Goal: Communication & Community: Answer question/provide support

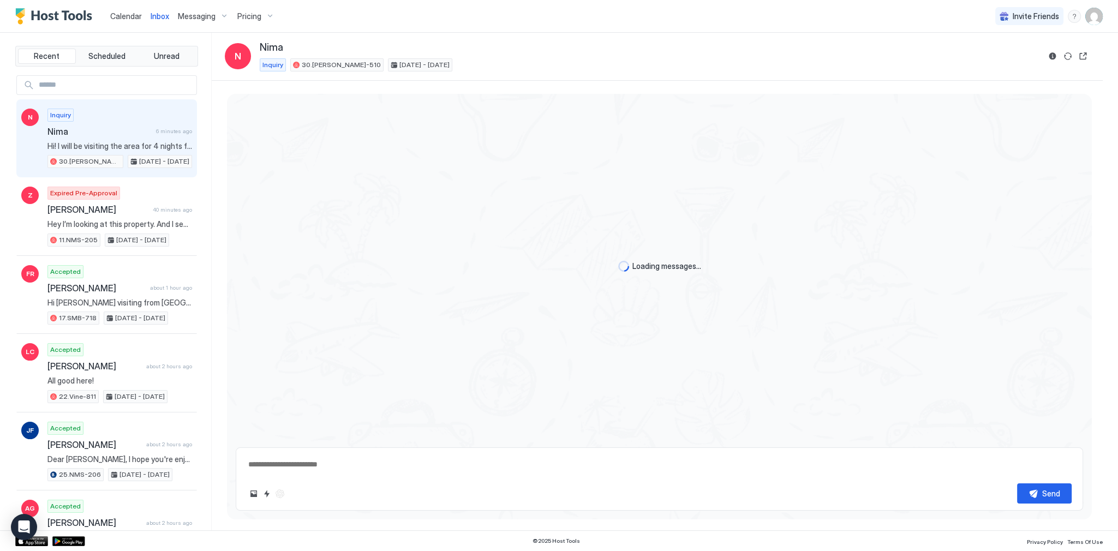
click at [150, 136] on div "Inquiry Nima 6 minutes ago Hi! I will be visiting the area for 4 nights for an …" at bounding box center [119, 139] width 145 height 60
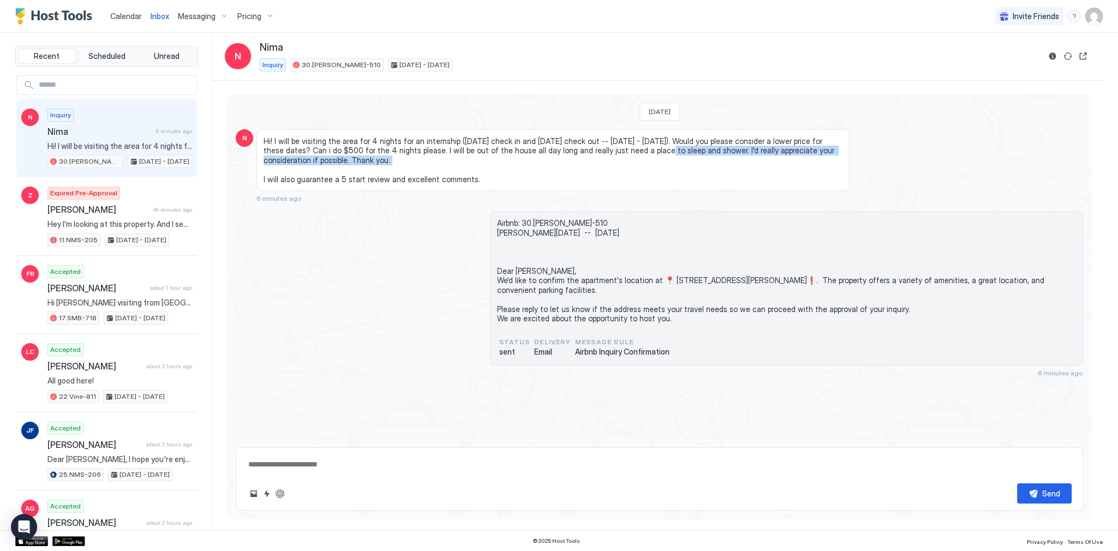
drag, startPoint x: 633, startPoint y: 147, endPoint x: 773, endPoint y: 157, distance: 139.4
click at [743, 157] on span "Hi! I will be visiting the area for 4 nights for an internship ([DATE] check in…" at bounding box center [553, 160] width 579 height 48
click at [806, 155] on span "Hi! I will be visiting the area for 4 nights for an internship ([DATE] check in…" at bounding box center [553, 160] width 579 height 48
click at [352, 151] on span "Hi! I will be visiting the area for 4 nights for an internship ([DATE] check in…" at bounding box center [553, 160] width 579 height 48
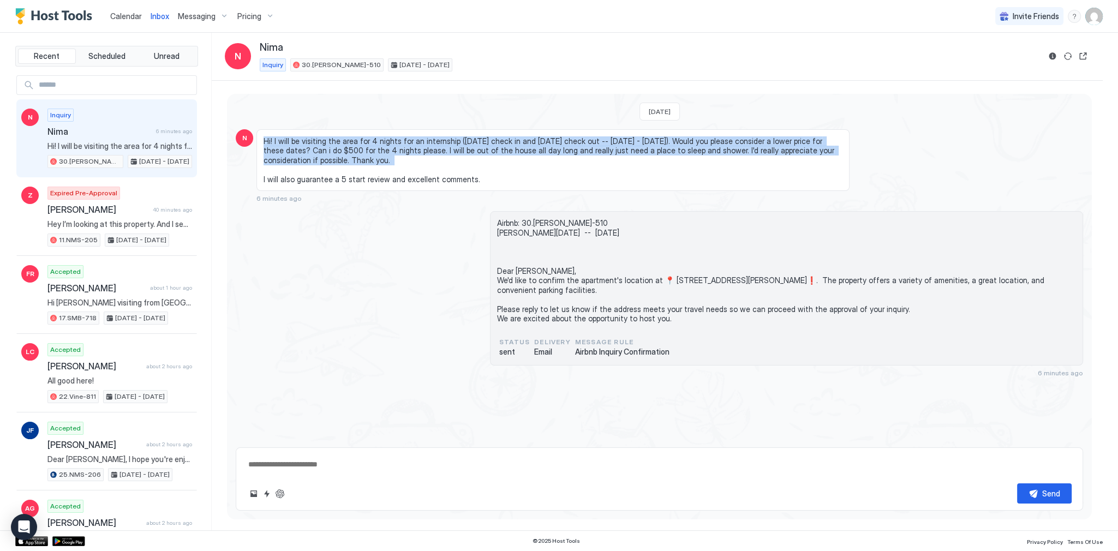
click at [352, 151] on span "Hi! I will be visiting the area for 4 nights for an internship ([DATE] check in…" at bounding box center [553, 160] width 579 height 48
click at [471, 157] on span "Hi! I will be visiting the area for 4 nights for an internship ([DATE] check in…" at bounding box center [553, 160] width 579 height 48
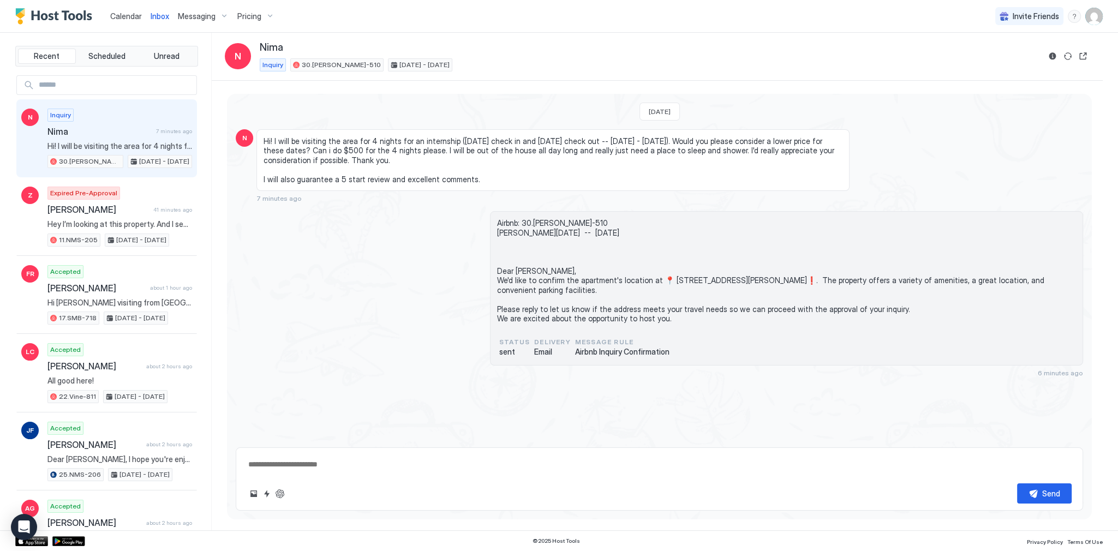
click at [384, 136] on span "Hi! I will be visiting the area for 4 nights for an internship ([DATE] check in…" at bounding box center [553, 160] width 579 height 48
click at [351, 466] on textarea at bounding box center [659, 465] width 824 height 20
paste textarea "**********"
type textarea "*"
type textarea "**********"
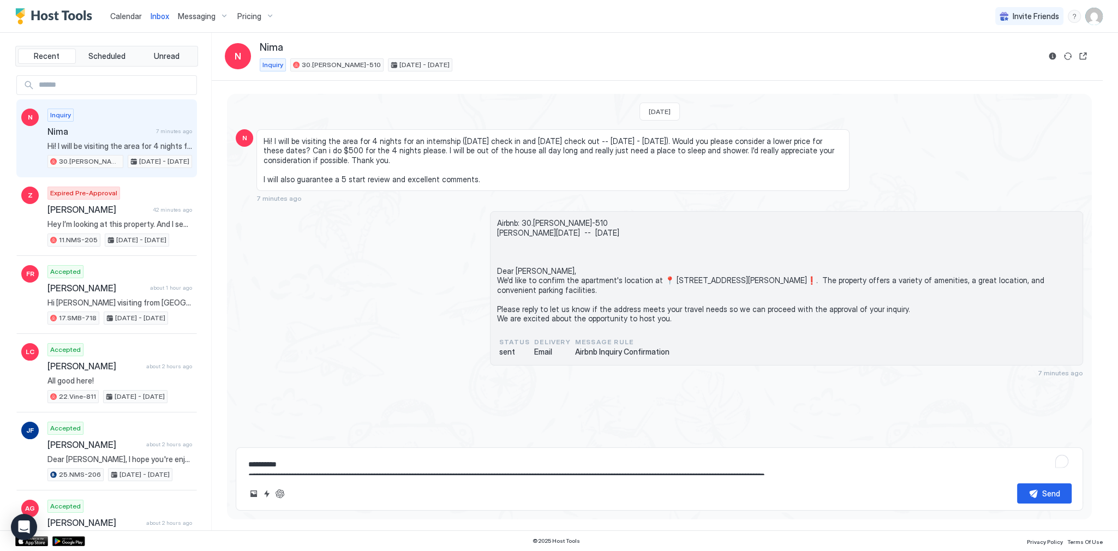
scroll to position [51, 0]
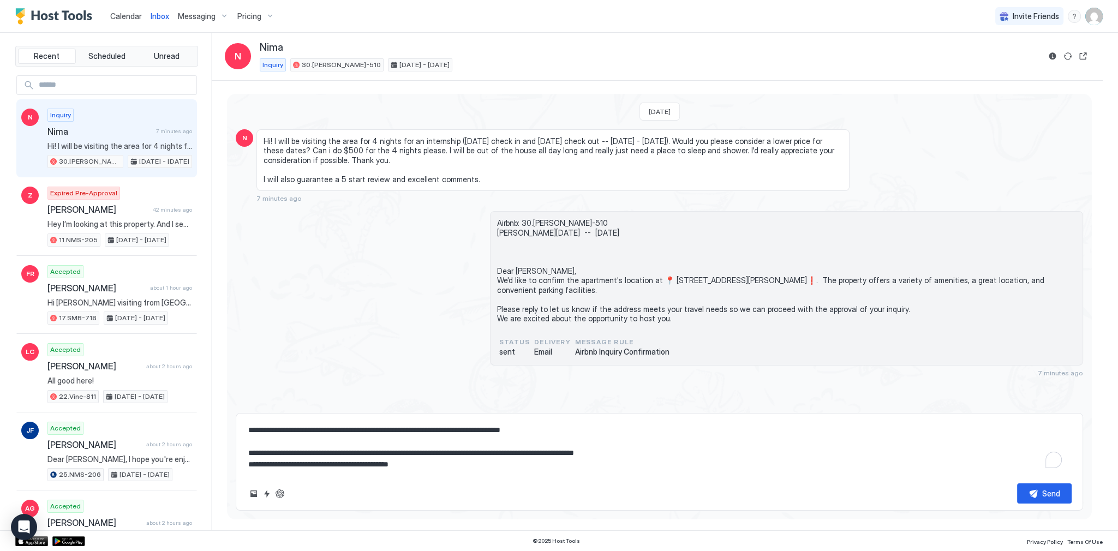
type textarea "*"
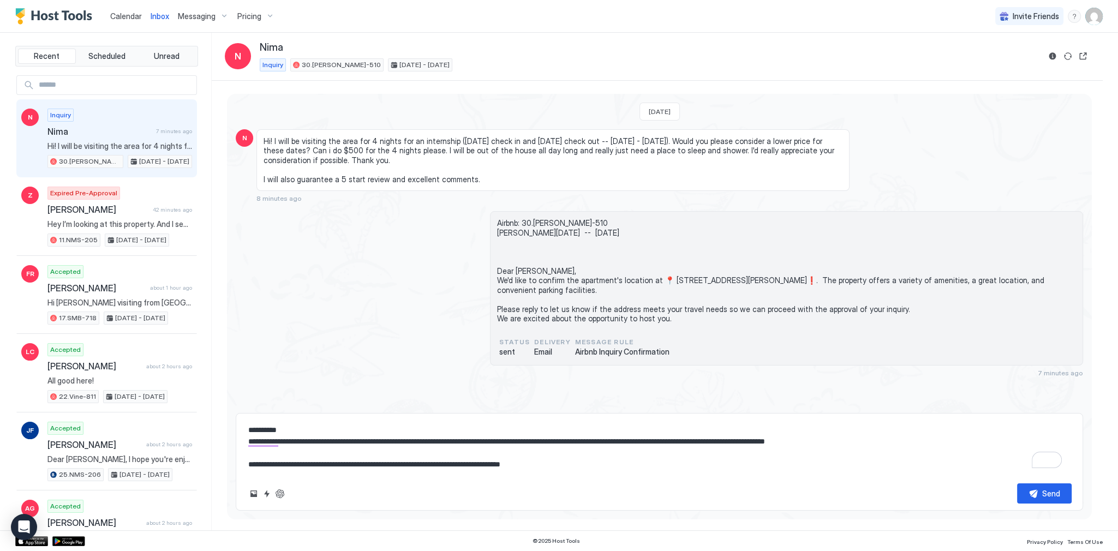
type textarea "**********"
click at [1036, 487] on button "Send" at bounding box center [1044, 493] width 55 height 20
click at [581, 310] on span "Airbnb: 30.[PERSON_NAME]-510 [PERSON_NAME][DATE] -- [DATE] Dear [PERSON_NAME], …" at bounding box center [786, 270] width 579 height 105
type textarea "*"
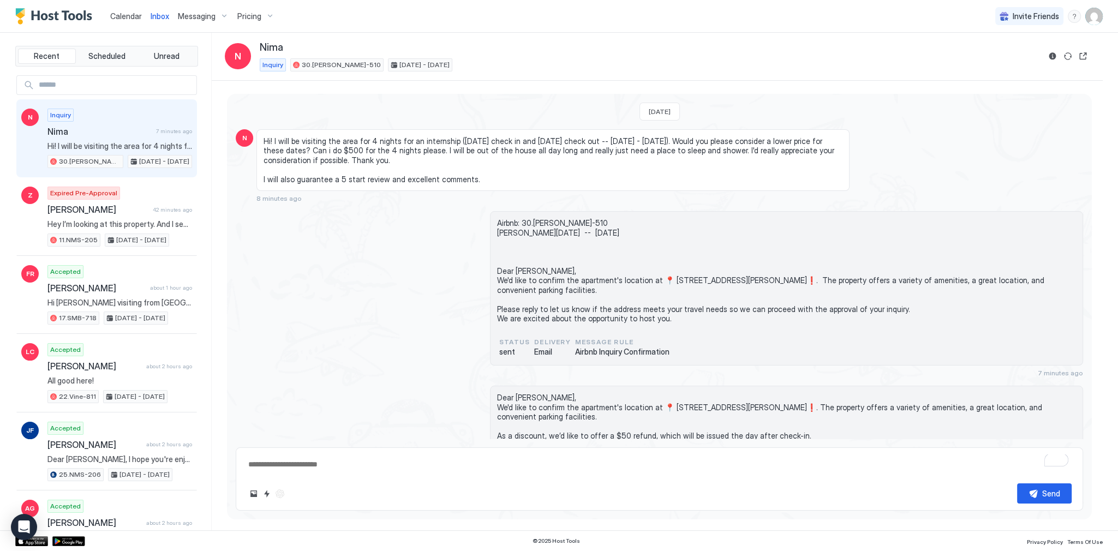
scroll to position [76, 0]
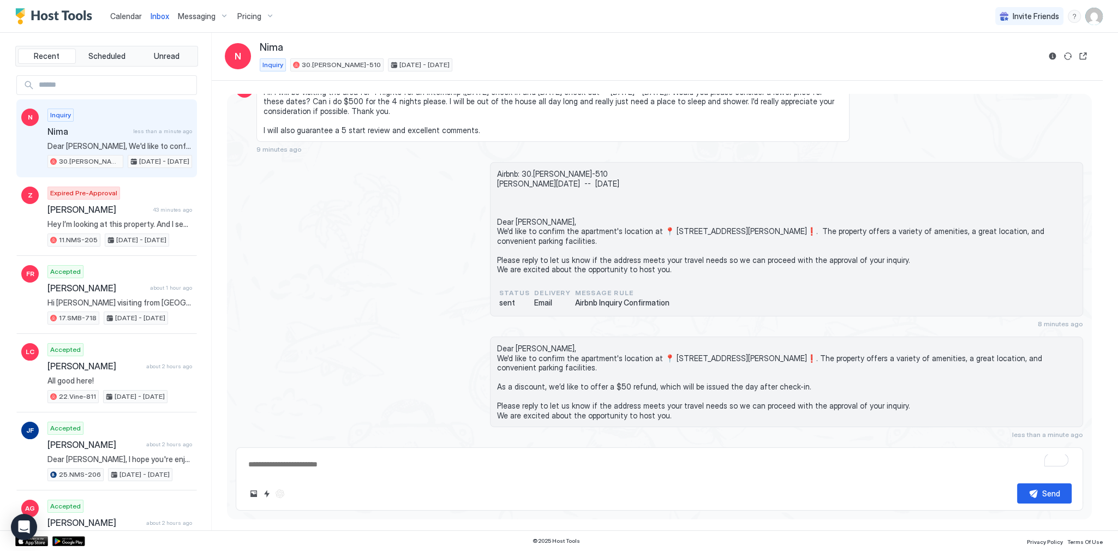
type textarea "*"
click at [117, 17] on span "Calendar" at bounding box center [126, 15] width 32 height 9
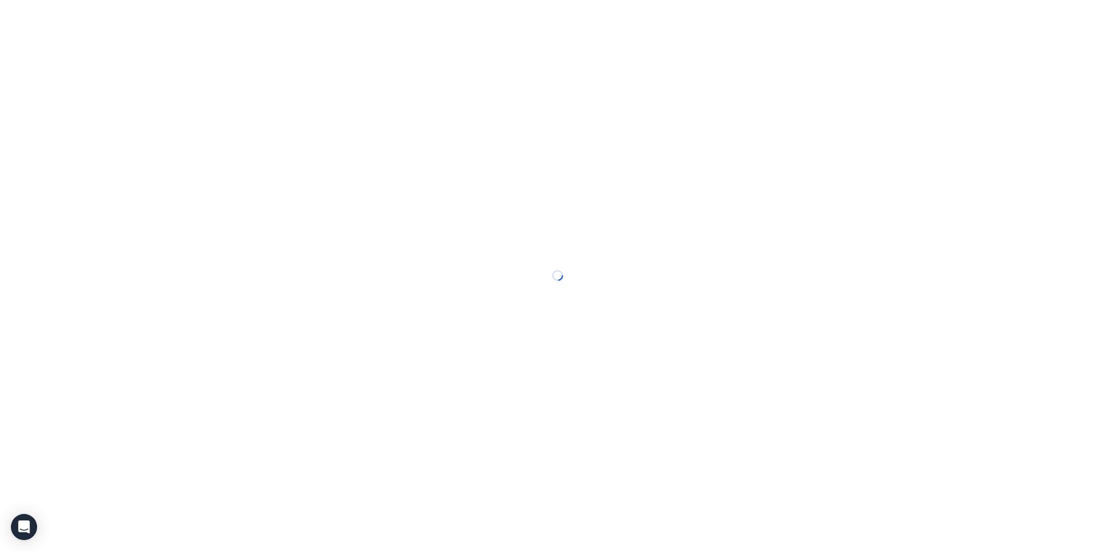
click at [117, 17] on div at bounding box center [559, 275] width 1118 height 551
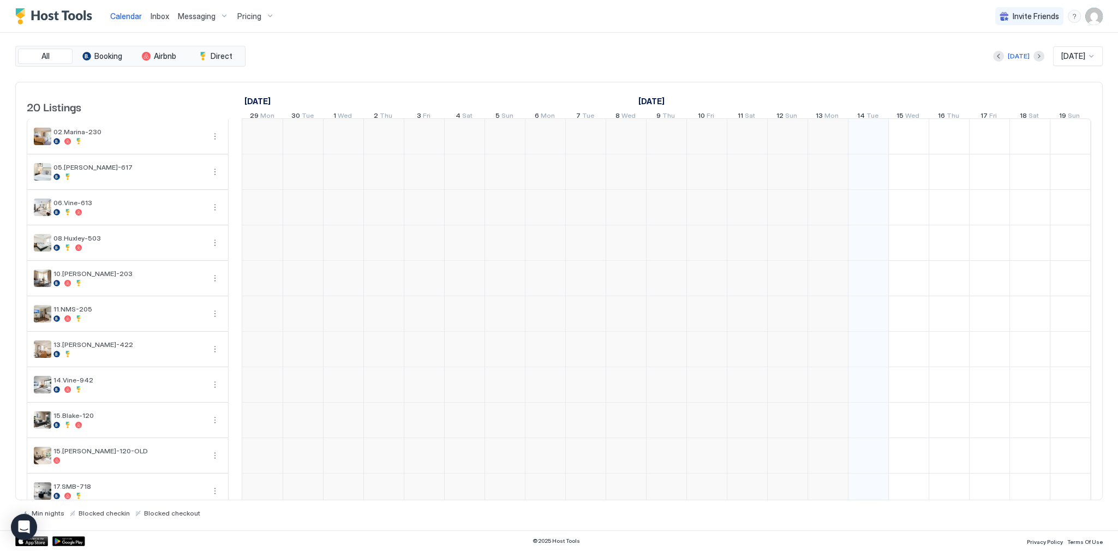
scroll to position [0, 606]
click at [729, 38] on div "All Booking Airbnb Direct Today Oct 2025 20 Listings September 2025 October 202…" at bounding box center [558, 282] width 1087 height 498
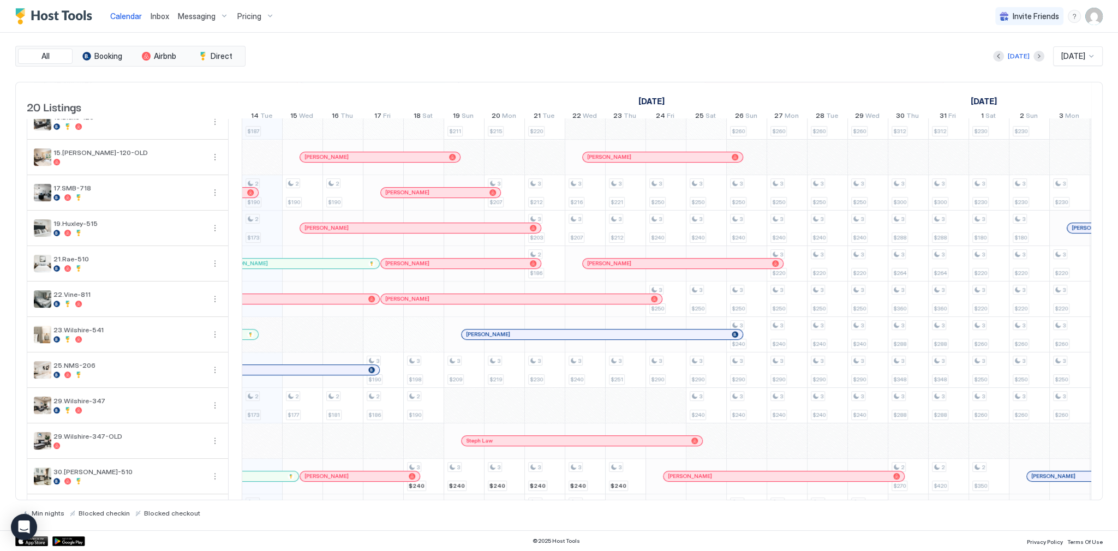
scroll to position [349, 0]
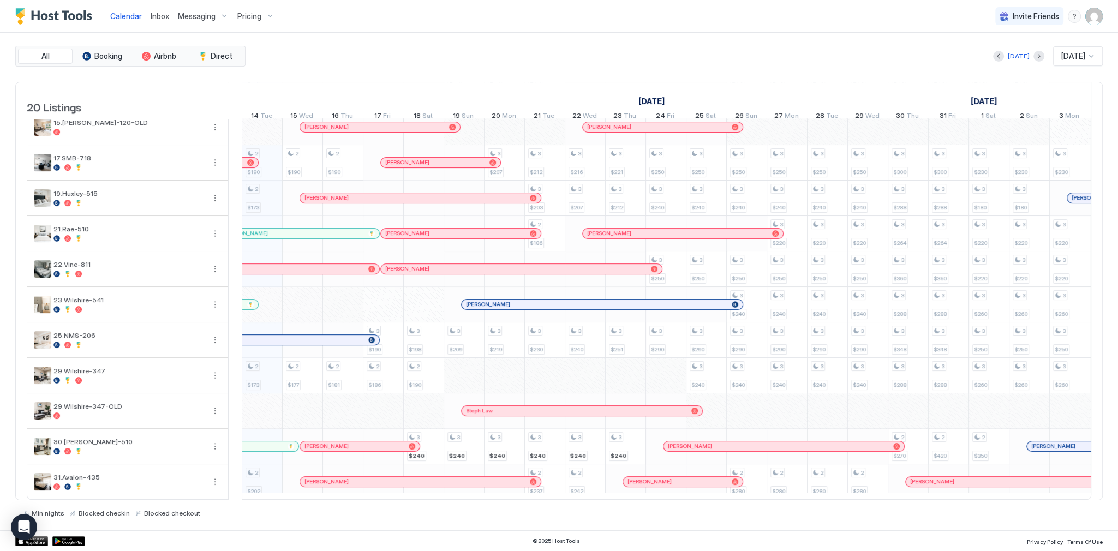
click at [251, 301] on div at bounding box center [250, 304] width 7 height 7
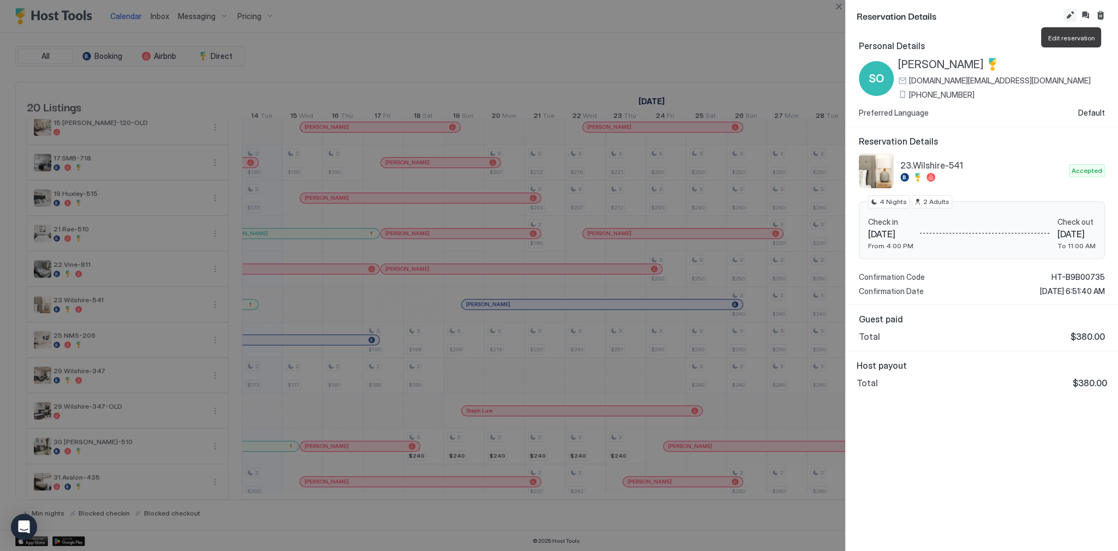
click at [1072, 17] on button "Edit reservation" at bounding box center [1069, 15] width 13 height 13
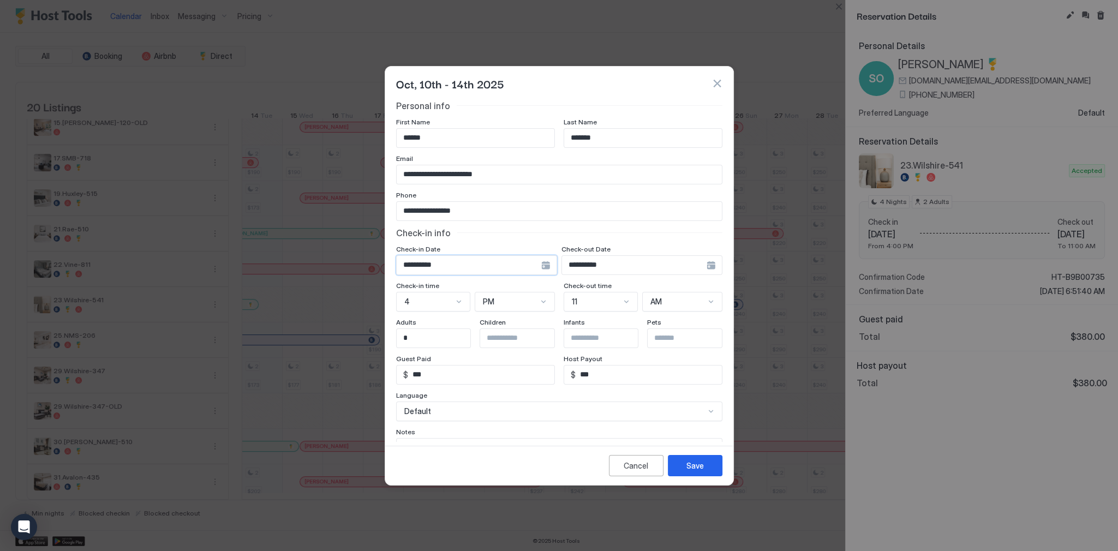
click at [486, 270] on input "**********" at bounding box center [469, 265] width 145 height 19
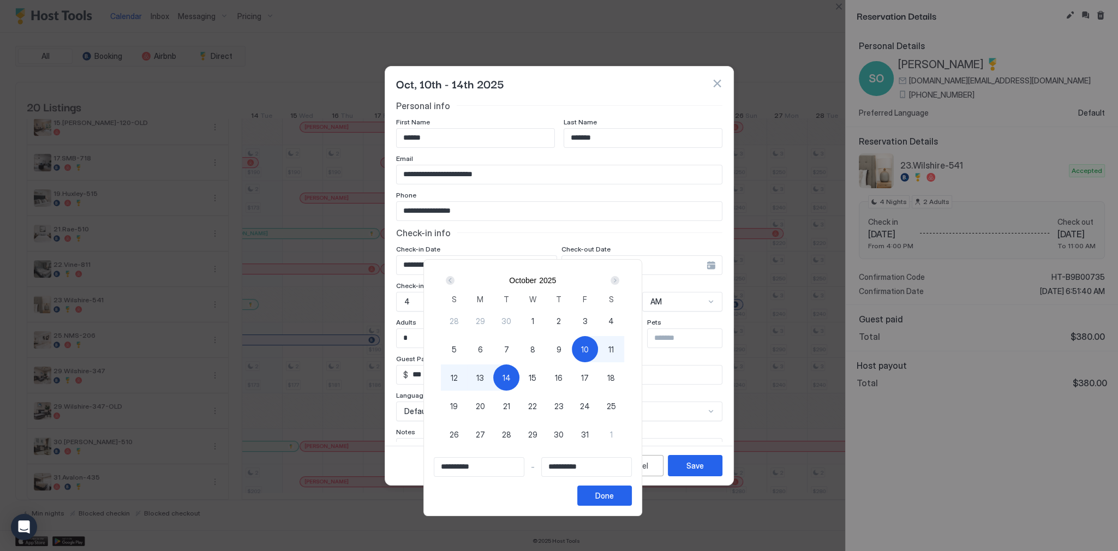
click at [589, 344] on span "10" at bounding box center [585, 349] width 8 height 11
click at [458, 404] on span "19" at bounding box center [454, 406] width 8 height 11
type input "**********"
click at [614, 494] on div "Done" at bounding box center [604, 495] width 19 height 11
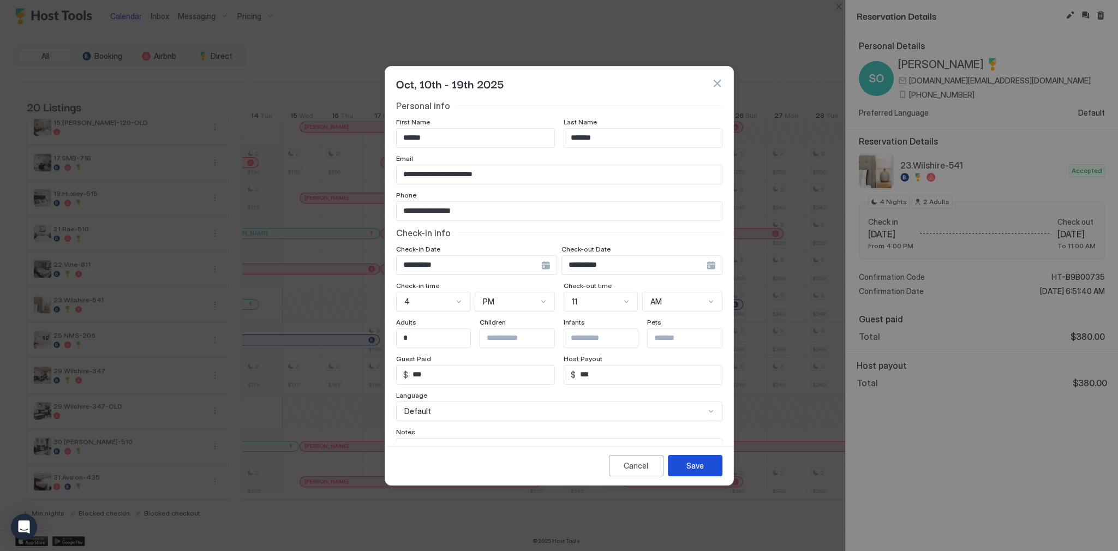
click at [688, 456] on button "Save" at bounding box center [695, 465] width 55 height 21
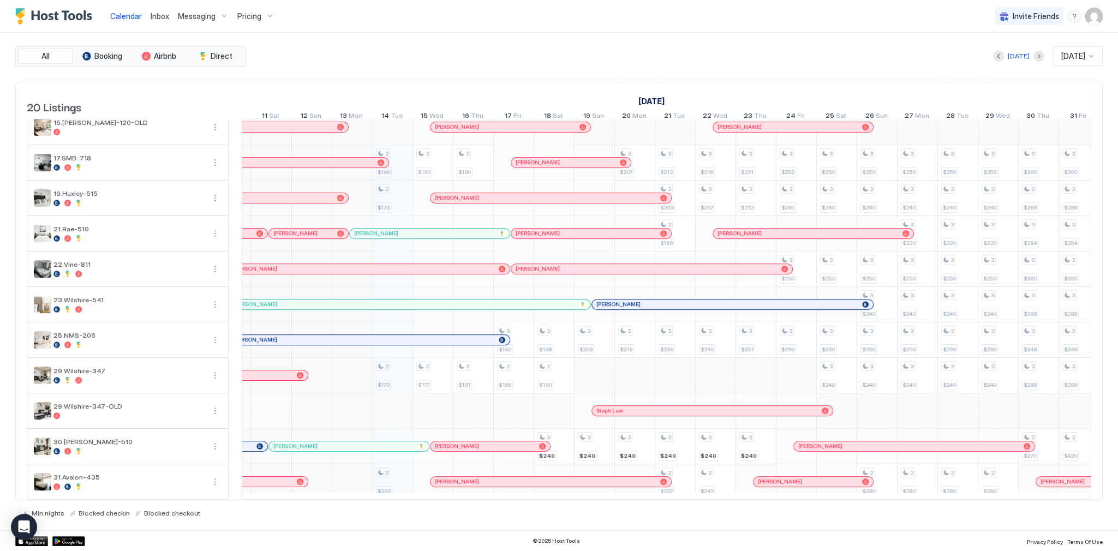
scroll to position [0, 475]
click at [460, 301] on div "[PERSON_NAME]" at bounding box center [405, 304] width 342 height 7
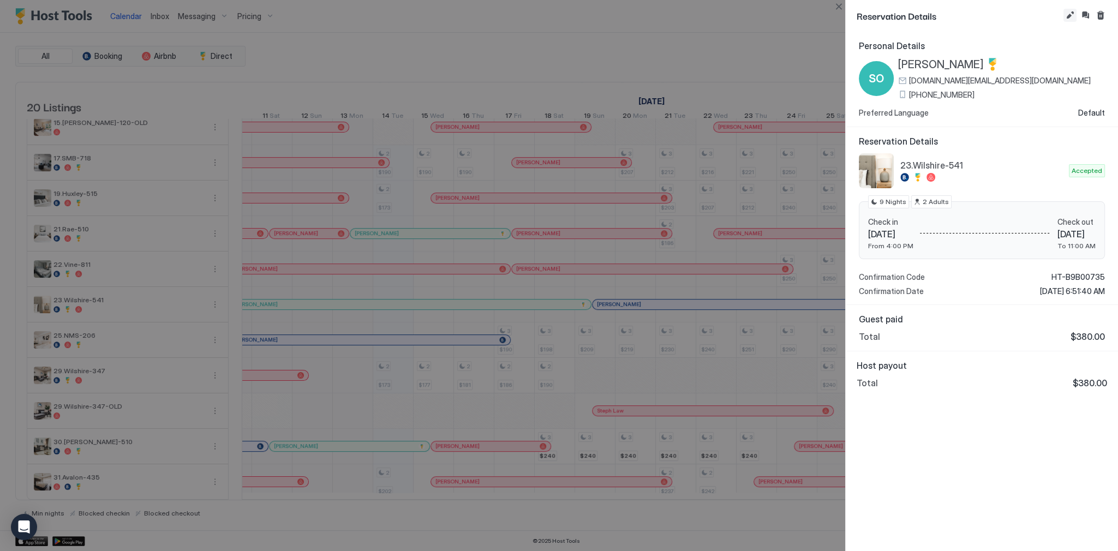
click at [1070, 16] on button "Edit reservation" at bounding box center [1069, 15] width 13 height 13
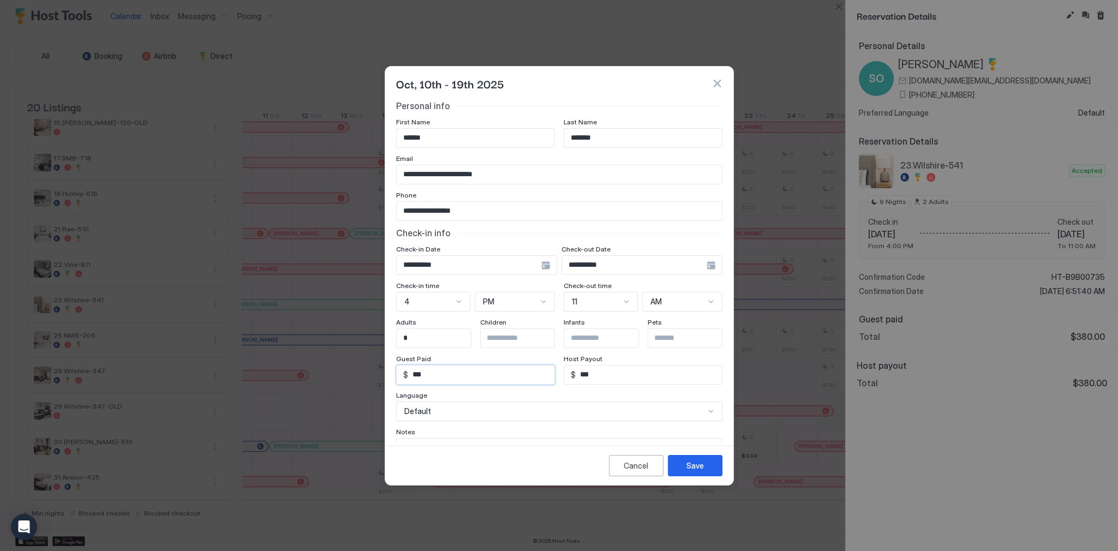
click at [465, 375] on input "***" at bounding box center [481, 375] width 146 height 19
drag, startPoint x: 447, startPoint y: 376, endPoint x: 533, endPoint y: 376, distance: 85.7
click at [447, 376] on input "***" at bounding box center [481, 375] width 146 height 19
paste input "**"
type input "*****"
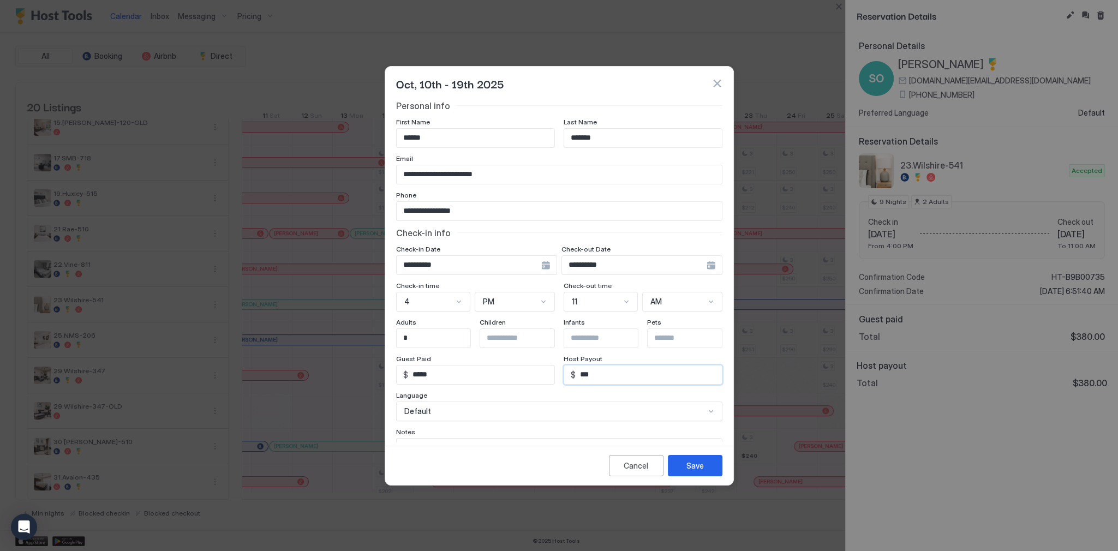
paste input "**"
type input "*****"
click at [699, 480] on div "Cancel Save" at bounding box center [559, 465] width 348 height 39
click at [700, 470] on div "Save" at bounding box center [694, 465] width 17 height 11
click at [455, 377] on input "*****" at bounding box center [481, 375] width 146 height 19
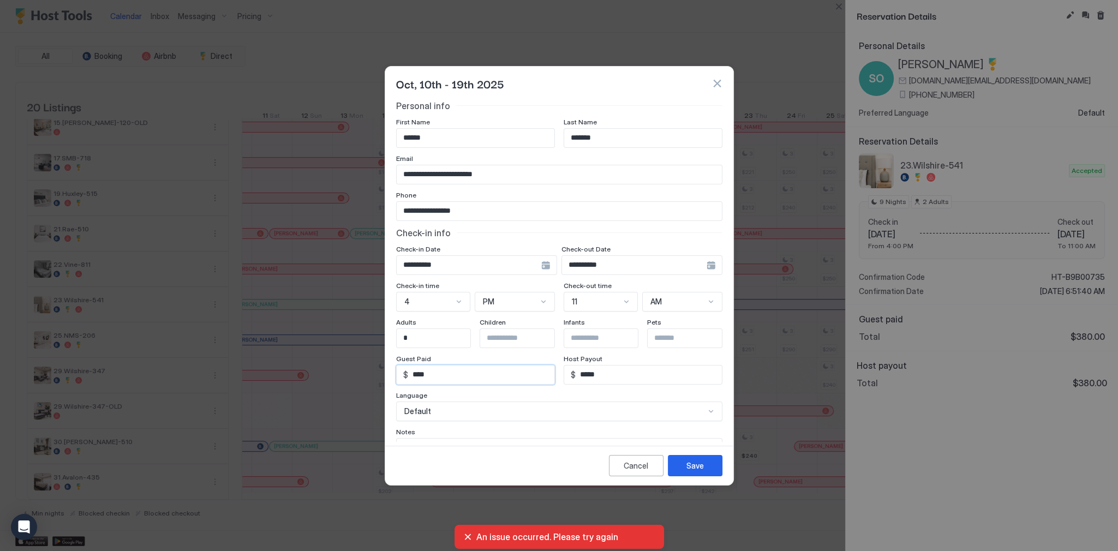
type input "****"
click at [682, 463] on button "Save" at bounding box center [695, 465] width 55 height 21
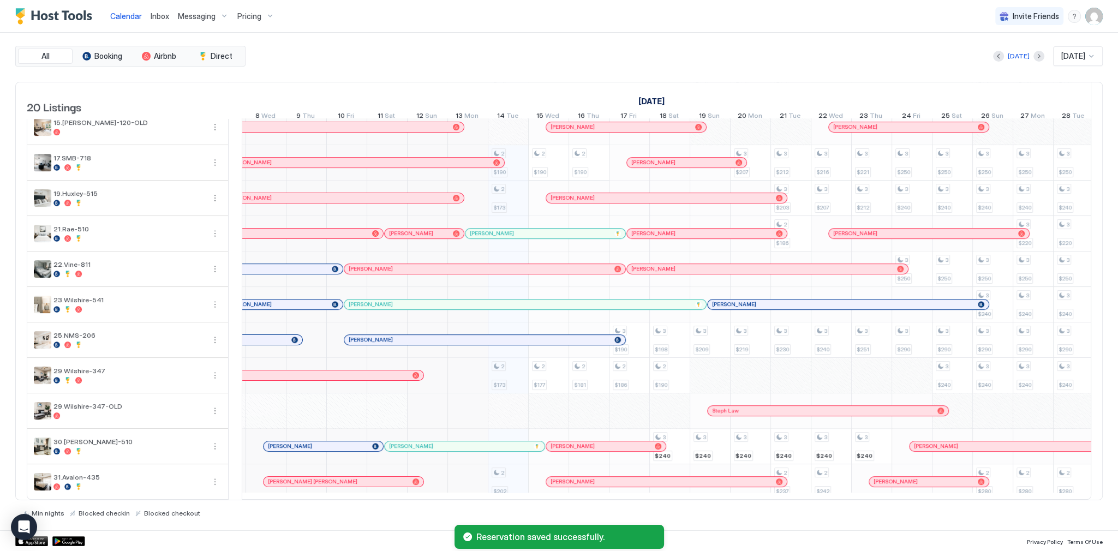
scroll to position [0, 257]
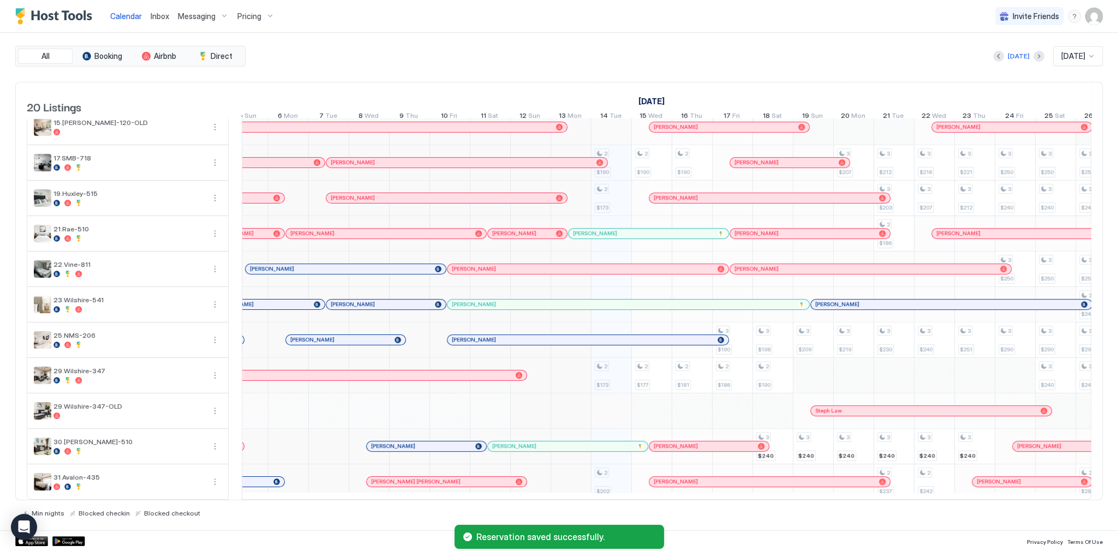
click at [499, 301] on div "[PERSON_NAME]" at bounding box center [623, 304] width 342 height 7
click at [371, 301] on div "[PERSON_NAME]" at bounding box center [381, 304] width 100 height 7
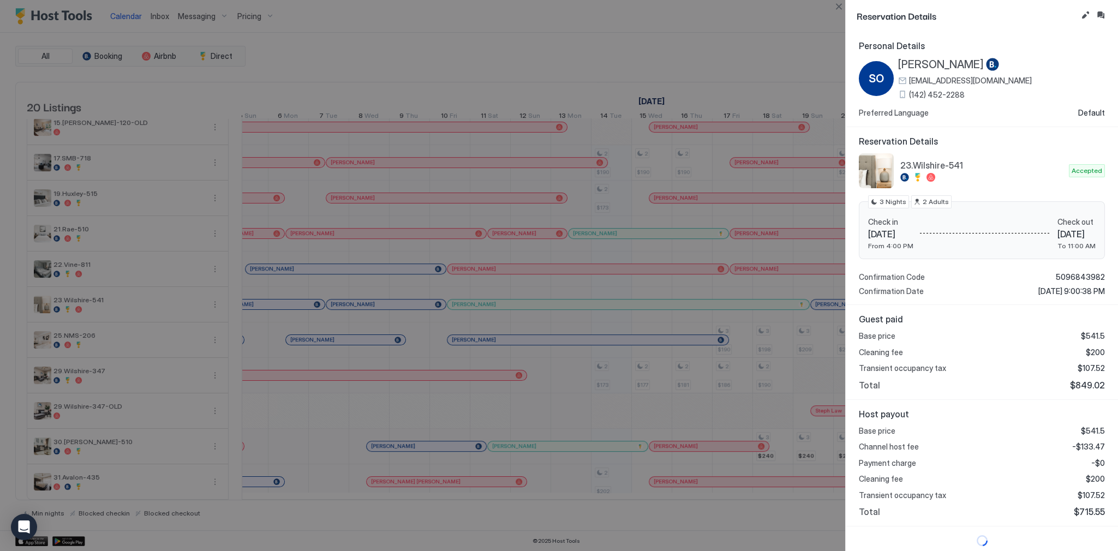
scroll to position [2, 0]
click at [1091, 385] on span "$849.02" at bounding box center [1087, 383] width 35 height 11
copy span "849.02"
click at [611, 59] on div at bounding box center [559, 275] width 1118 height 551
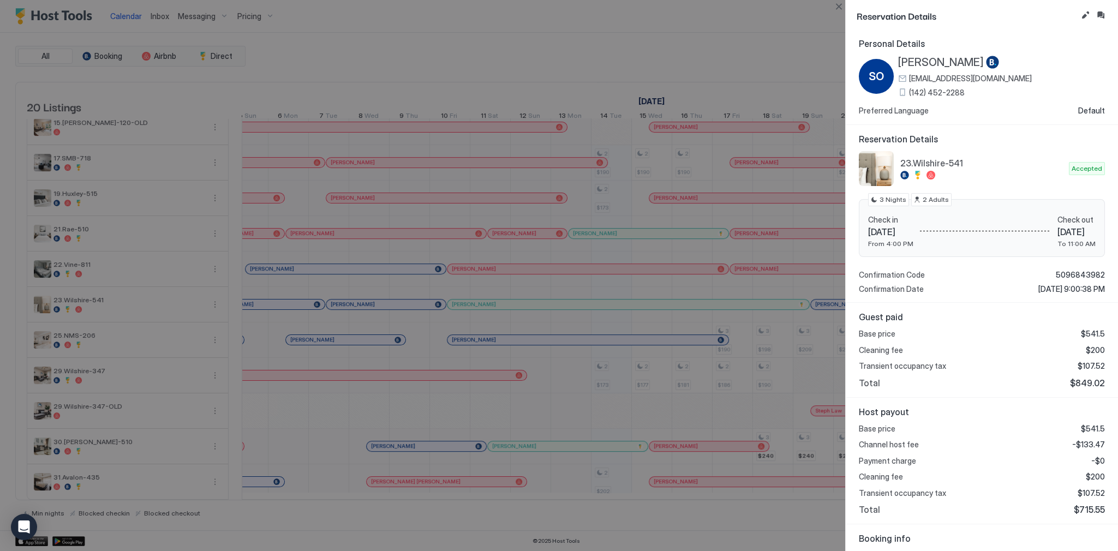
click at [943, 64] on span "[PERSON_NAME]" at bounding box center [941, 63] width 86 height 14
click at [804, 39] on div at bounding box center [559, 275] width 1118 height 551
click at [838, 9] on button "Close" at bounding box center [838, 6] width 13 height 13
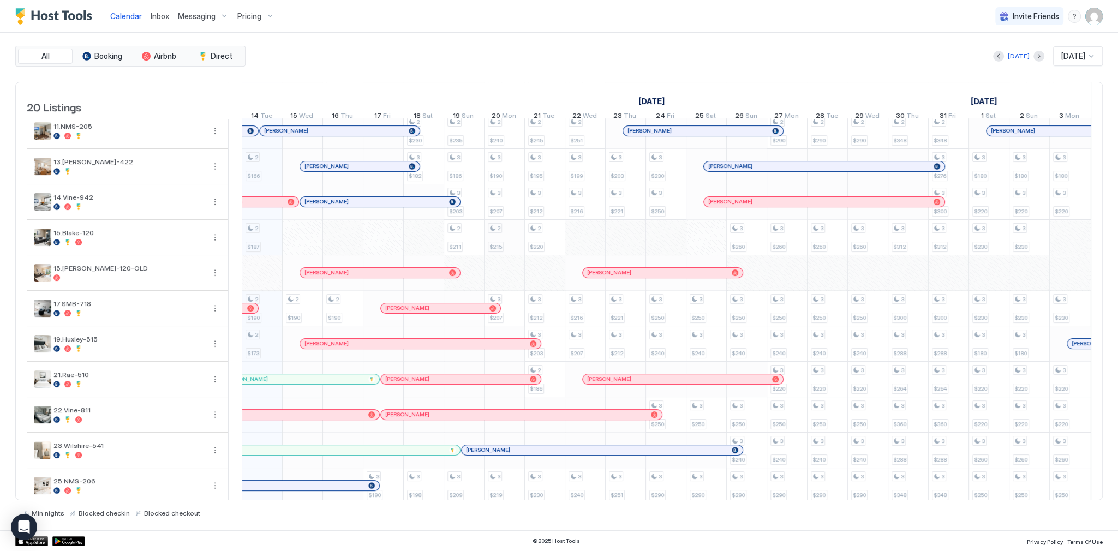
scroll to position [349, 0]
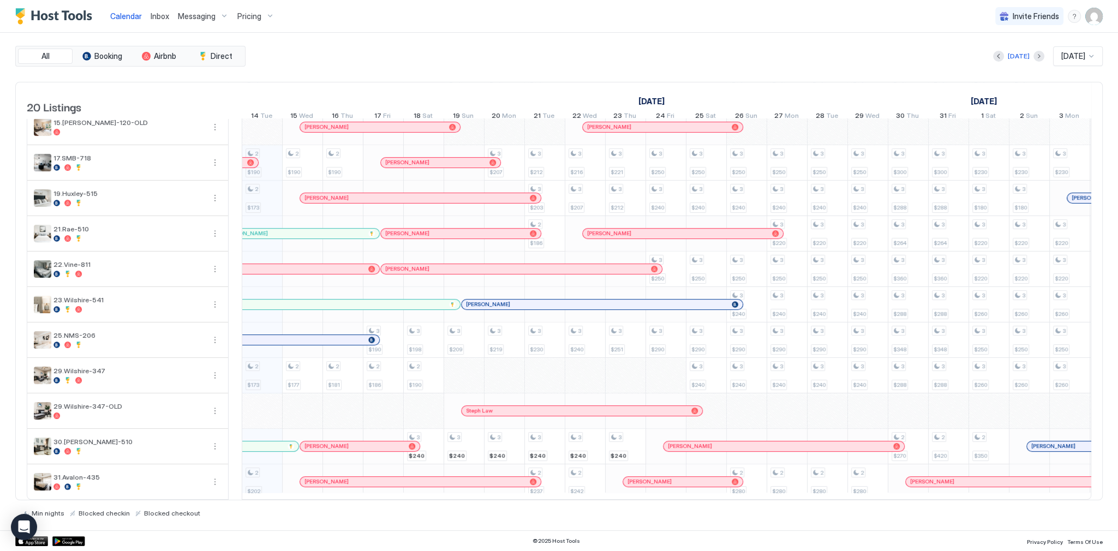
click at [403, 301] on div "[PERSON_NAME]" at bounding box center [274, 304] width 342 height 7
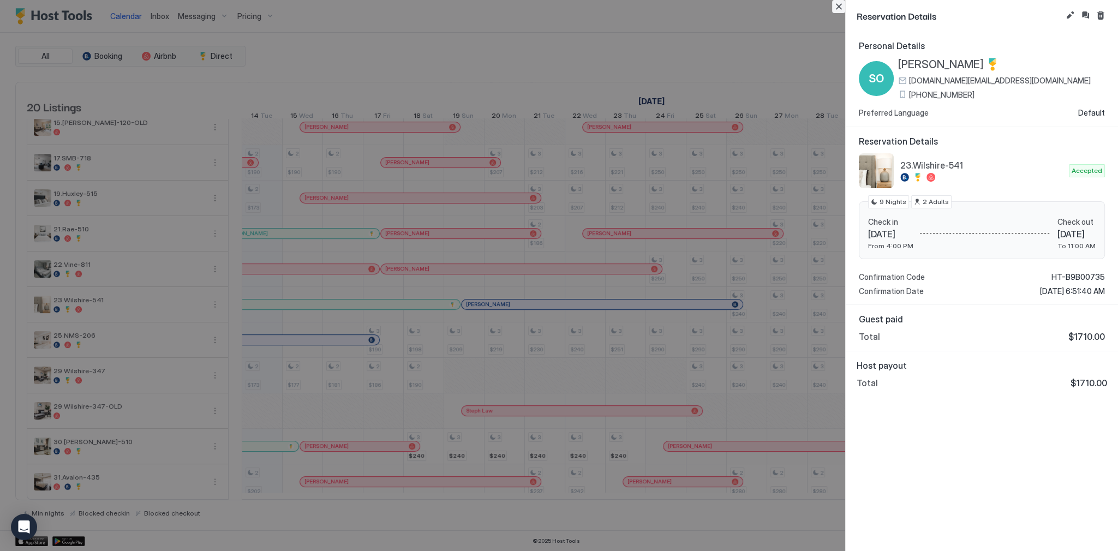
click at [838, 8] on button "Close" at bounding box center [838, 6] width 13 height 13
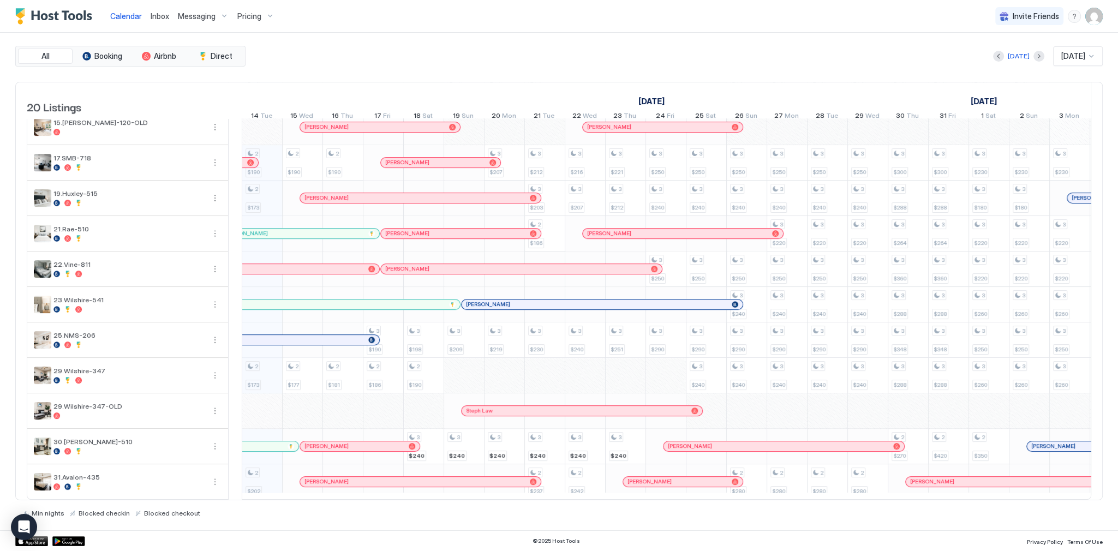
click at [697, 20] on div "Calendar Inbox Messaging Pricing Invite Friends SG" at bounding box center [559, 16] width 1118 height 33
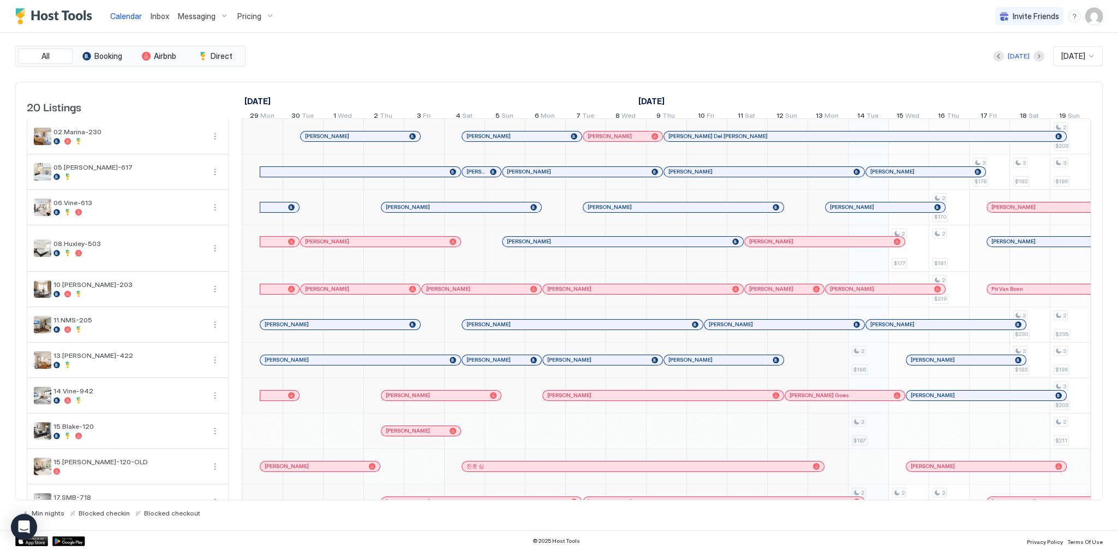
scroll to position [0, 606]
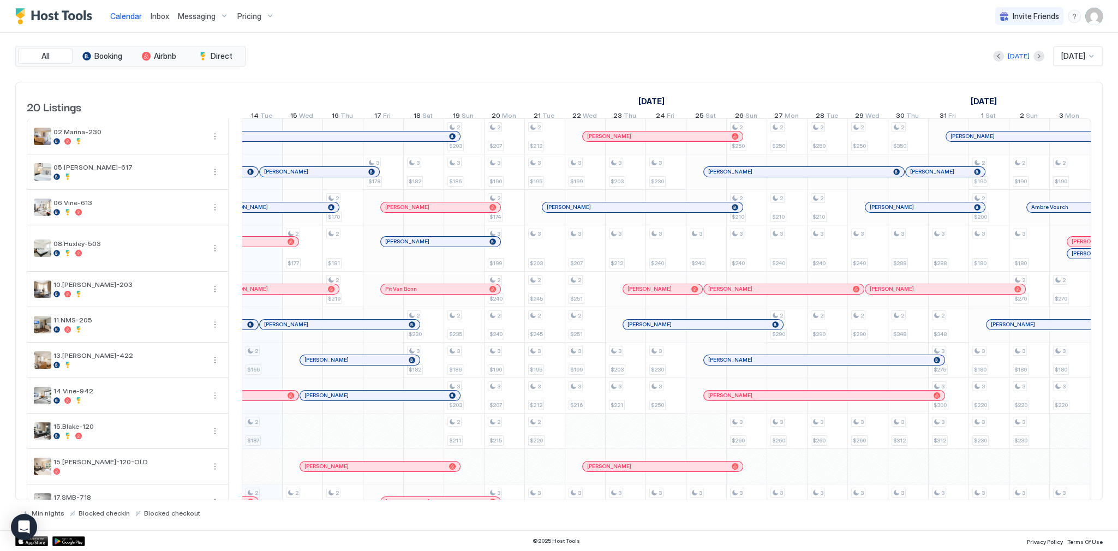
click at [166, 19] on span "Inbox" at bounding box center [160, 15] width 19 height 9
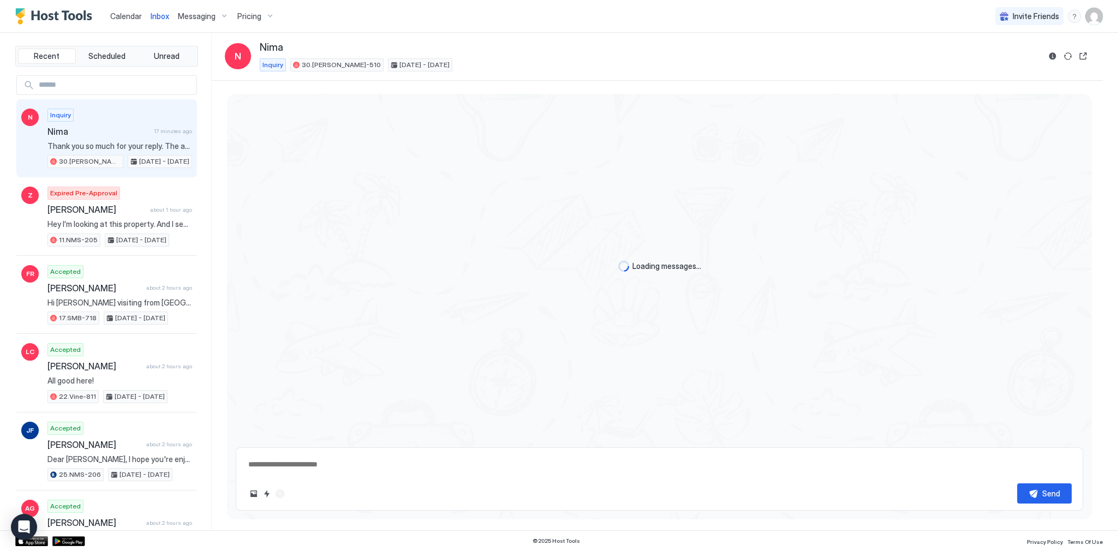
click at [117, 147] on span "Thank you so much for your reply. The address is OK with me, i will have a car.…" at bounding box center [119, 146] width 145 height 10
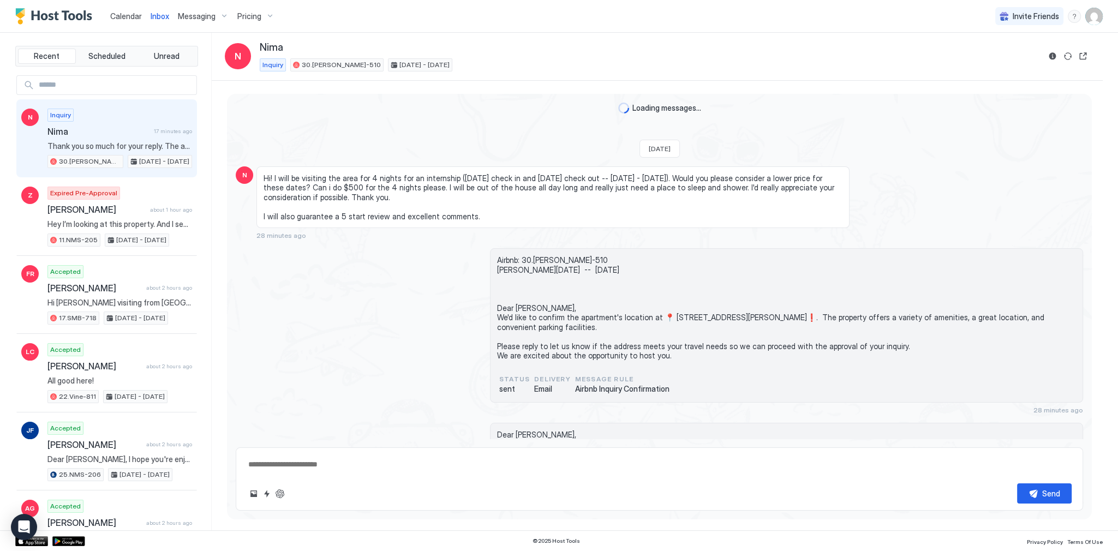
scroll to position [166, 0]
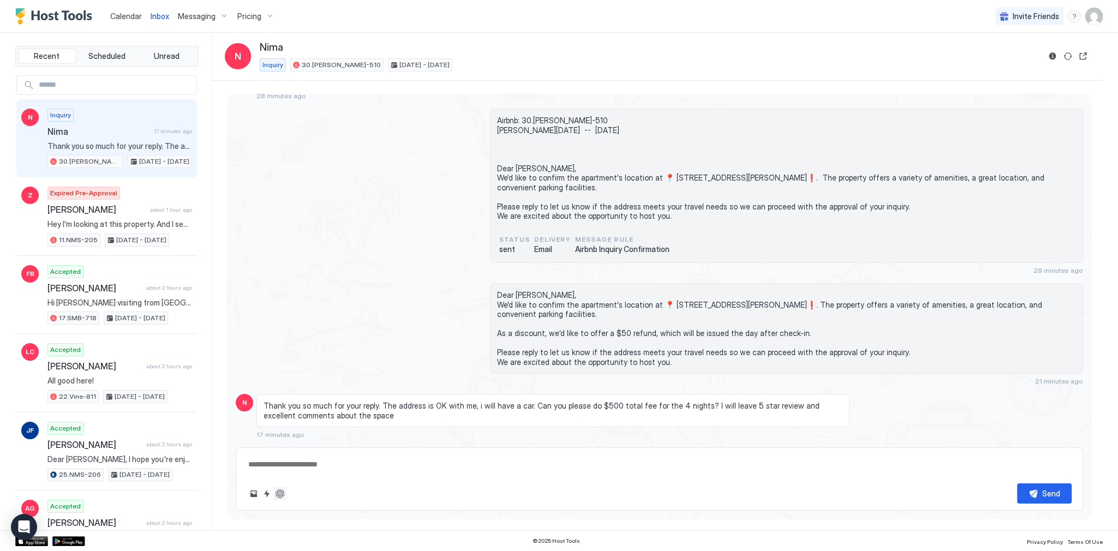
click at [279, 495] on button "ChatGPT Auto Reply" at bounding box center [279, 493] width 13 height 13
type textarea "*"
type textarea "**********"
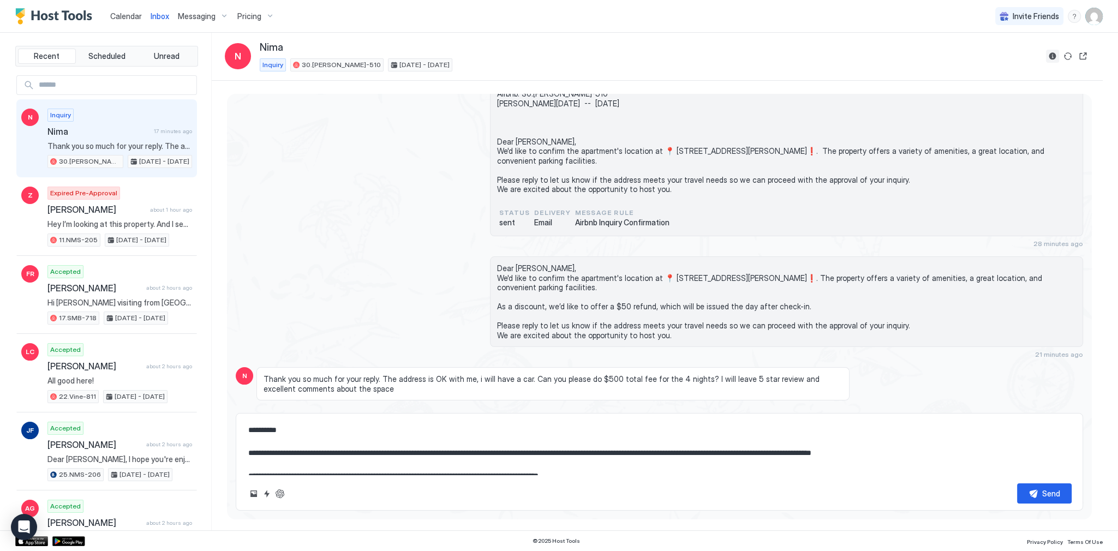
click at [1052, 56] on button "Reservation information" at bounding box center [1052, 56] width 13 height 13
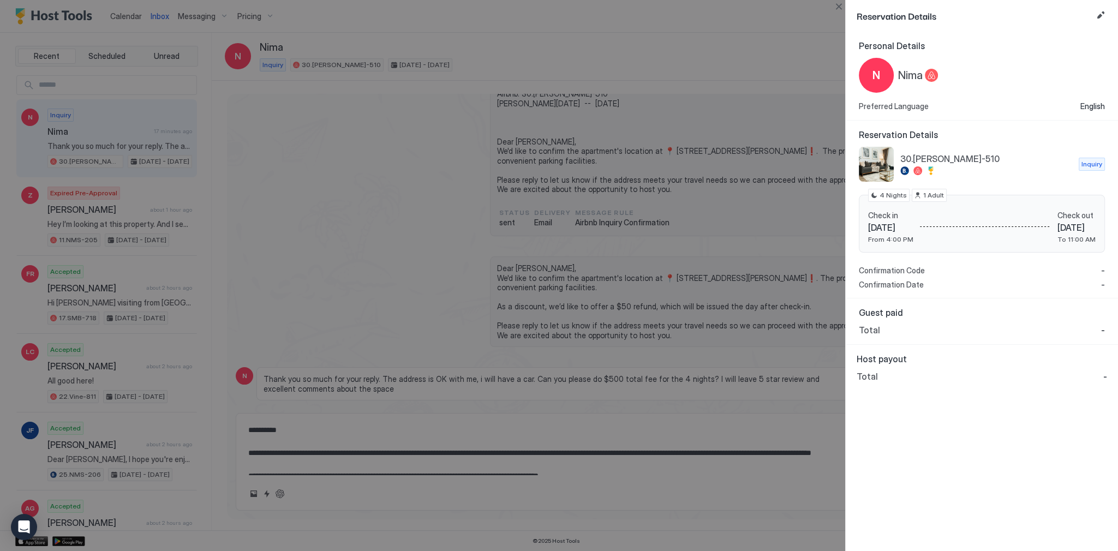
click at [550, 252] on div at bounding box center [559, 275] width 1118 height 551
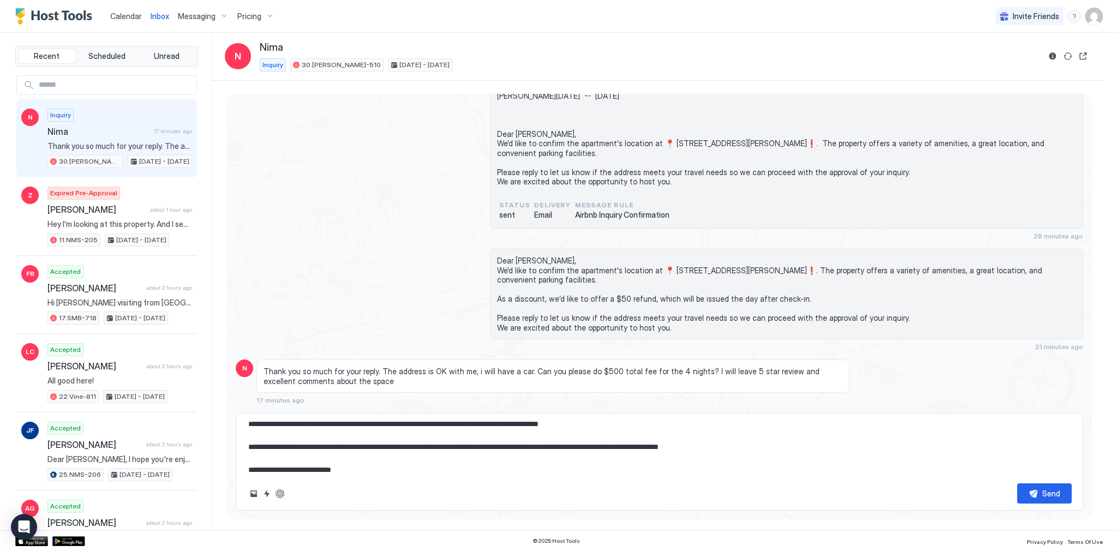
scroll to position [57, 0]
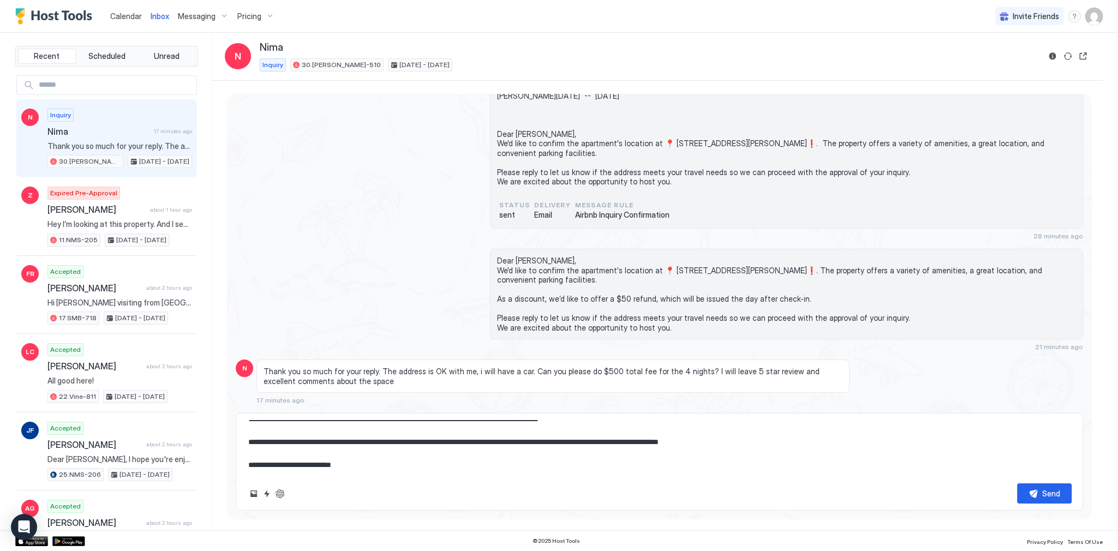
click at [642, 441] on textarea "**********" at bounding box center [659, 447] width 824 height 55
type textarea "*"
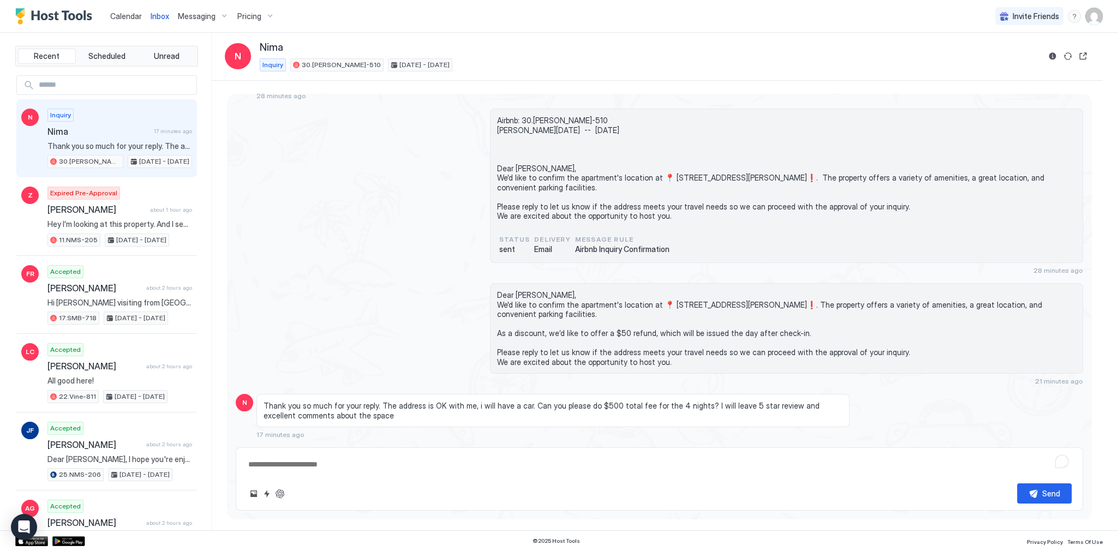
scroll to position [166, 0]
type textarea "*"
drag, startPoint x: 389, startPoint y: 461, endPoint x: 417, endPoint y: 457, distance: 28.6
click at [389, 461] on textarea "To enrich screen reader interactions, please activate Accessibility in Grammarl…" at bounding box center [659, 465] width 824 height 20
paste textarea "**********"
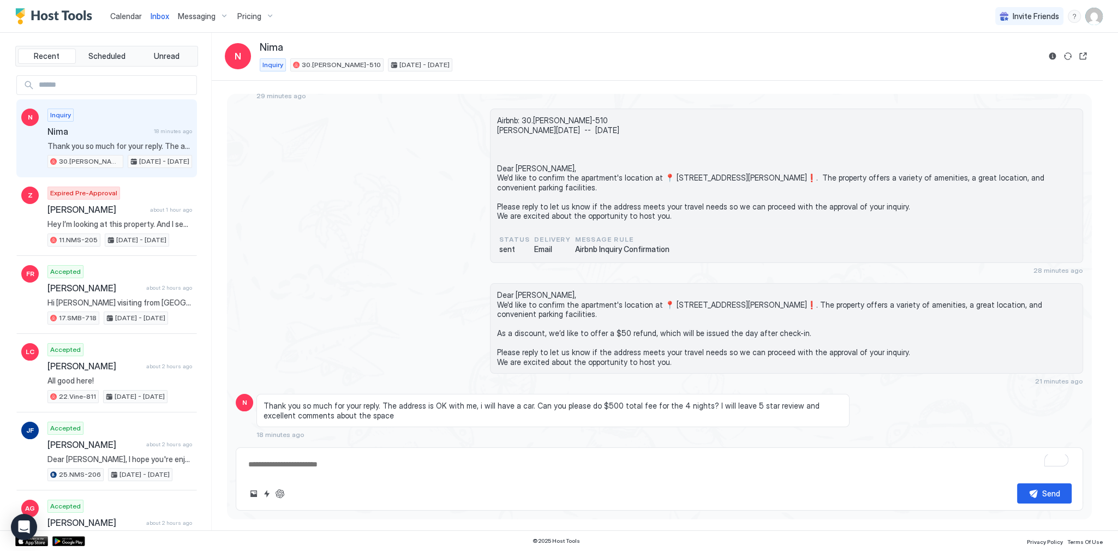
type textarea "*"
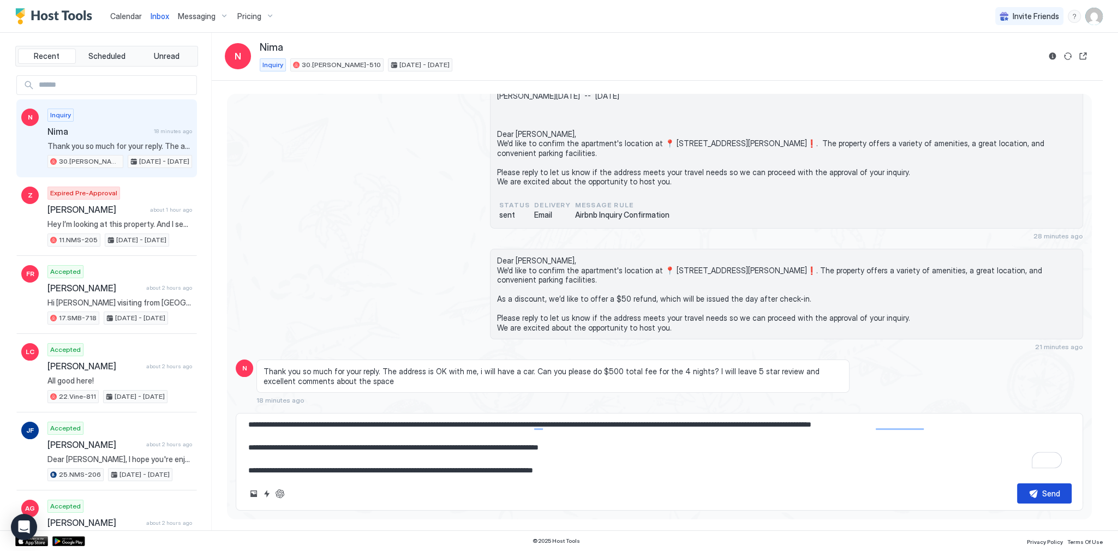
type textarea "**********"
click at [1024, 485] on button "Send" at bounding box center [1044, 493] width 55 height 20
type textarea "*"
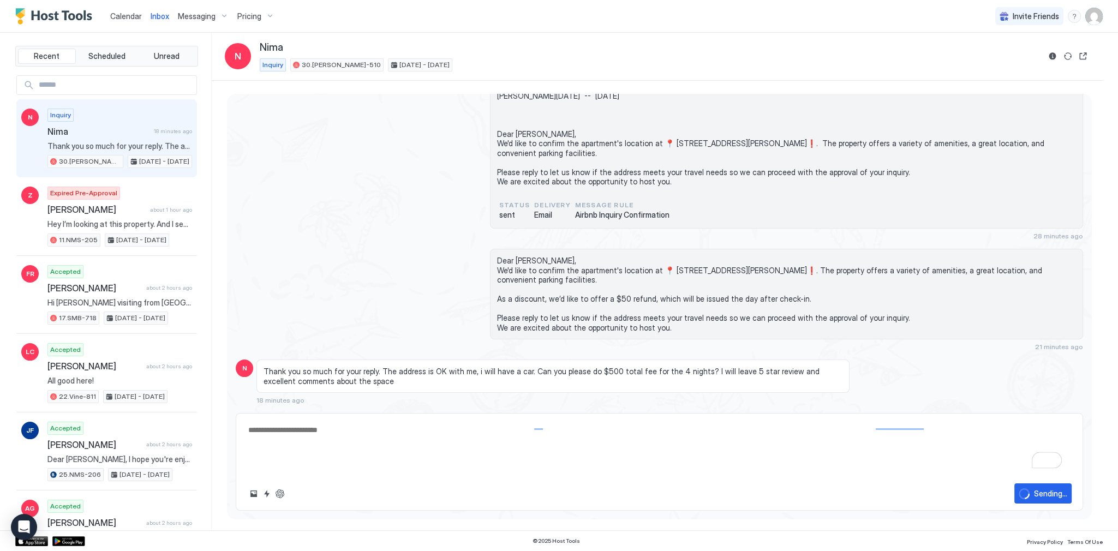
scroll to position [0, 0]
click at [475, 249] on div "Dear Nima, We'd like to confirm the apartment's location at 📍 670 Kelton Ave, L…" at bounding box center [659, 300] width 847 height 102
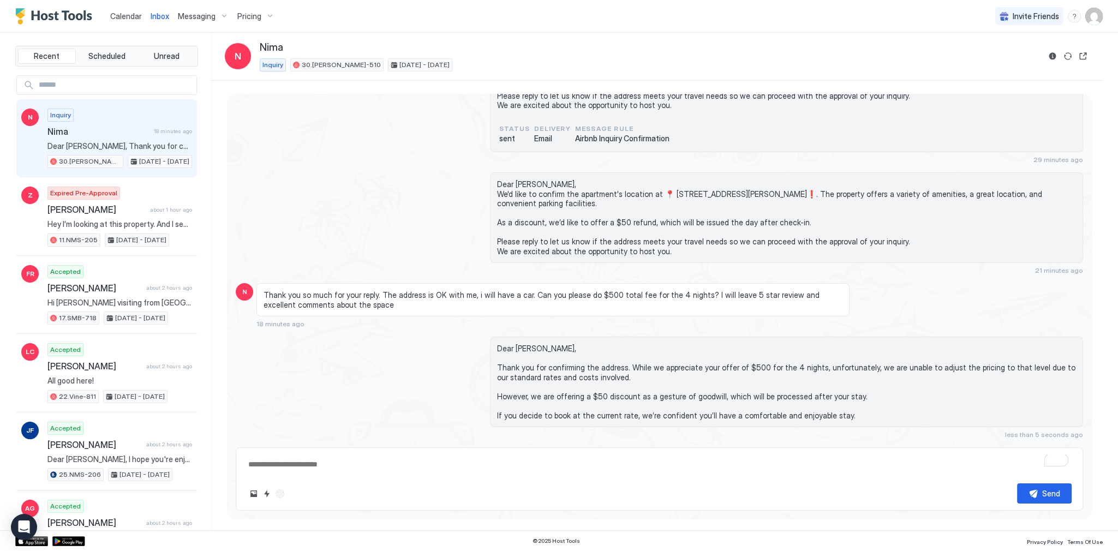
click at [507, 347] on span "Dear [PERSON_NAME], Thank you for confirming the address. While we appreciate y…" at bounding box center [786, 382] width 579 height 76
type textarea "*"
click at [626, 323] on div "Thank you so much for your reply. The address is OK with me, i will have a car.…" at bounding box center [552, 305] width 593 height 45
click at [362, 153] on div "Loading messages... Today N Hi! I will be visiting the area for 4 nights for an…" at bounding box center [659, 141] width 865 height 596
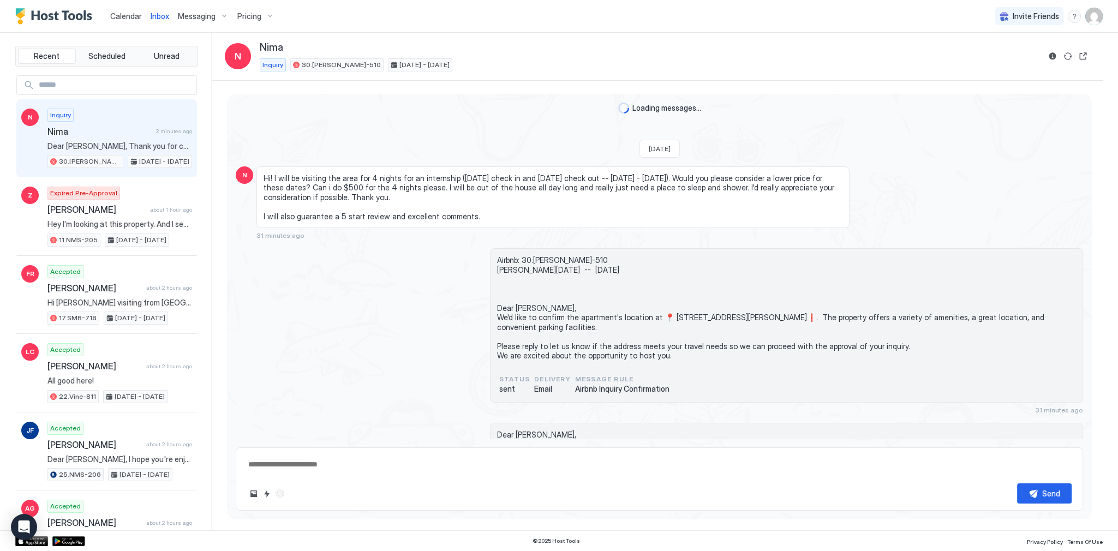
scroll to position [277, 0]
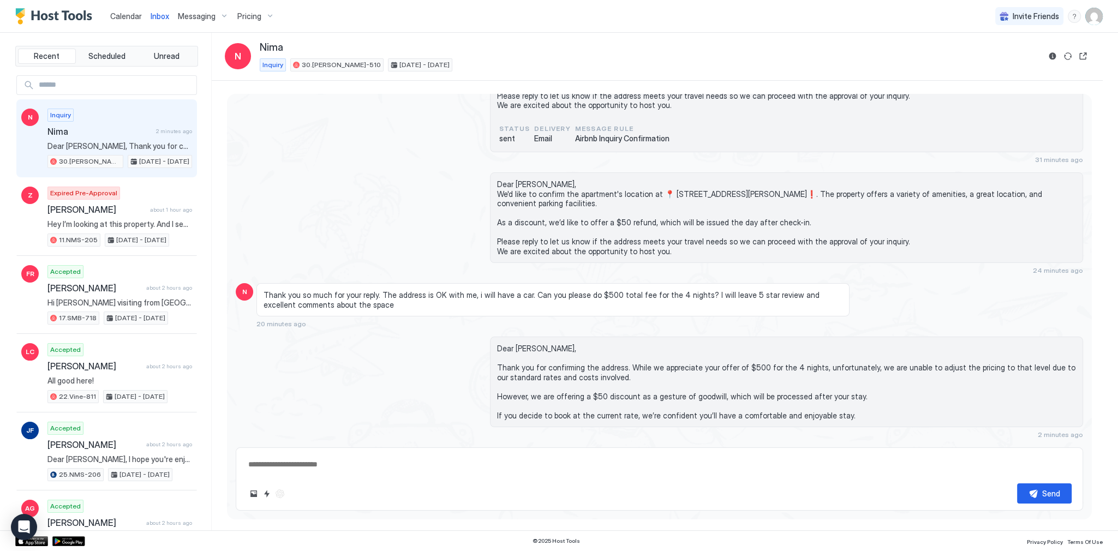
click at [420, 196] on div "Dear [PERSON_NAME], We'd like to confirm the apartment's location at 📍 [STREET_…" at bounding box center [659, 223] width 847 height 102
click at [116, 13] on span "Calendar" at bounding box center [126, 15] width 32 height 9
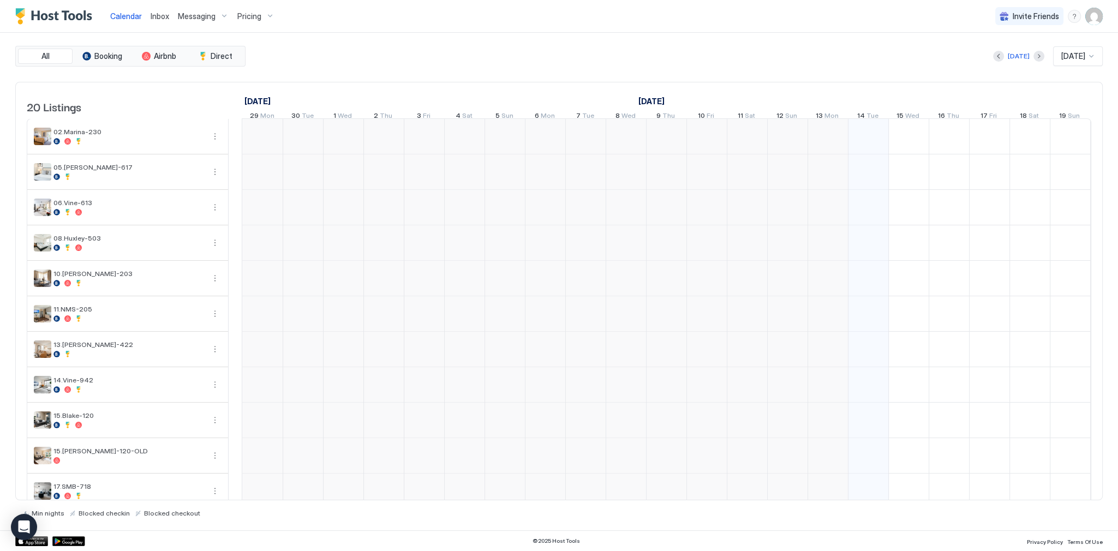
scroll to position [0, 606]
click at [338, 55] on div "[DATE] [DATE]" at bounding box center [675, 56] width 855 height 20
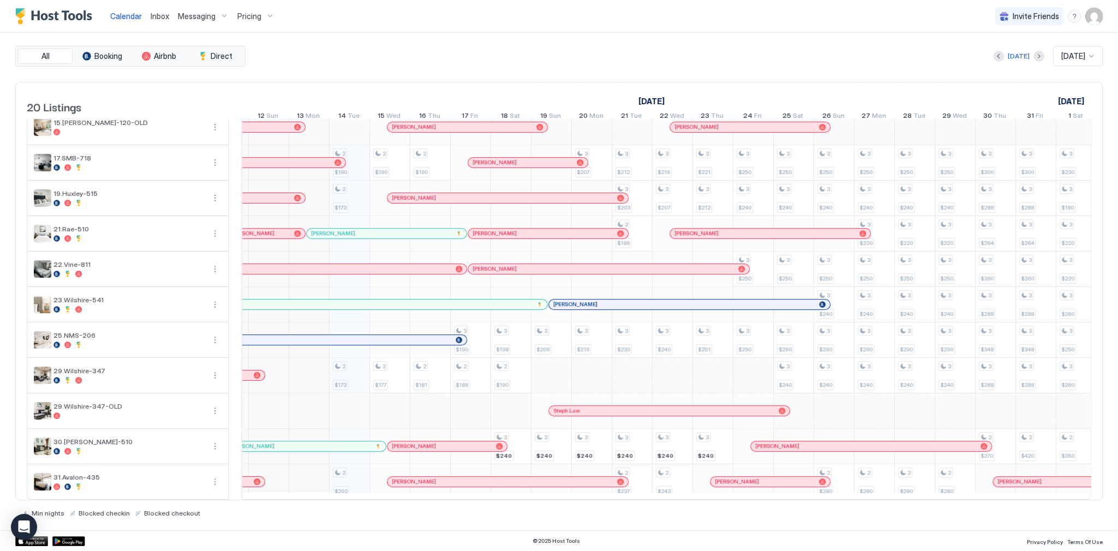
scroll to position [349, 0]
click at [793, 301] on div "[PERSON_NAME]" at bounding box center [689, 304] width 272 height 7
click at [482, 288] on div "[PERSON_NAME]" at bounding box center [349, 294] width 363 height 12
click at [530, 300] on div at bounding box center [534, 304] width 9 height 9
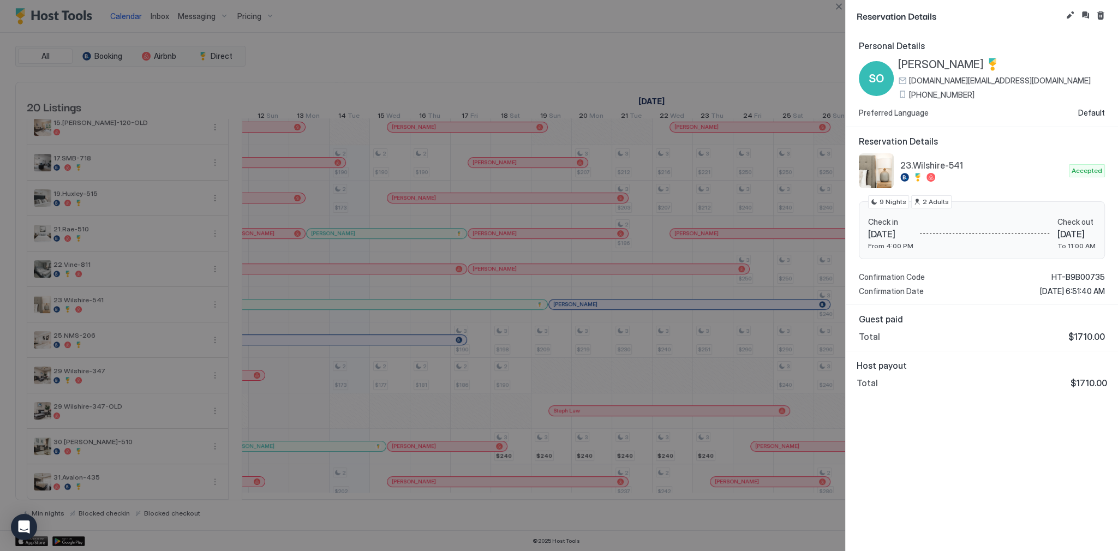
click at [921, 66] on span "[PERSON_NAME]" at bounding box center [941, 65] width 86 height 14
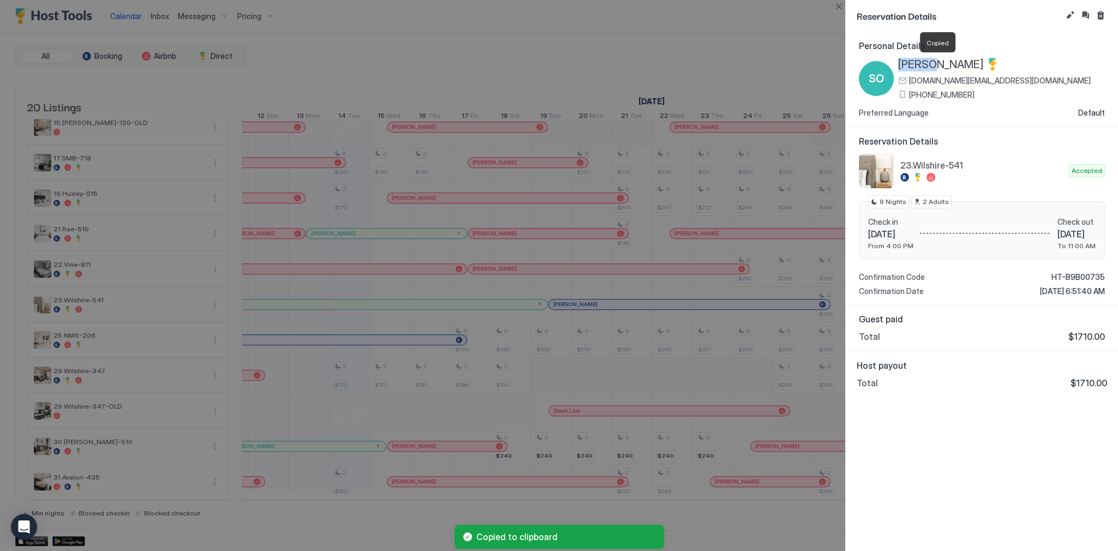
drag, startPoint x: 913, startPoint y: 64, endPoint x: 897, endPoint y: 64, distance: 16.4
click at [897, 64] on div "SO Sharon Ogiagah kate.booking.la@gmail.com +1 (424) 335-3012" at bounding box center [975, 78] width 232 height 41
copy span "Sharon"
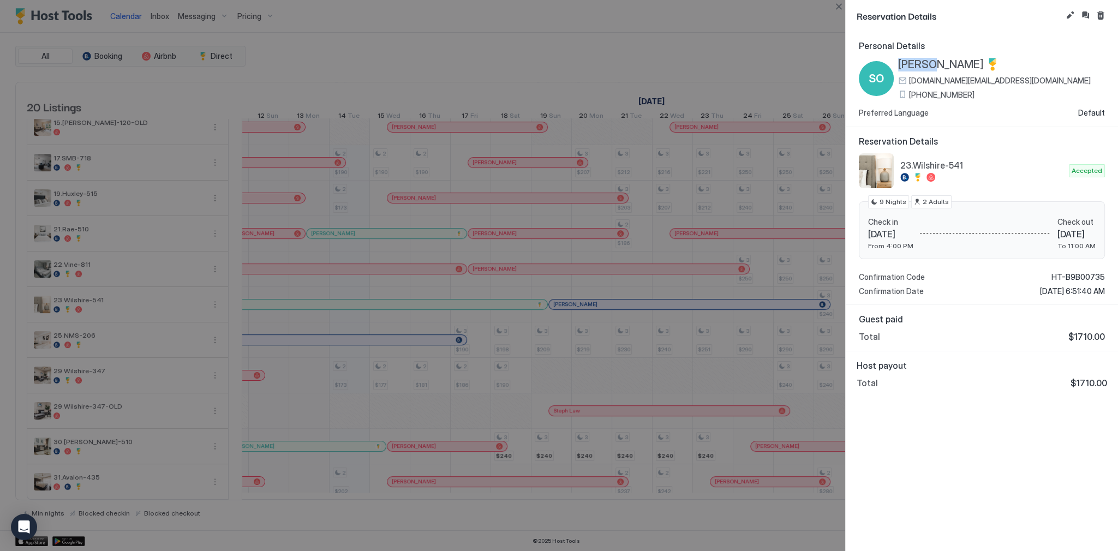
click at [1057, 238] on span "Sun 19 Oct, 2025" at bounding box center [1076, 234] width 38 height 11
drag, startPoint x: 1039, startPoint y: 238, endPoint x: 1062, endPoint y: 235, distance: 23.6
click at [1062, 235] on span "Sun 19 Oct, 2025" at bounding box center [1076, 234] width 38 height 11
copy span "Sun 19 Oct"
click at [985, 238] on div at bounding box center [985, 233] width 144 height 33
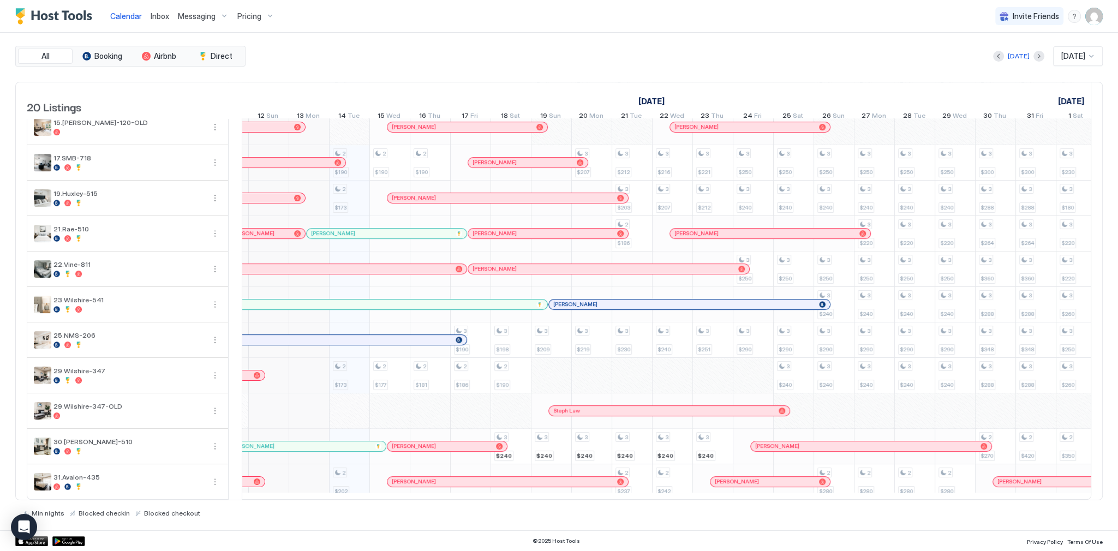
click at [811, 292] on div "[PERSON_NAME]" at bounding box center [672, 294] width 283 height 12
click at [558, 300] on div at bounding box center [553, 304] width 9 height 9
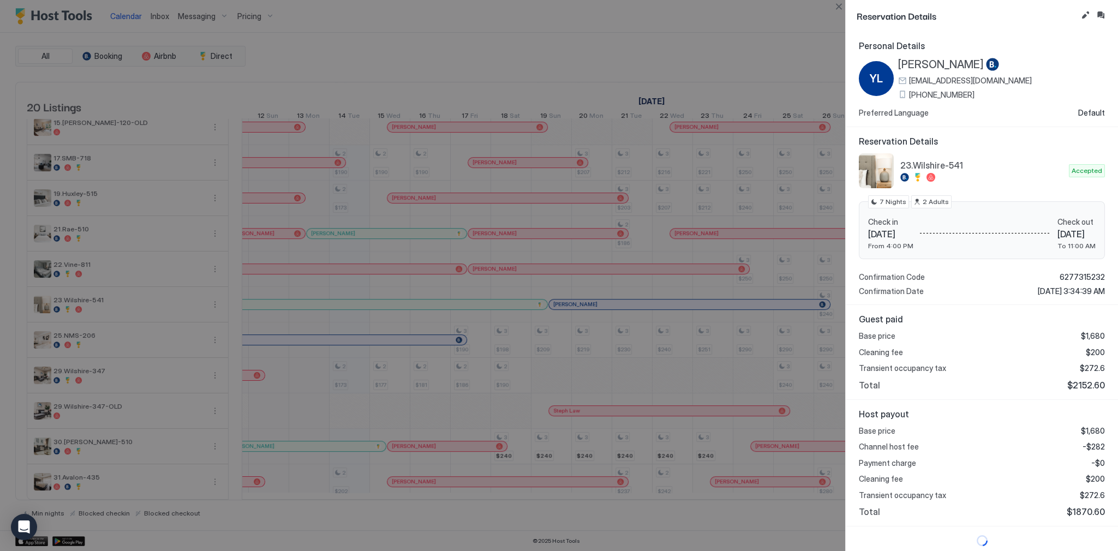
click at [876, 234] on span "Sun 19 Oct, 2025" at bounding box center [890, 234] width 45 height 11
drag, startPoint x: 876, startPoint y: 234, endPoint x: 908, endPoint y: 231, distance: 32.3
click at [908, 231] on span "Sun 19 Oct, 2025" at bounding box center [890, 234] width 45 height 11
click at [1057, 236] on span "Sun 26 Oct, 2025" at bounding box center [1076, 234] width 38 height 11
drag, startPoint x: 1029, startPoint y: 236, endPoint x: 1059, endPoint y: 236, distance: 30.6
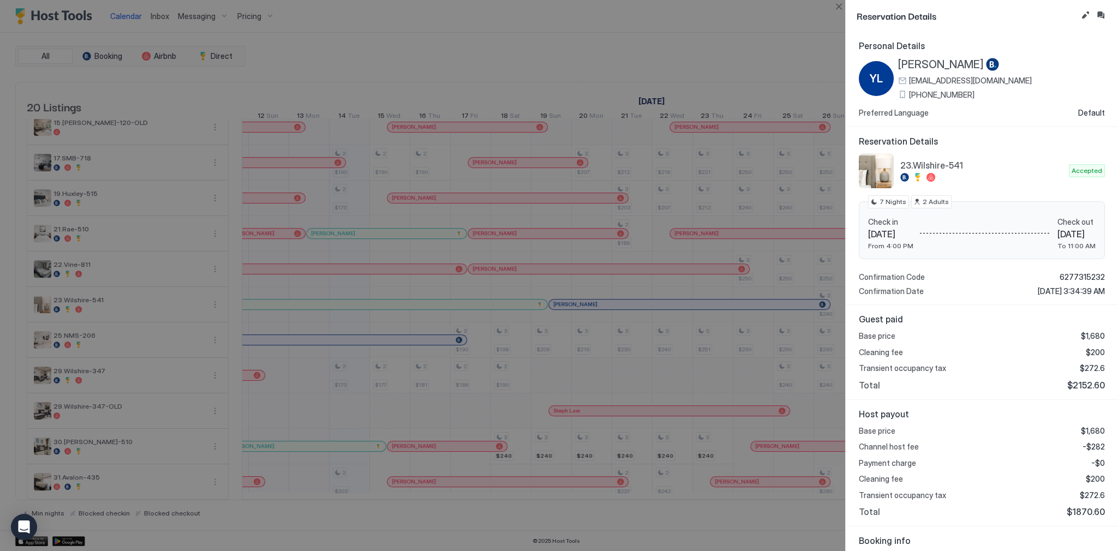
click at [1059, 236] on span "Sun 26 Oct, 2025" at bounding box center [1076, 234] width 38 height 11
copy span "Sun 26 Oct"
click at [431, 188] on div at bounding box center [559, 275] width 1118 height 551
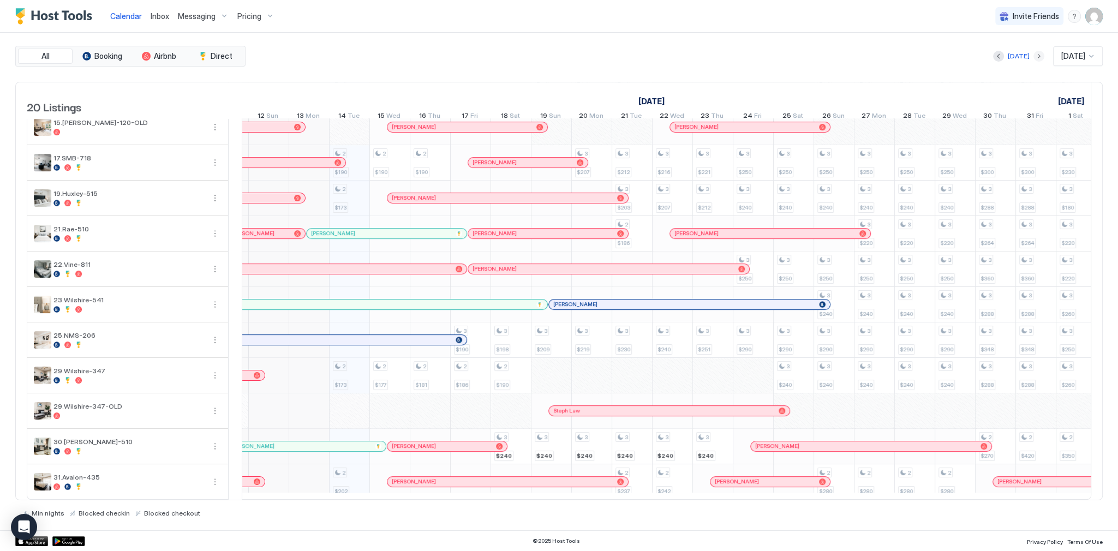
click at [1033, 60] on button "Next month" at bounding box center [1038, 56] width 11 height 11
click at [1033, 59] on div at bounding box center [1038, 56] width 11 height 11
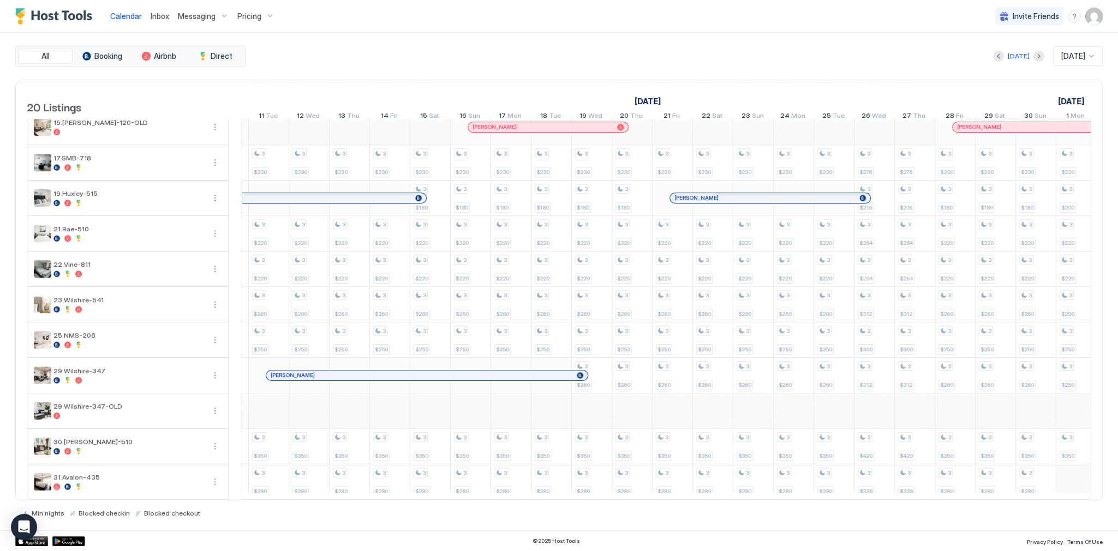
scroll to position [0, 606]
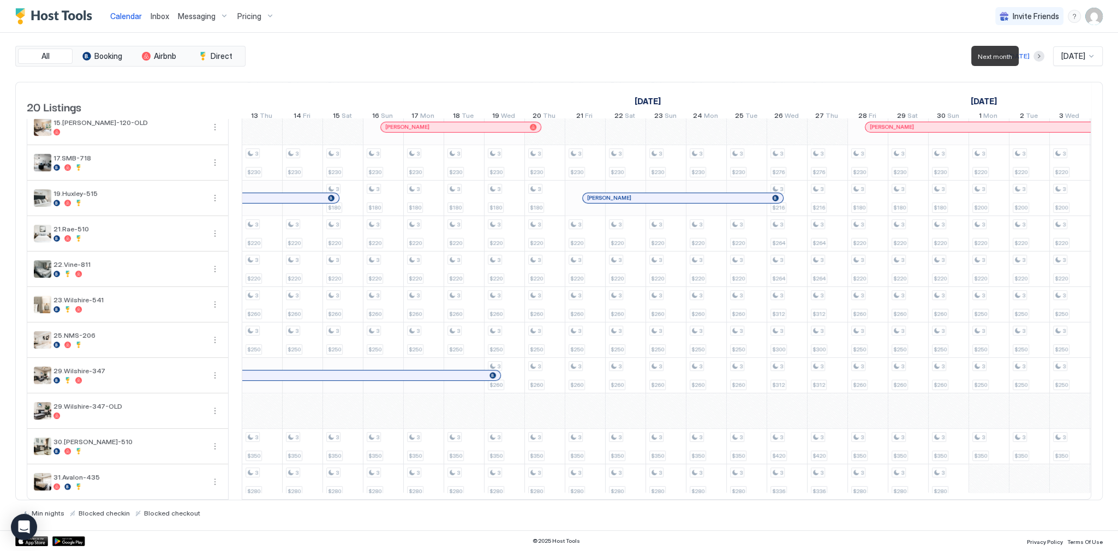
click at [1033, 59] on div at bounding box center [1038, 56] width 11 height 11
click at [1033, 56] on button "Next month" at bounding box center [1038, 56] width 11 height 11
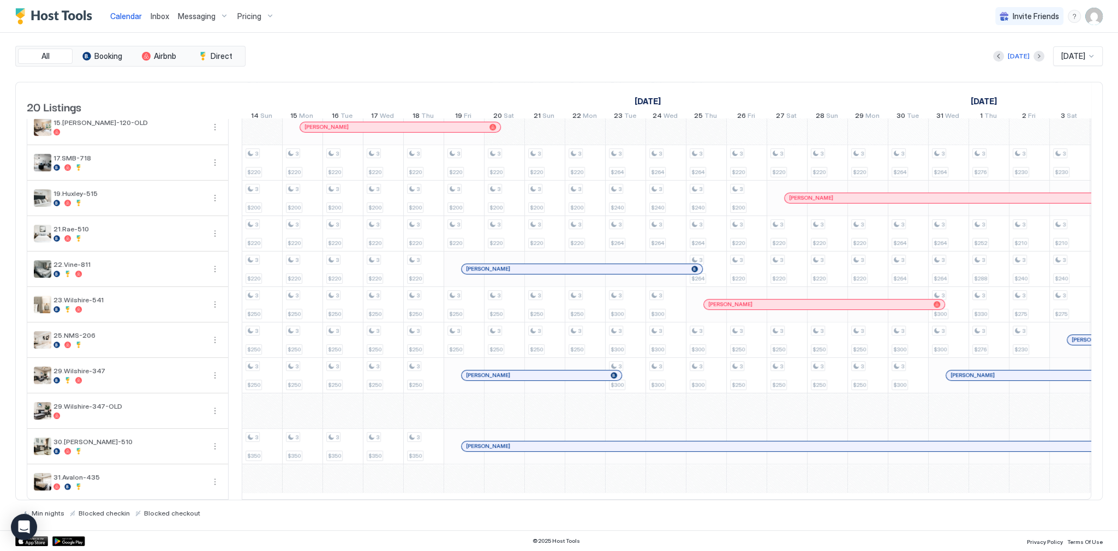
click at [730, 301] on div "琳 周" at bounding box center [818, 304] width 221 height 7
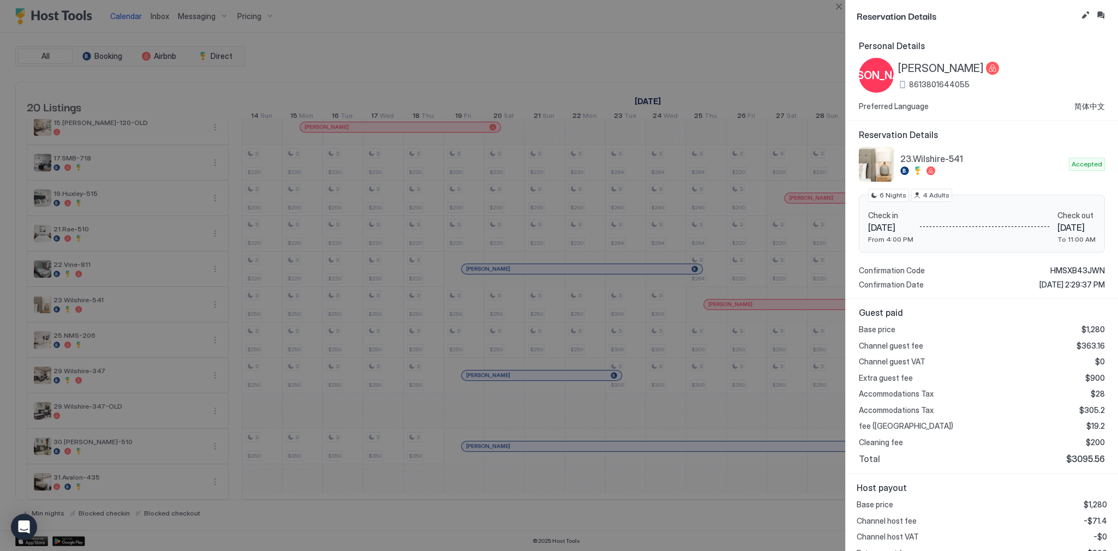
click at [877, 229] on span "Thu 25 Dec, 2025" at bounding box center [890, 227] width 45 height 11
drag, startPoint x: 877, startPoint y: 229, endPoint x: 897, endPoint y: 225, distance: 19.9
click at [897, 225] on span "Thu 25 Dec, 2025" at bounding box center [890, 227] width 45 height 11
copy span "Thu 25 Dec"
click at [740, 158] on div at bounding box center [559, 275] width 1118 height 551
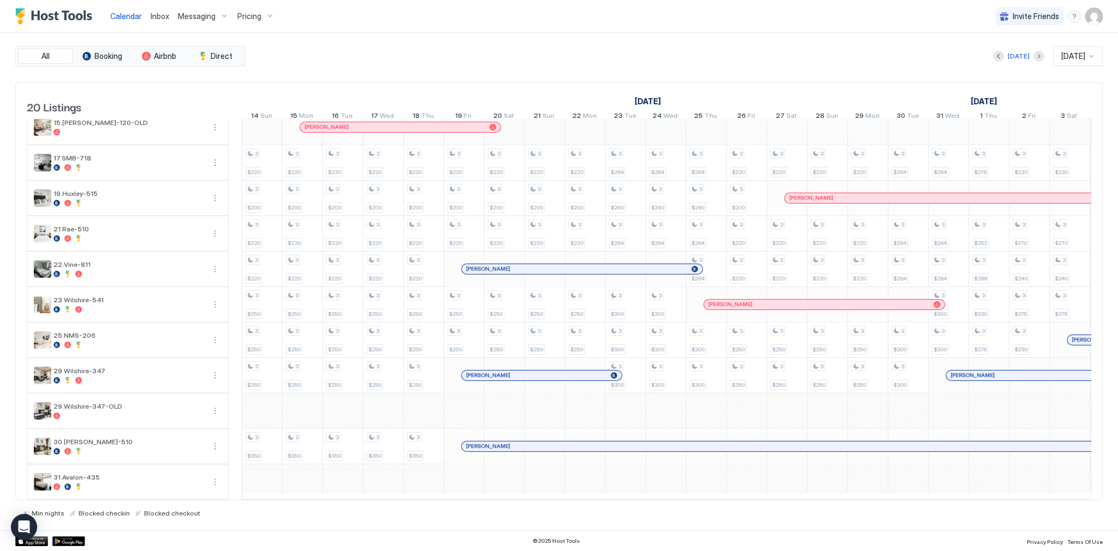
click at [463, 74] on div "All Booking Airbnb Direct Today Dec 2025 20 Listings November 2025 December 202…" at bounding box center [558, 281] width 1087 height 471
click at [338, 57] on div "Today Dec 2025" at bounding box center [675, 56] width 855 height 20
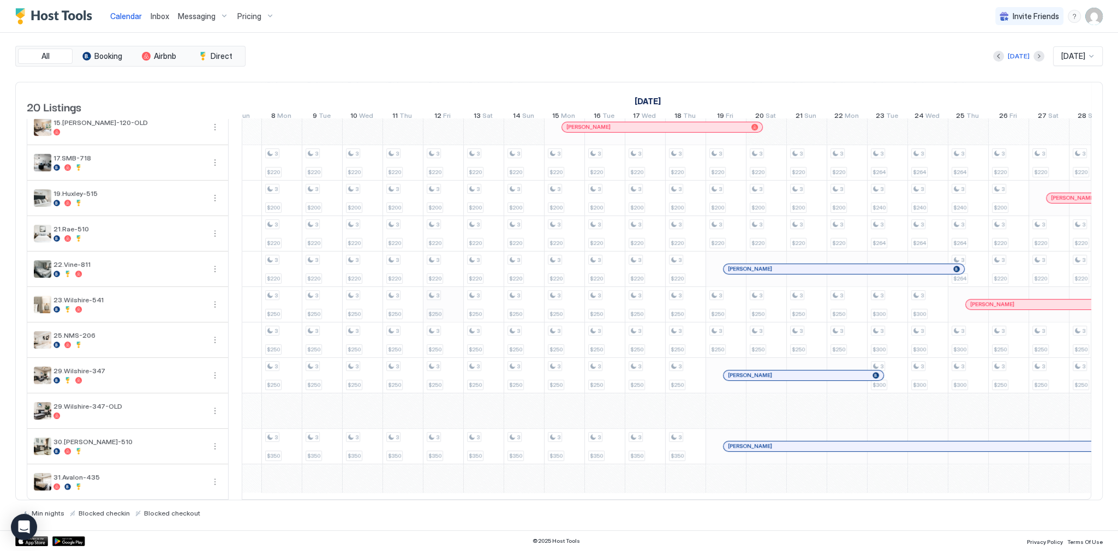
scroll to position [0, 0]
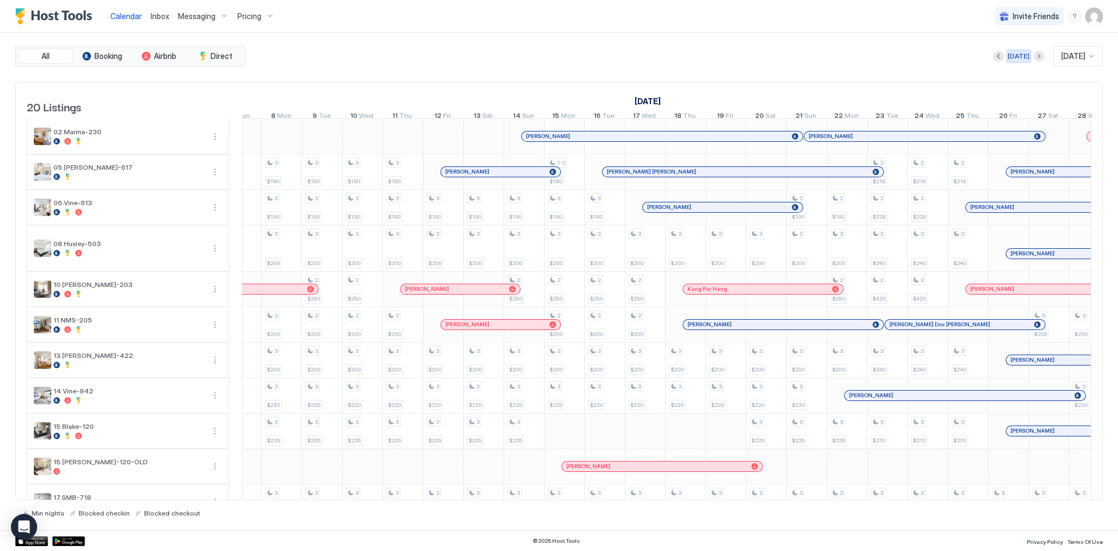
click at [1014, 57] on div "[DATE]" at bounding box center [1019, 56] width 22 height 10
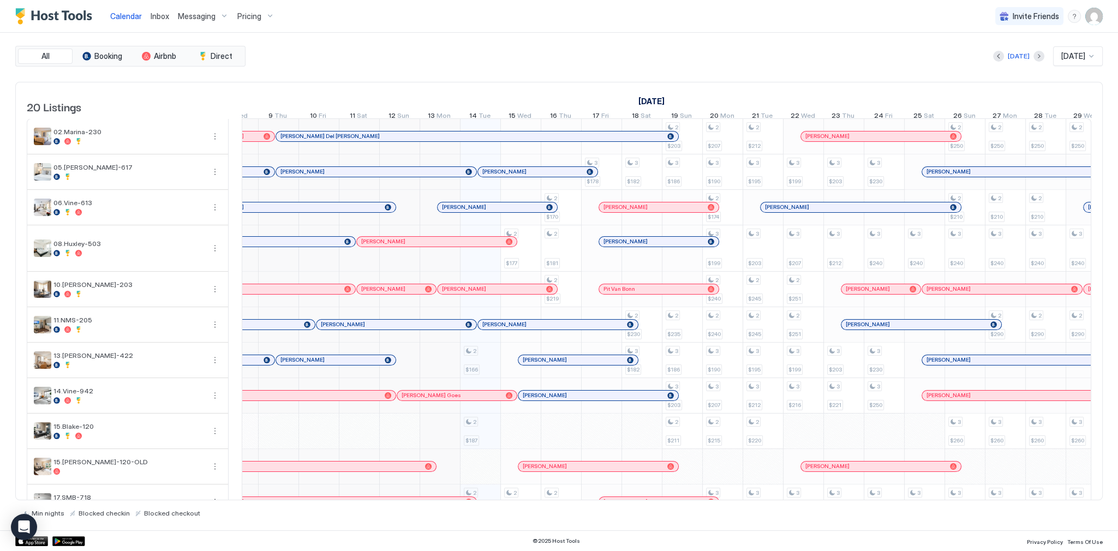
scroll to position [0, 344]
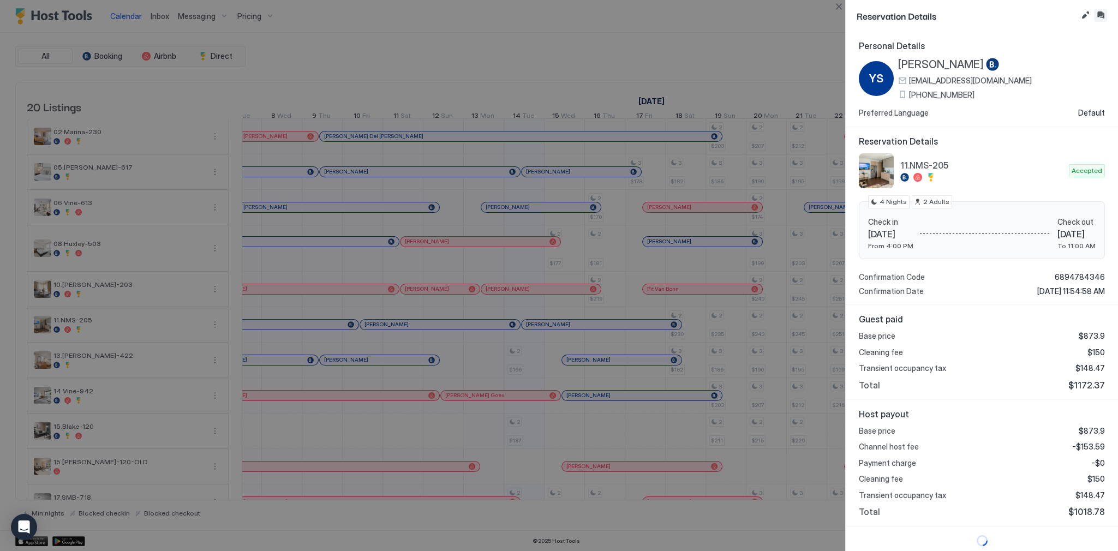
click at [1102, 21] on button "Inbox" at bounding box center [1100, 15] width 13 height 13
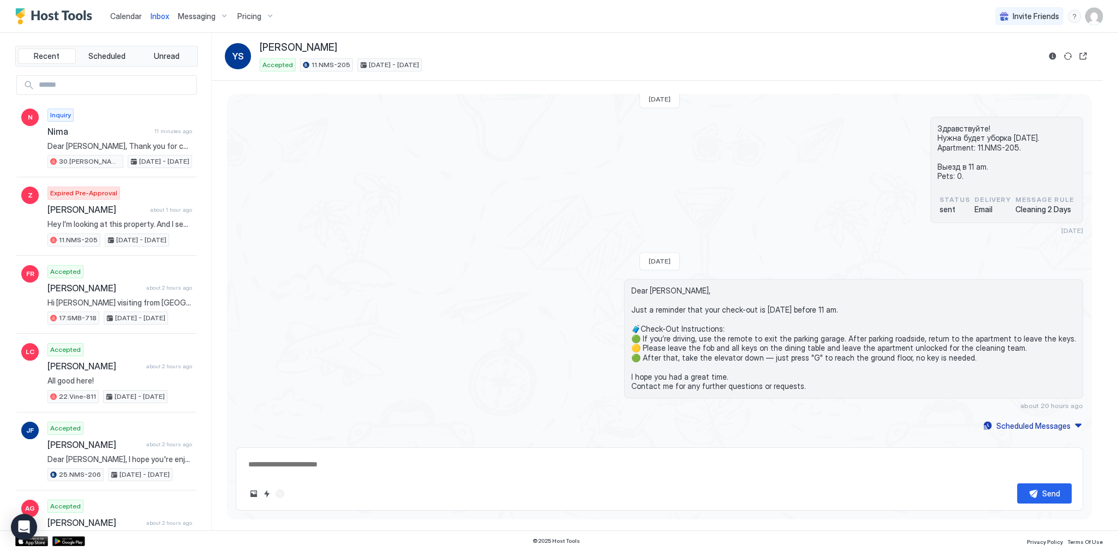
scroll to position [2621, 0]
click at [271, 495] on button "Quick reply" at bounding box center [266, 493] width 13 height 13
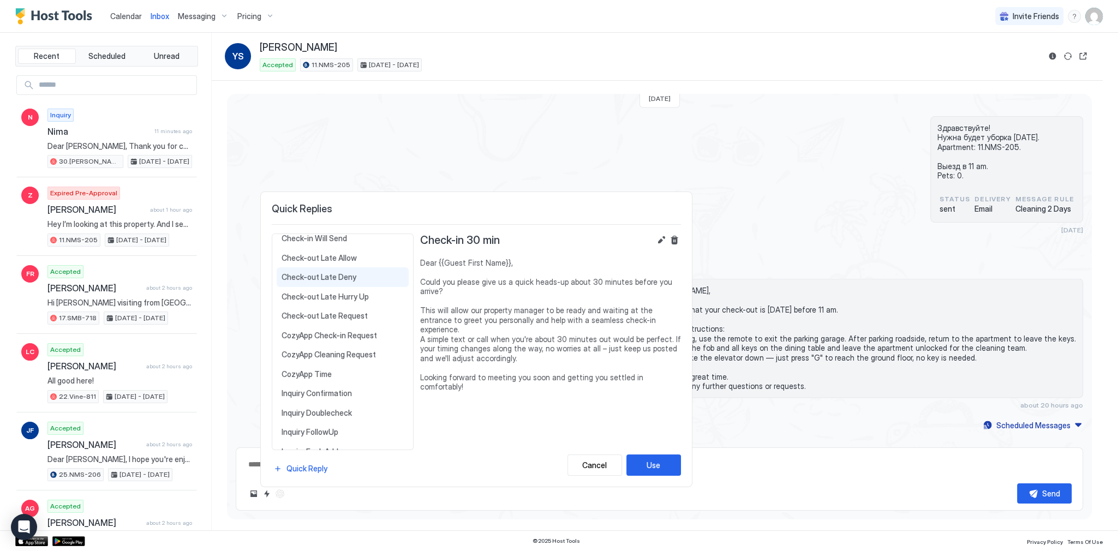
scroll to position [262, 0]
click at [356, 272] on div "Check-out Late Hurry Up Dear {{Guest First Name}}, Our cleaning team is on-site…" at bounding box center [343, 282] width 132 height 20
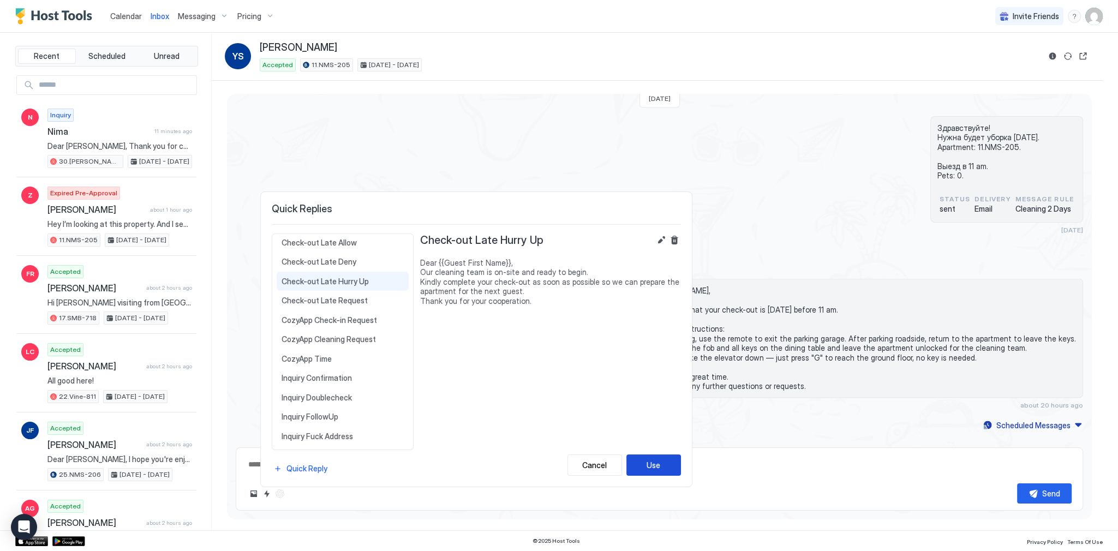
click at [668, 467] on button "Use" at bounding box center [653, 465] width 55 height 21
type textarea "*"
type textarea "**********"
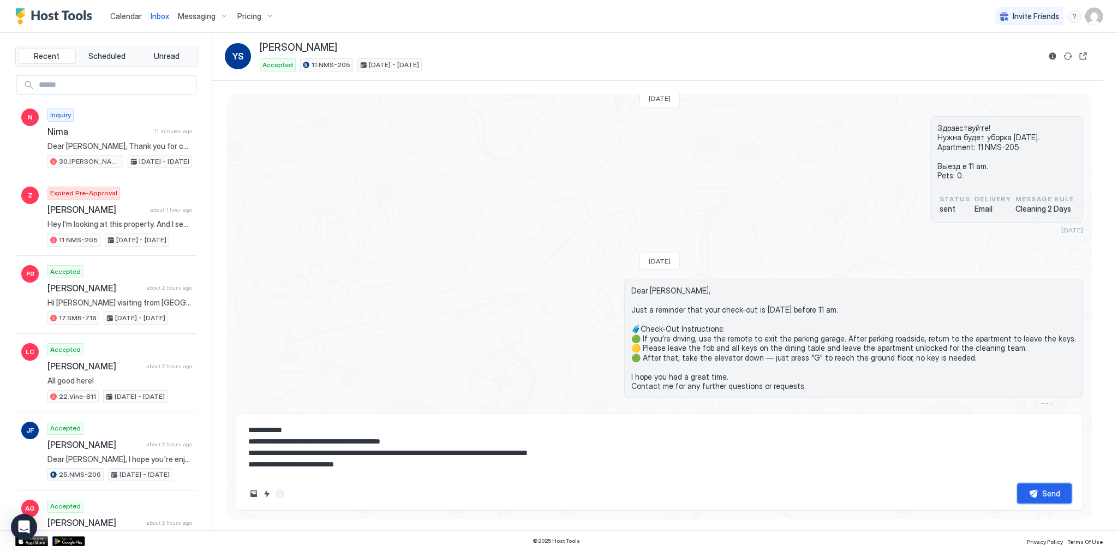
drag, startPoint x: 1056, startPoint y: 497, endPoint x: 463, endPoint y: 201, distance: 663.0
click at [463, 201] on div "Loading messages... Sun, October 5th 2025 Dear Yuliya, Thank you for choosing t…" at bounding box center [659, 302] width 865 height 417
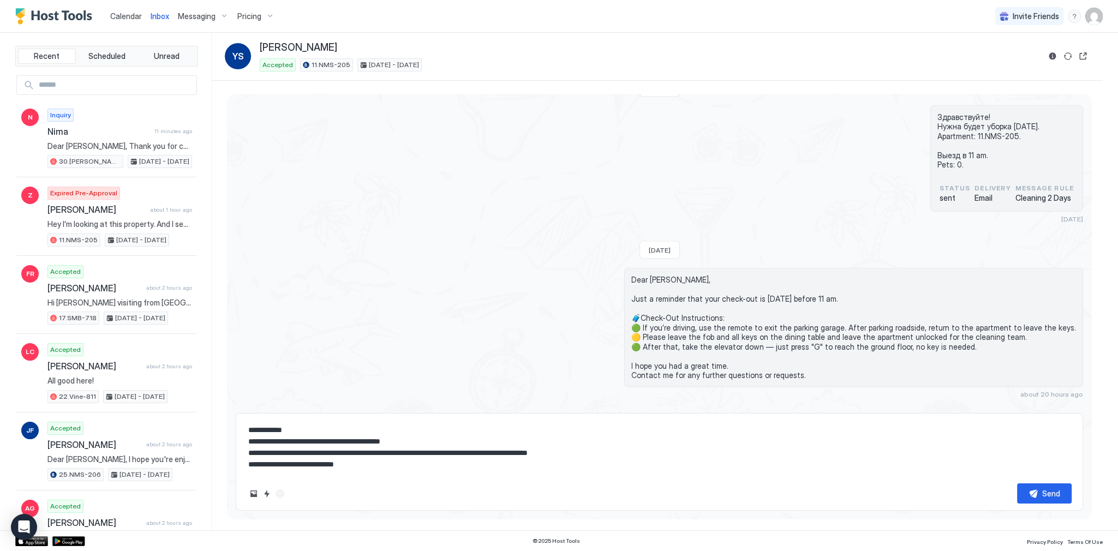
scroll to position [2787, 0]
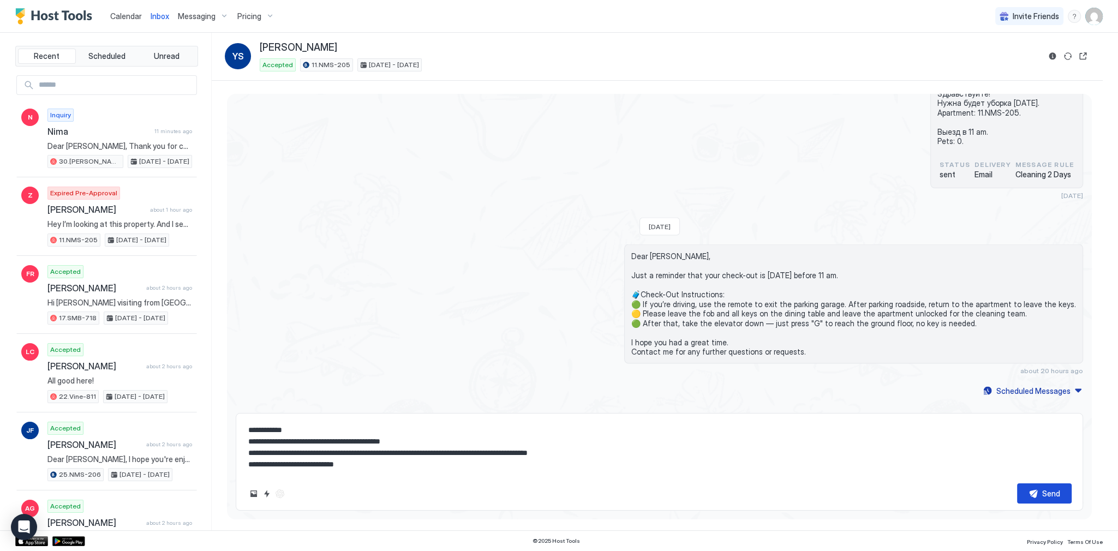
click at [1043, 489] on div "Send" at bounding box center [1051, 493] width 18 height 11
type textarea "*"
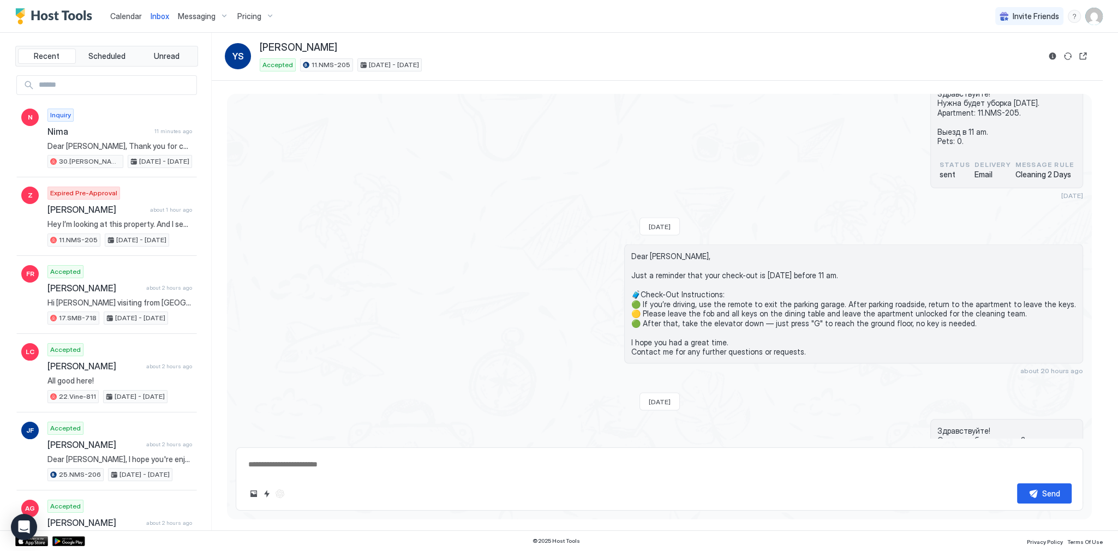
scroll to position [2996, 0]
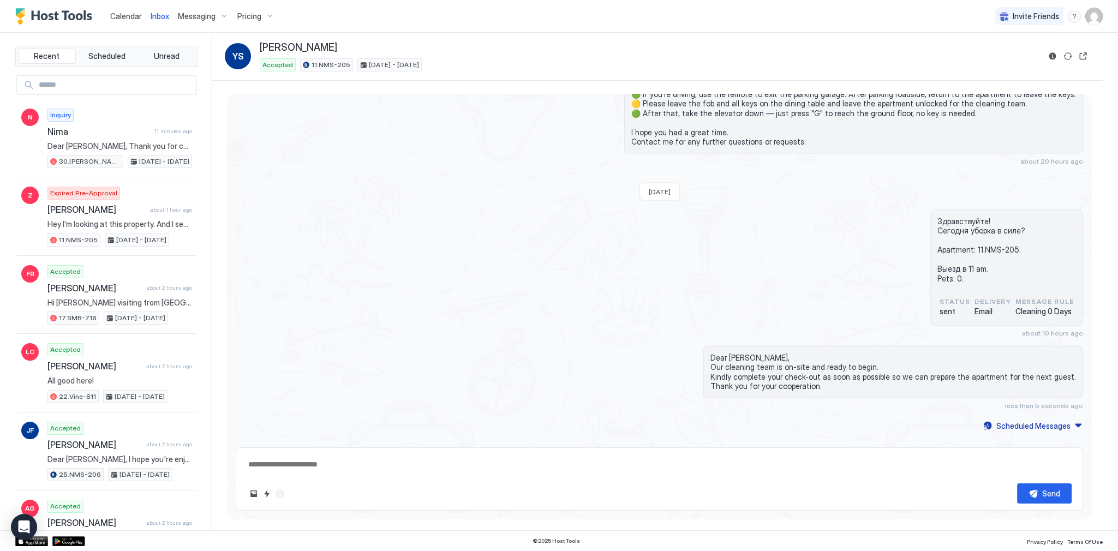
click at [700, 236] on div "Здравствуйте! Сегодня уборка в силе? Apartment: 11.NMS-205. Выезд в 11 am. Pets…" at bounding box center [659, 274] width 847 height 128
click at [559, 210] on div "Здравствуйте! Сегодня уборка в силе? Apartment: 11.NMS-205. Выезд в 11 am. Pets…" at bounding box center [659, 274] width 847 height 128
click at [734, 234] on div "Здравствуйте! Сегодня уборка в силе? Apartment: 11.NMS-205. Выезд в 11 am. Pets…" at bounding box center [659, 274] width 847 height 128
click at [695, 226] on div "Здравствуйте! Сегодня уборка в силе? Apartment: 11.NMS-205. Выезд в 11 am. Pets…" at bounding box center [659, 274] width 847 height 128
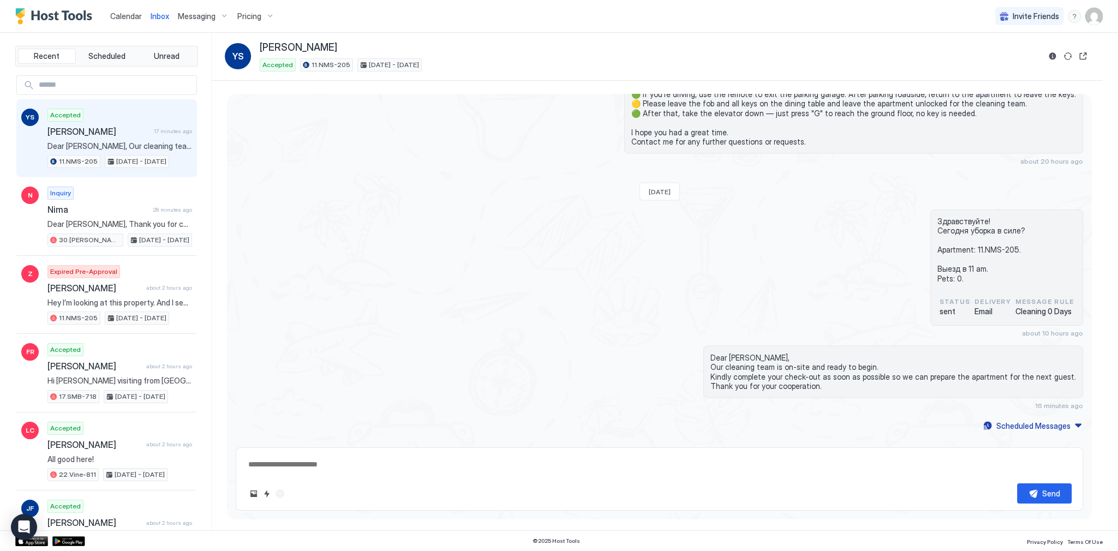
click at [133, 16] on span "Calendar" at bounding box center [126, 15] width 32 height 9
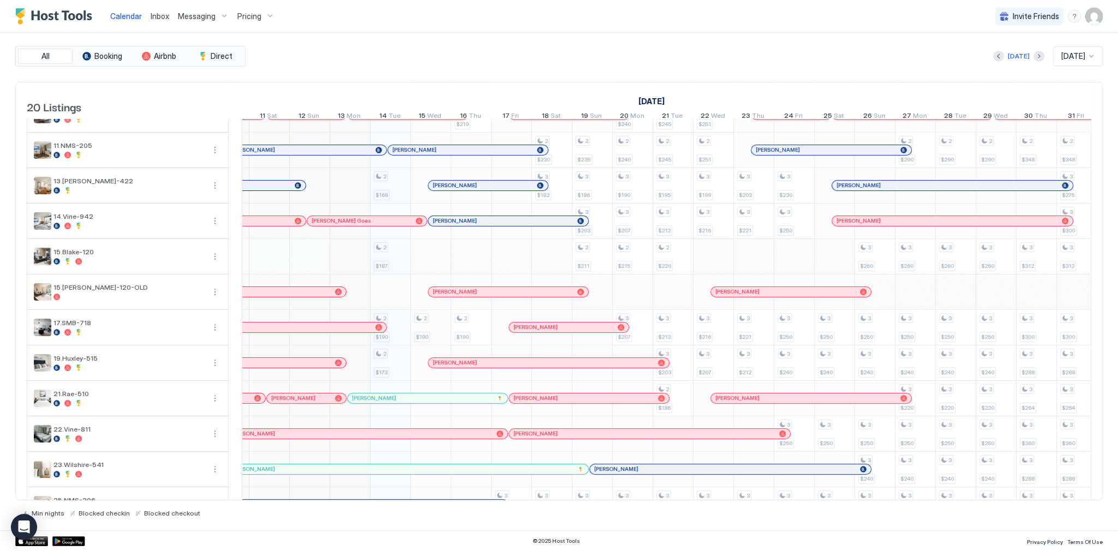
scroll to position [0, 475]
click at [339, 332] on div at bounding box center [340, 327] width 9 height 9
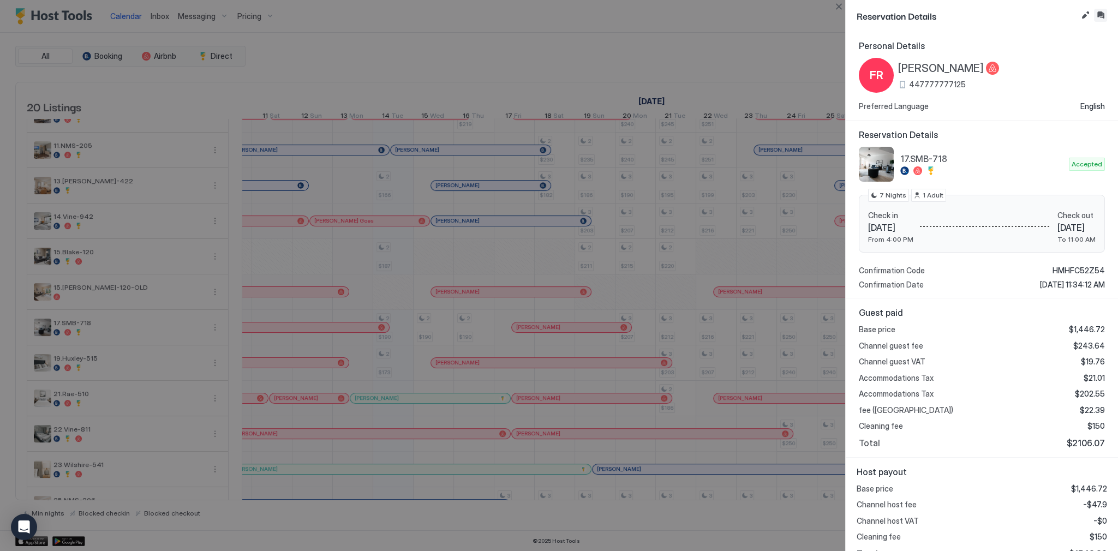
click at [1098, 15] on button "Inbox" at bounding box center [1100, 15] width 13 height 13
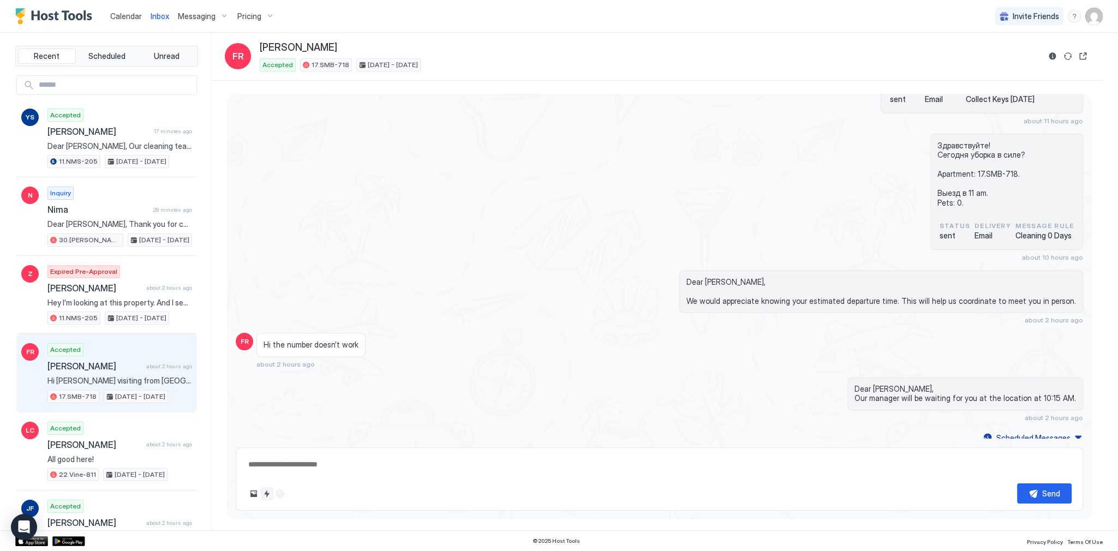
click at [267, 492] on button "Quick reply" at bounding box center [266, 493] width 13 height 13
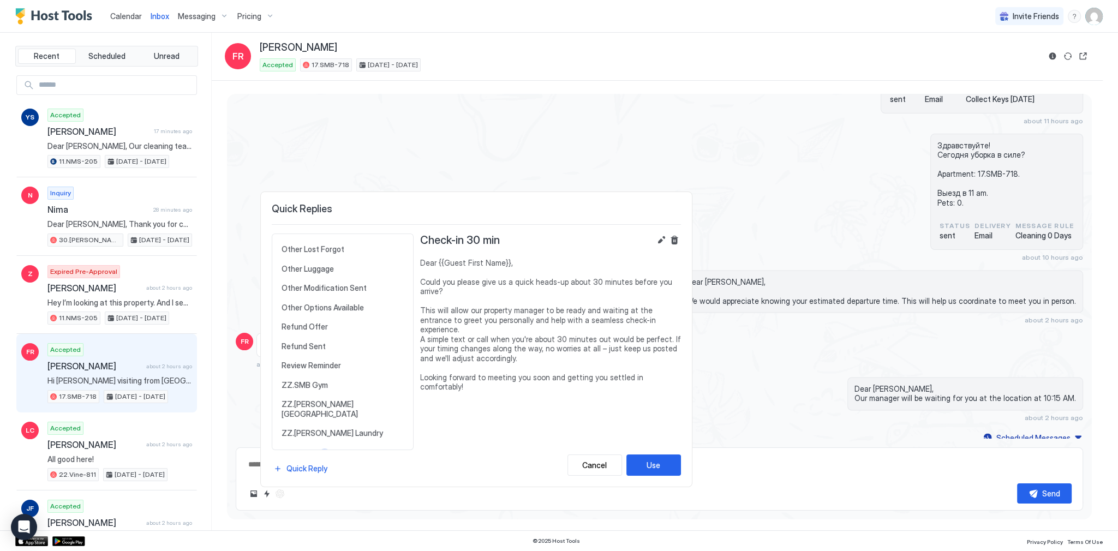
scroll to position [487, 0]
click at [350, 270] on div "Other Lost Forgot Dear {{Guest First Name}}, It seems you may have left some be…" at bounding box center [343, 270] width 132 height 20
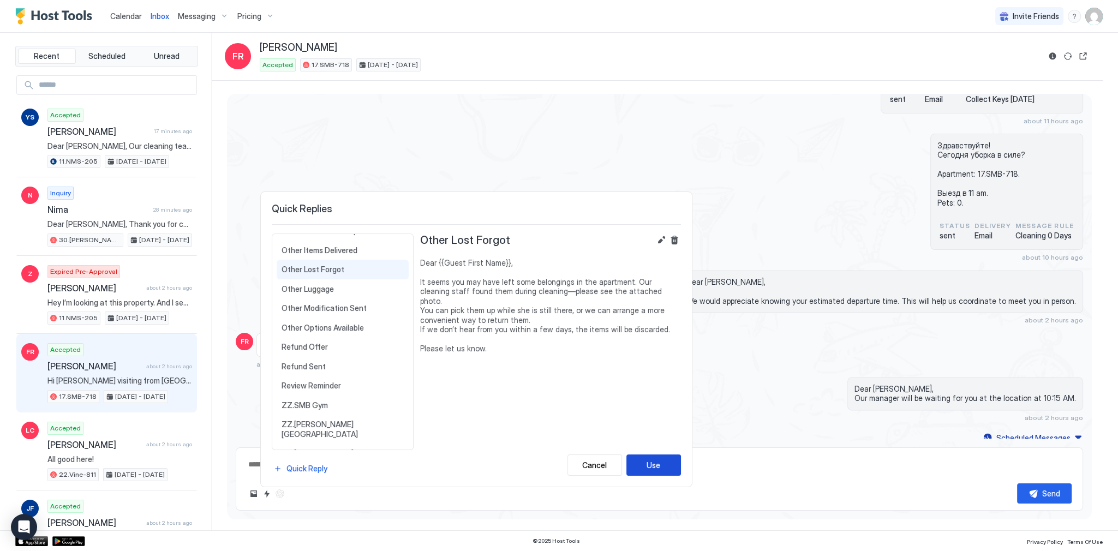
click at [658, 471] on div "Use" at bounding box center [654, 464] width 14 height 11
type textarea "*"
type textarea "**********"
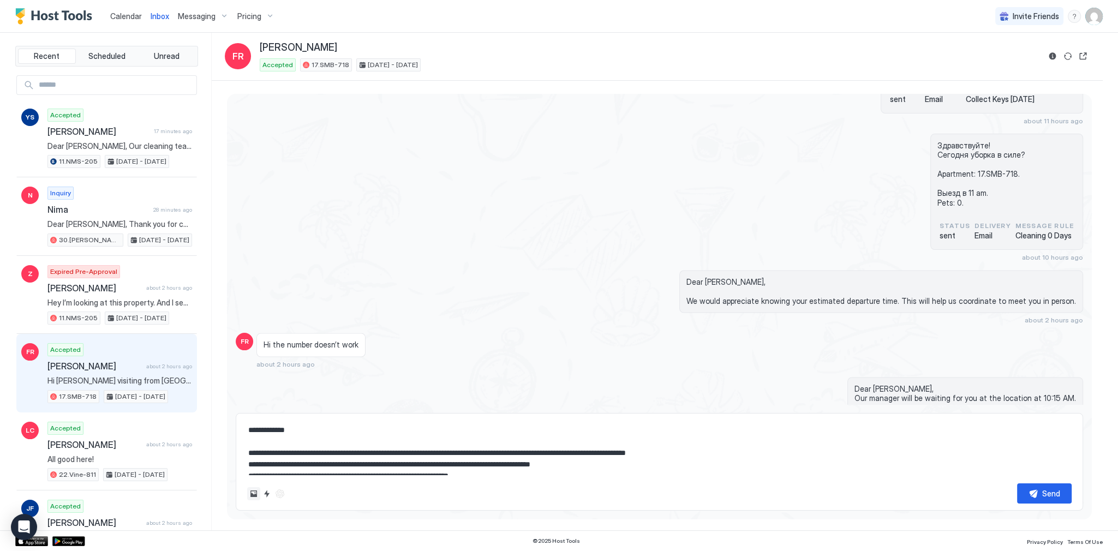
click at [257, 494] on button "Upload image" at bounding box center [253, 493] width 13 height 13
type textarea "*"
type input "**********"
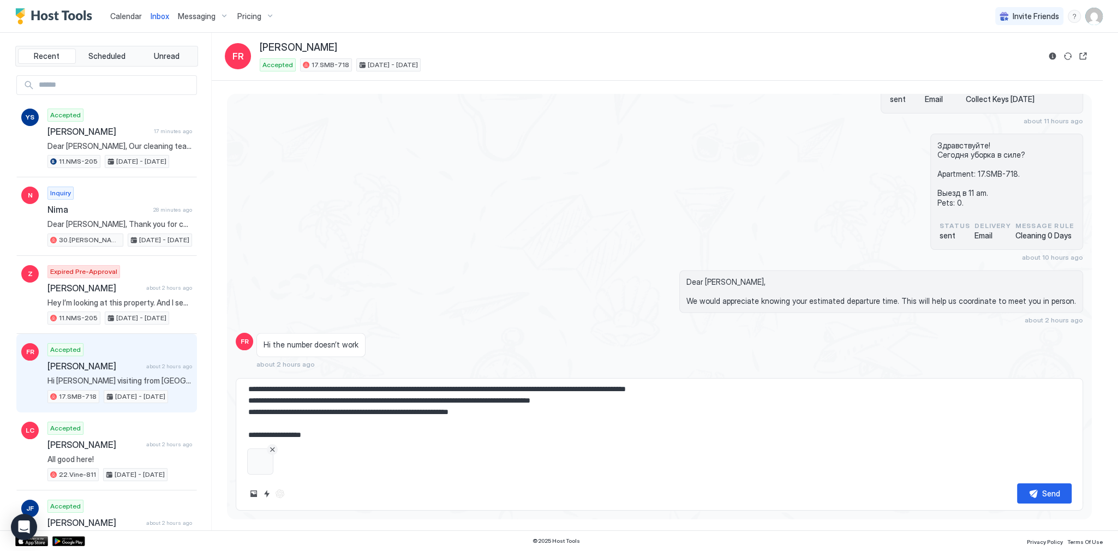
scroll to position [34, 0]
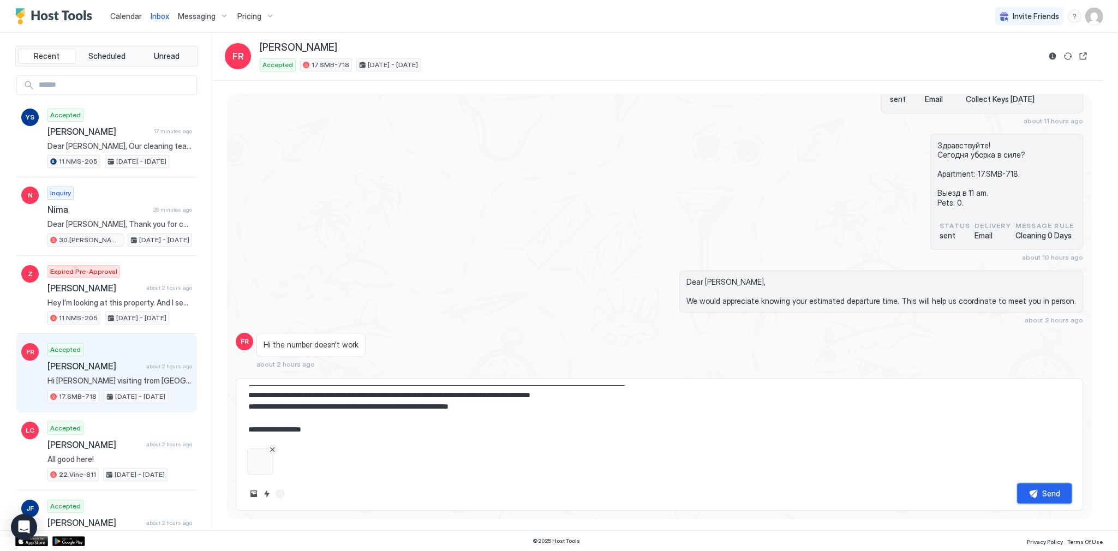
click at [1030, 497] on button "Send" at bounding box center [1044, 493] width 55 height 20
click at [621, 292] on div "Dear Farshad, We would appreciate knowing your estimated departure time. This w…" at bounding box center [786, 297] width 593 height 55
type textarea "*"
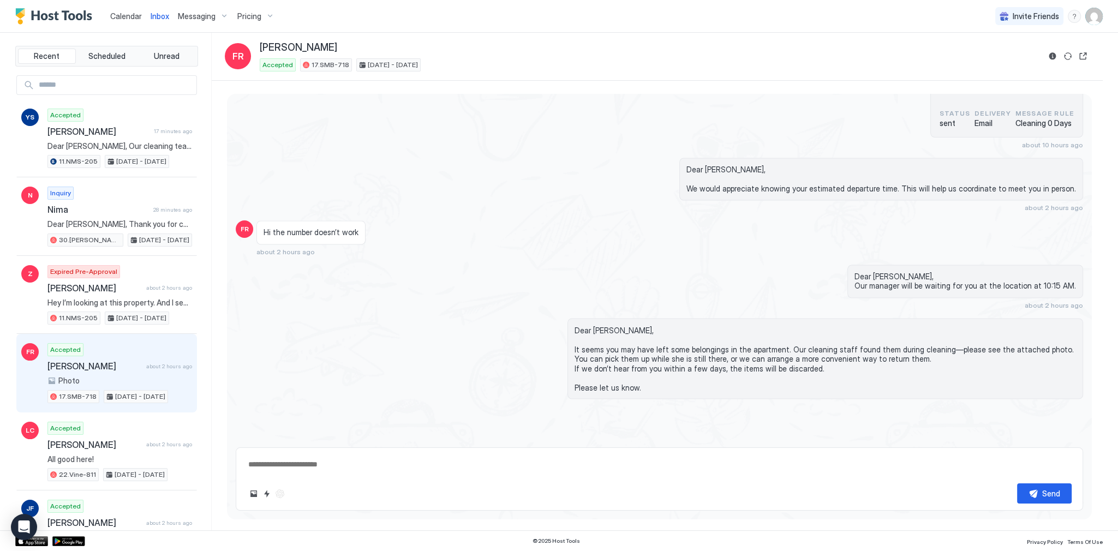
scroll to position [2197, 0]
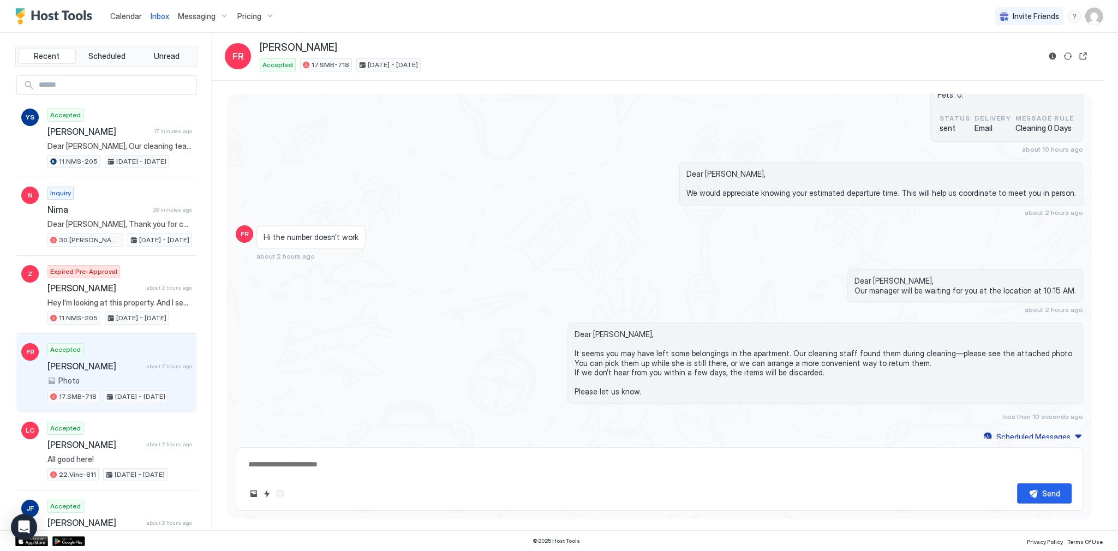
click at [775, 275] on div "Dear Farshad, Our manager will be waiting for you at the location at 10:15 AM. …" at bounding box center [786, 291] width 593 height 45
click at [682, 330] on span "Dear [PERSON_NAME], It seems you may have left some belongings in the apartment…" at bounding box center [825, 363] width 501 height 67
click at [717, 225] on div "Hi the number doesn’t work about 2 hours ago" at bounding box center [552, 242] width 593 height 35
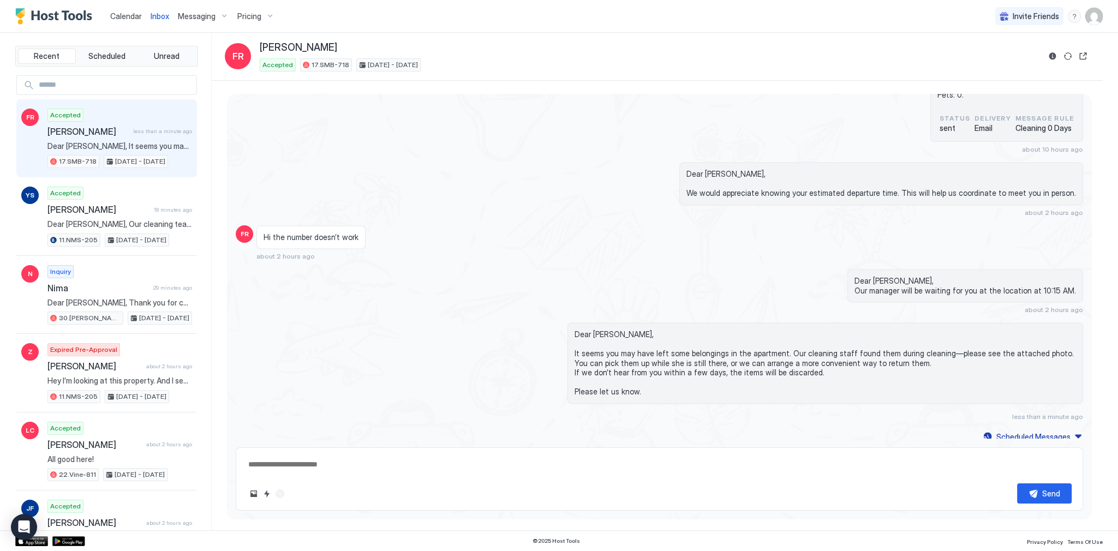
type textarea "*"
click at [129, 24] on div "Calendar" at bounding box center [126, 16] width 40 height 20
click at [129, 15] on span "Calendar" at bounding box center [126, 15] width 32 height 9
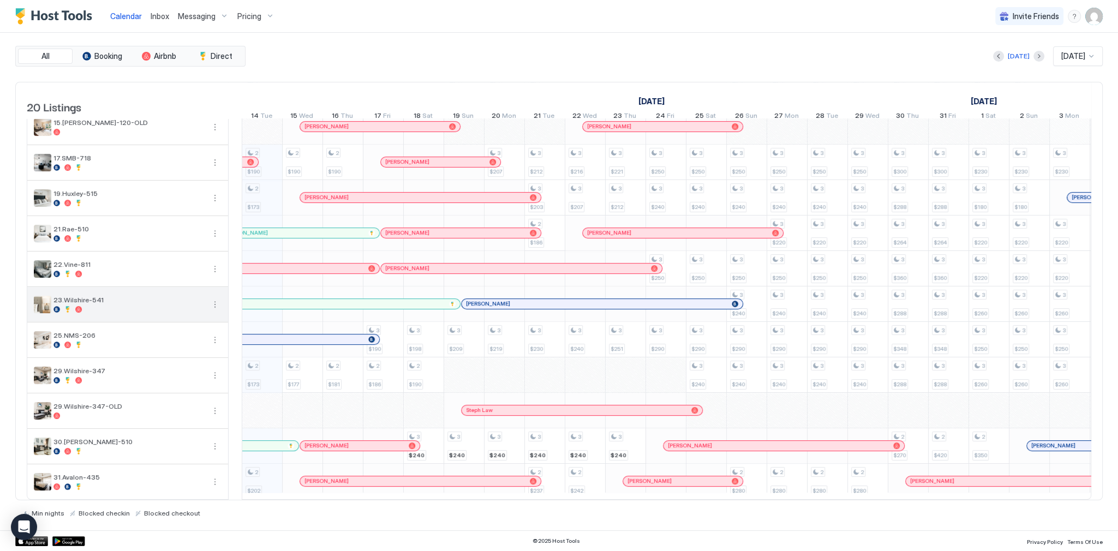
scroll to position [0, 606]
click at [94, 297] on span "23.Wilshire-541" at bounding box center [128, 300] width 151 height 8
click at [723, 79] on div "All Booking Airbnb Direct Today Oct 2025 20 Listings September 2025 October 202…" at bounding box center [558, 281] width 1087 height 471
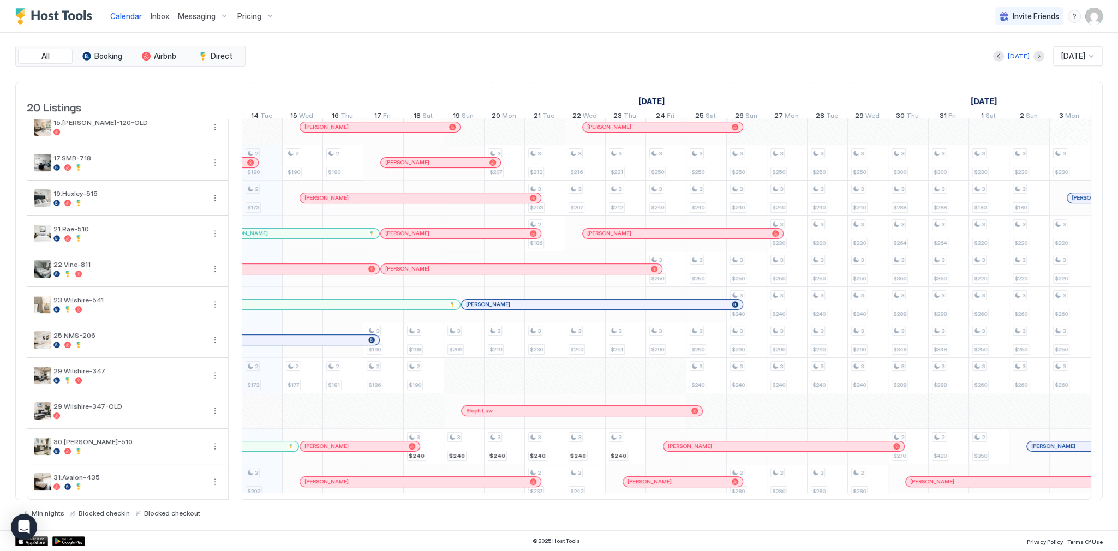
click at [493, 46] on div "Today Oct 2025" at bounding box center [675, 56] width 855 height 20
click at [741, 44] on div "All Booking Airbnb Direct Today Oct 2025 20 Listings September 2025 October 202…" at bounding box center [558, 282] width 1087 height 498
drag, startPoint x: 632, startPoint y: 14, endPoint x: 650, endPoint y: 47, distance: 37.8
click at [632, 14] on div "Calendar Inbox Messaging Pricing Invite Friends SG" at bounding box center [559, 16] width 1118 height 33
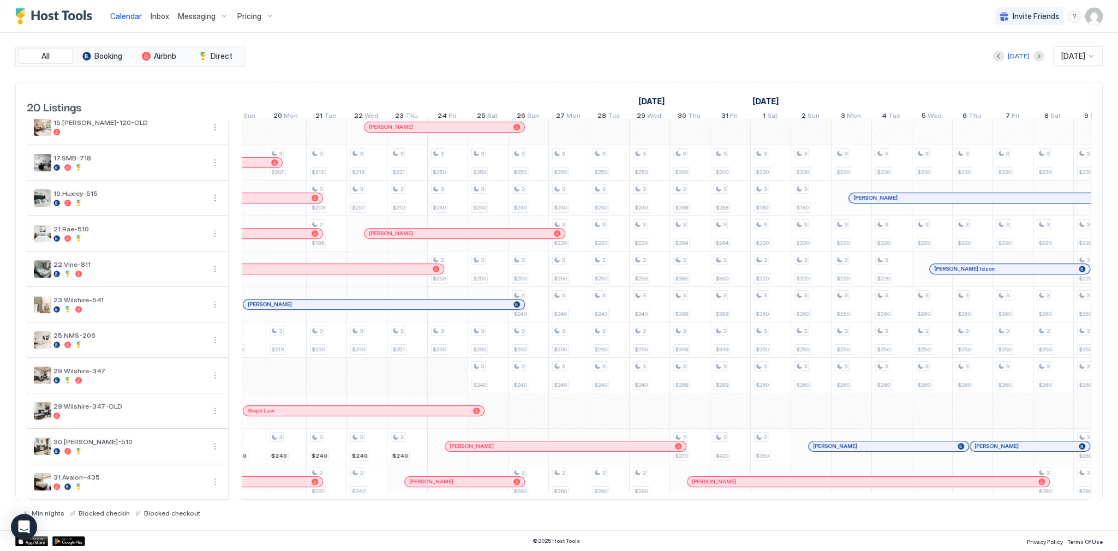
click at [492, 53] on div "Today Oct 2025" at bounding box center [675, 56] width 855 height 20
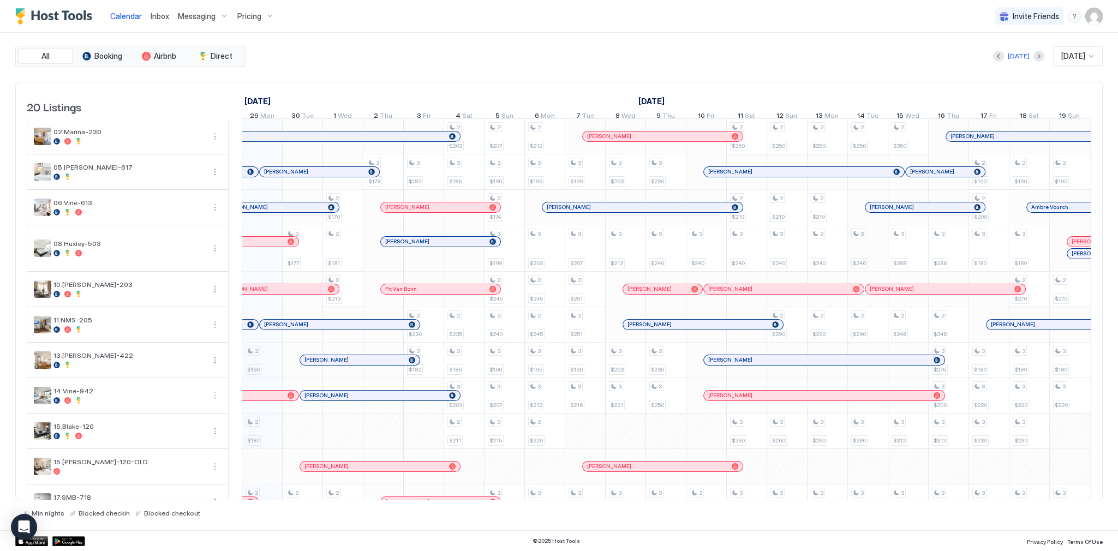
scroll to position [0, 606]
click at [406, 44] on div "All Booking Airbnb Direct Today Oct 2025 20 Listings September 2025 October 202…" at bounding box center [558, 282] width 1087 height 498
click at [685, 53] on div "Today Oct 2025" at bounding box center [675, 56] width 855 height 20
click at [583, 37] on div "All Booking Airbnb Direct Today Oct 2025 20 Listings September 2025 October 202…" at bounding box center [558, 282] width 1087 height 498
click at [336, 59] on div "Today Oct 2025" at bounding box center [675, 56] width 855 height 20
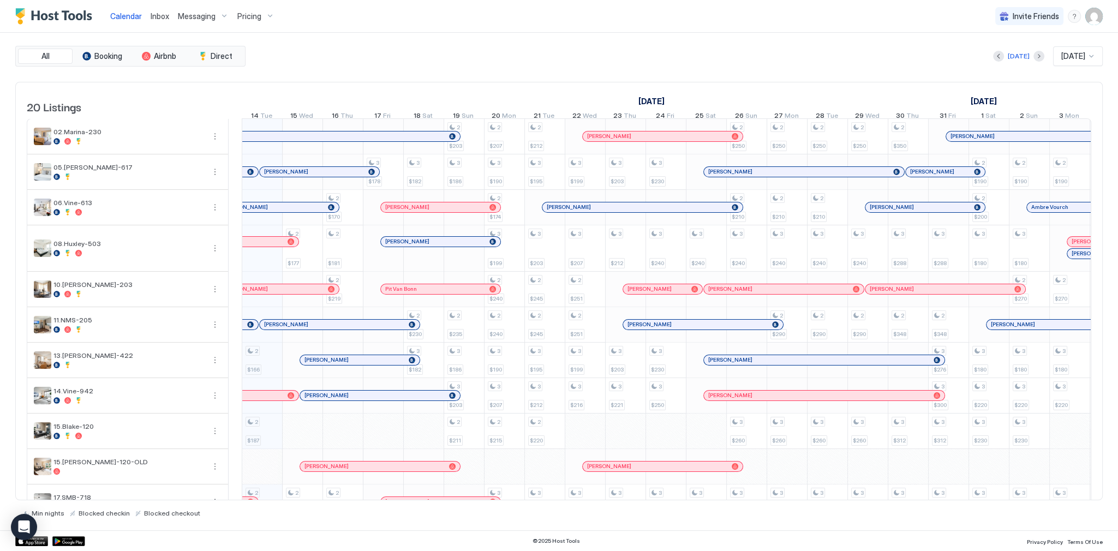
click at [294, 7] on div "Calendar Inbox Messaging Pricing Invite Friends SG" at bounding box center [559, 16] width 1118 height 33
click at [360, 57] on div "Today Oct 2025" at bounding box center [675, 56] width 855 height 20
click at [371, 71] on div "All Booking Airbnb Direct Today Oct 2025 20 Listings September 2025 October 202…" at bounding box center [558, 281] width 1087 height 471
click at [156, 15] on span "Inbox" at bounding box center [160, 15] width 19 height 9
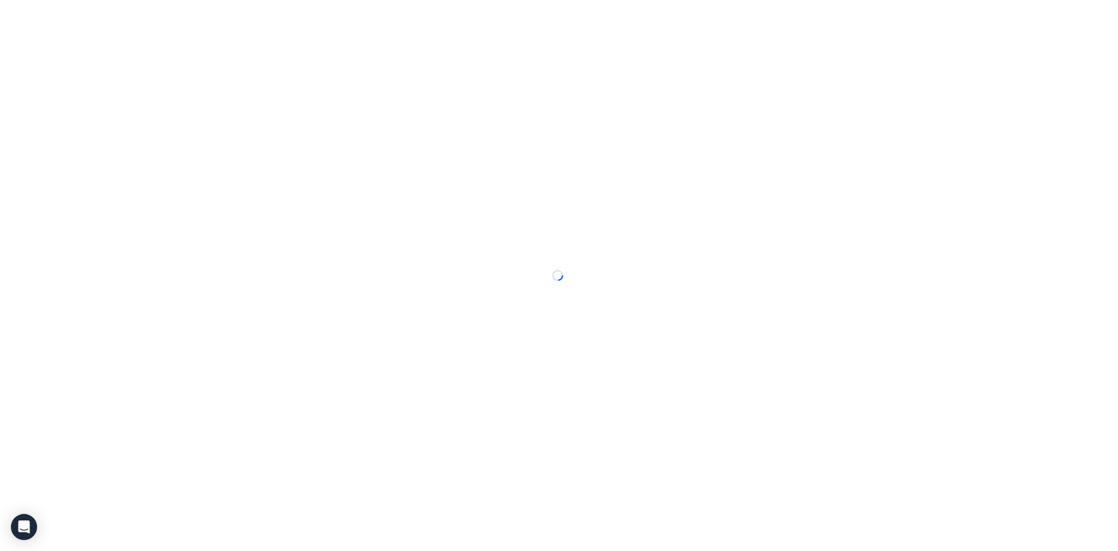
click at [156, 15] on div at bounding box center [559, 275] width 1118 height 551
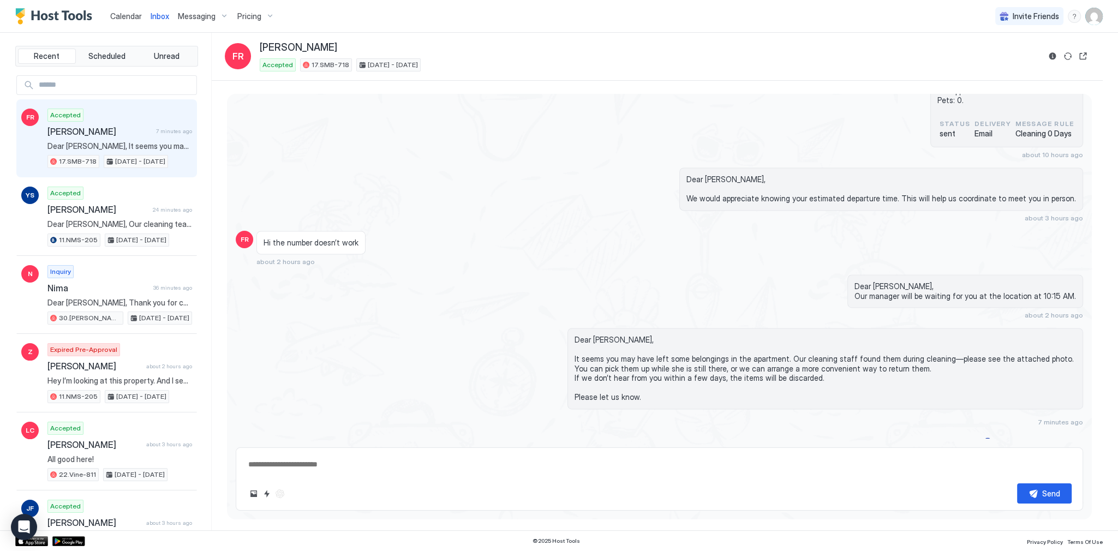
scroll to position [2198, 0]
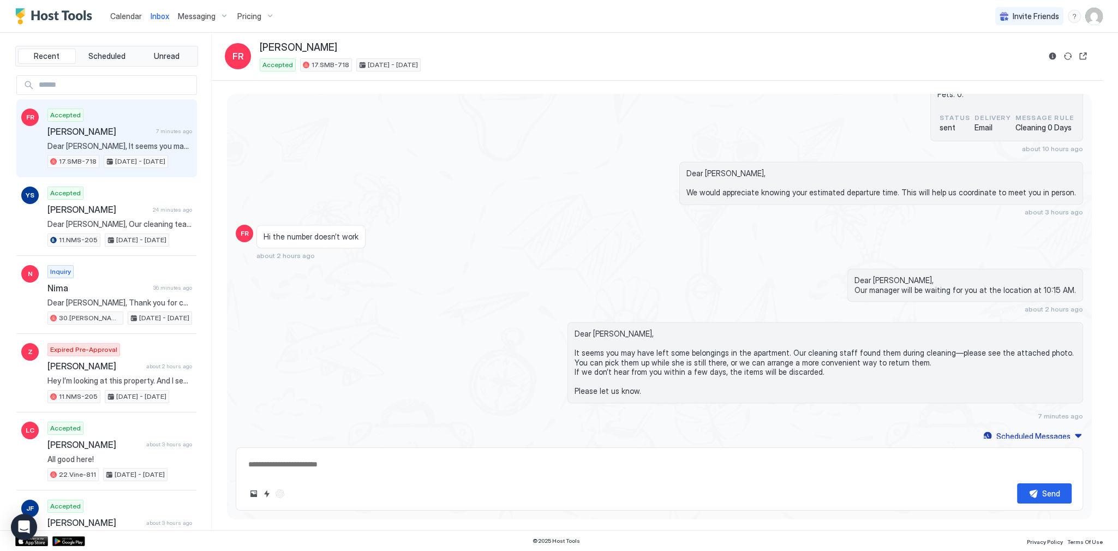
click at [438, 116] on div "Здравствуйте! Сегодня уборка в силе? Apartment: 17.SMB-718. Выезд в 11 am. Pets…" at bounding box center [659, 89] width 847 height 128
click at [111, 12] on span "Calendar" at bounding box center [126, 15] width 32 height 9
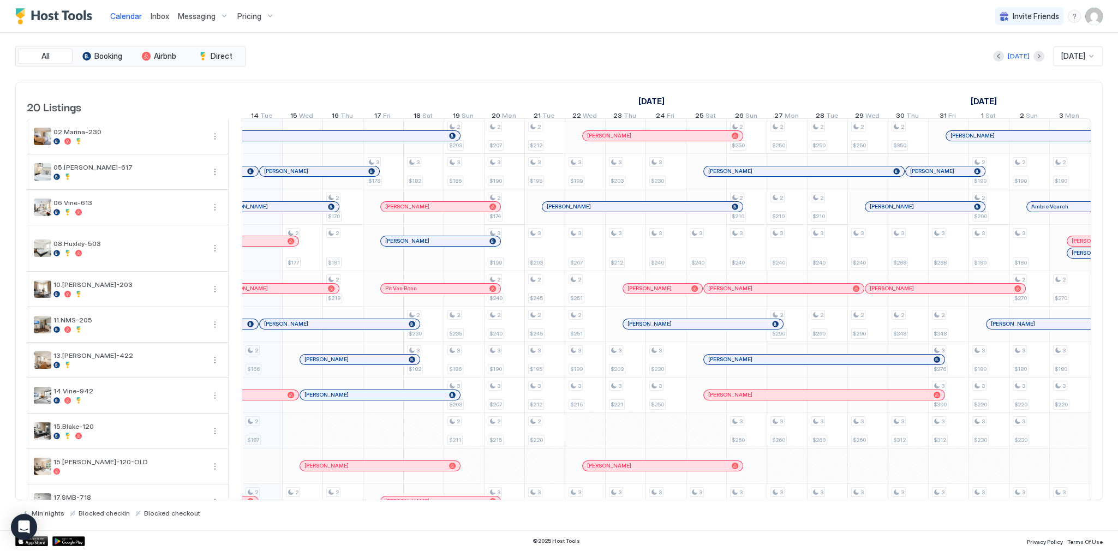
scroll to position [0, 606]
click at [579, 42] on div "All Booking Airbnb Direct Today Oct 2025 20 Listings September 2025 October 202…" at bounding box center [558, 282] width 1087 height 498
click at [506, 65] on div "All Booking Airbnb Direct Today Oct 2025 20 Listings September 2025 October 202…" at bounding box center [558, 281] width 1087 height 471
drag, startPoint x: 503, startPoint y: 85, endPoint x: 526, endPoint y: 86, distance: 23.5
click at [503, 85] on div "September 2025 October 2025 November 2025 29 Mon 30 Tue 1 Wed 2 Thu 3 Fri 4 Sat…" at bounding box center [667, 103] width 850 height 43
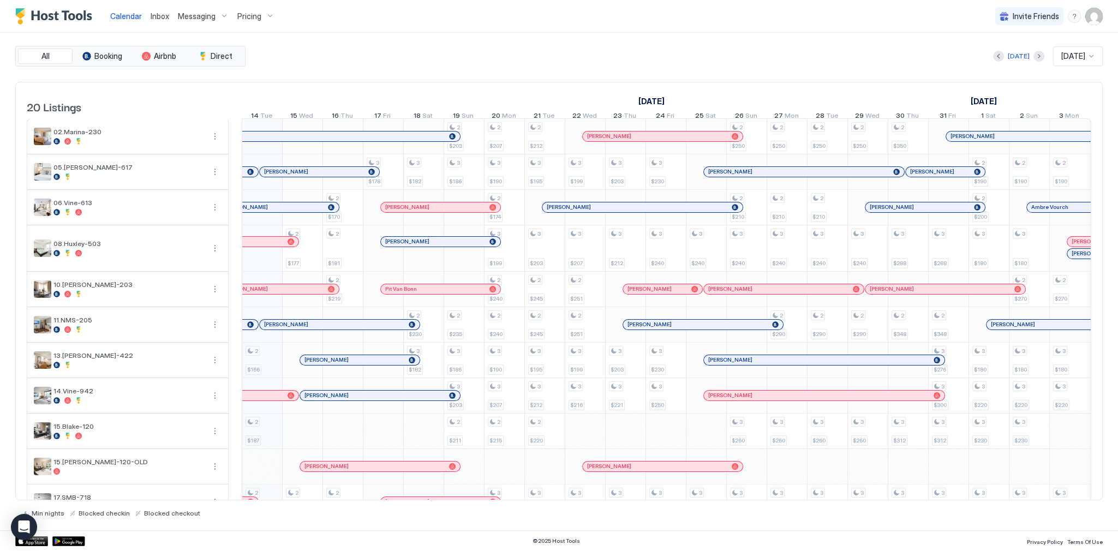
click at [667, 100] on link "[DATE]" at bounding box center [652, 101] width 32 height 16
drag, startPoint x: 682, startPoint y: 100, endPoint x: 662, endPoint y: 101, distance: 19.7
click at [667, 101] on link "[DATE]" at bounding box center [652, 101] width 32 height 16
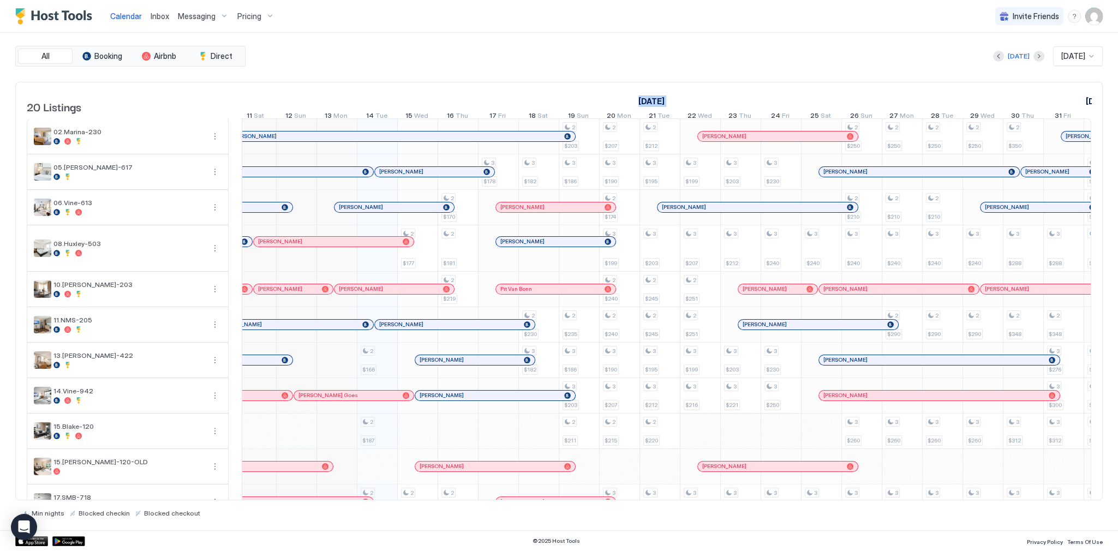
scroll to position [0, 475]
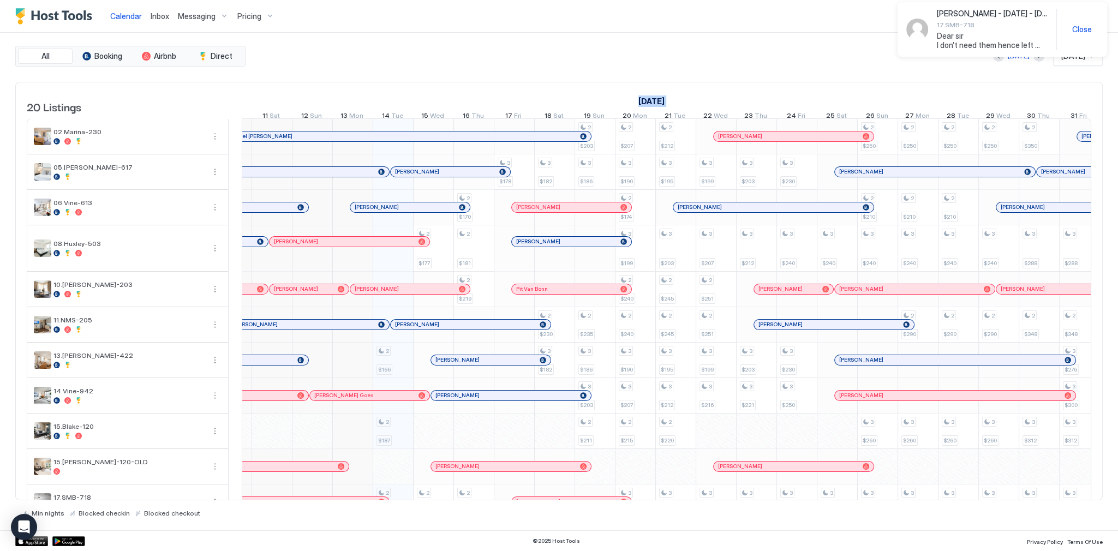
click at [724, 59] on div "Today Oct 2025" at bounding box center [675, 56] width 855 height 20
click at [708, 47] on div "Today Oct 2025" at bounding box center [675, 56] width 855 height 20
click at [153, 15] on span "Inbox" at bounding box center [160, 15] width 19 height 9
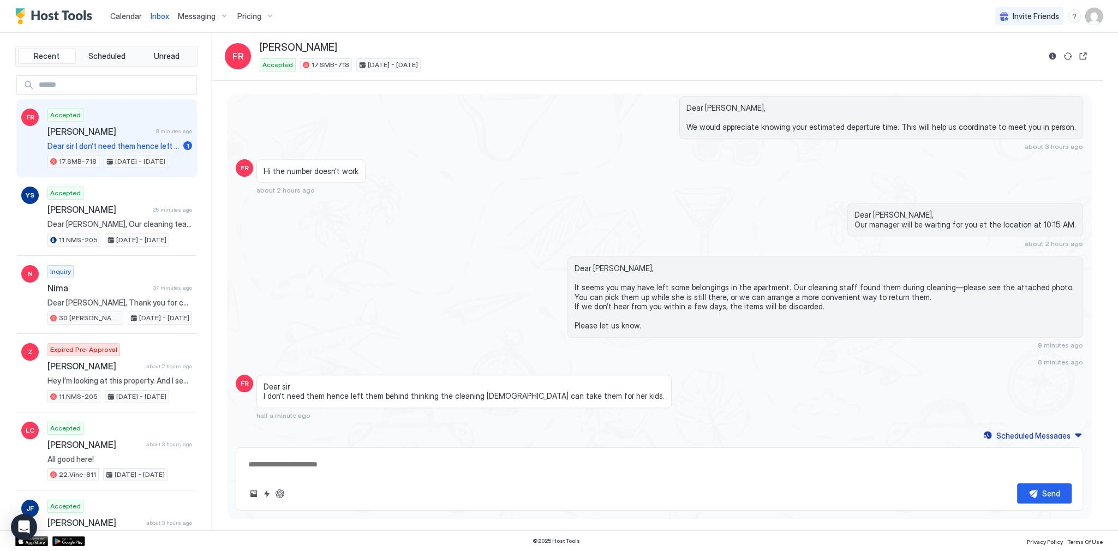
scroll to position [1741, 0]
click at [328, 385] on span "Dear sir I don’t need them hence left them behind thinking the cleaning [DEMOGR…" at bounding box center [464, 394] width 401 height 19
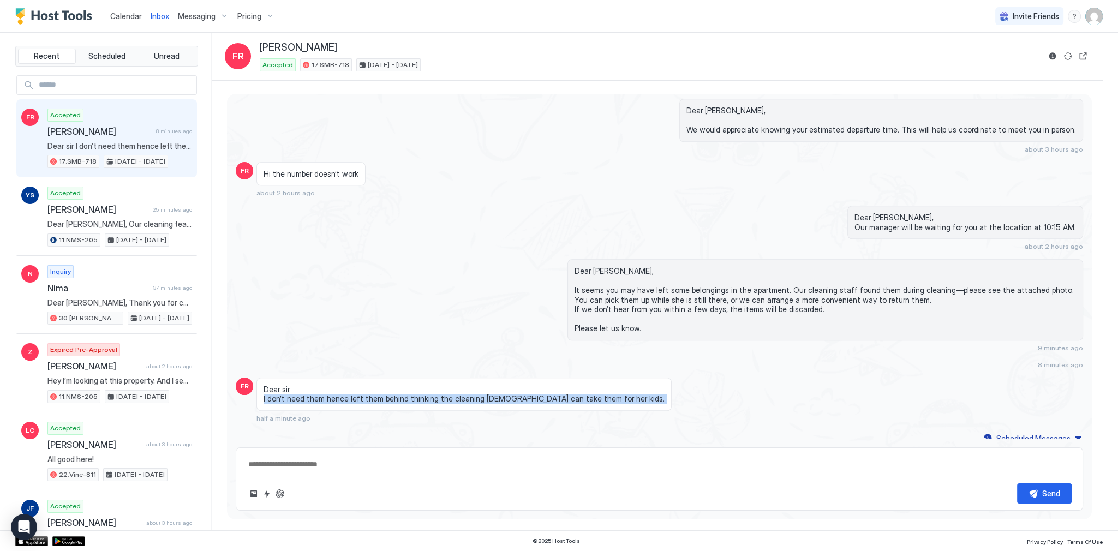
click at [328, 385] on span "Dear sir I don’t need them hence left them behind thinking the cleaning [DEMOGR…" at bounding box center [464, 394] width 401 height 19
copy span "I don’t need them hence left them behind thinking the cleaning lady can take th…"
click at [620, 396] on div "Dear sir I don’t need them hence left them behind thinking the cleaning lady ca…" at bounding box center [552, 400] width 593 height 45
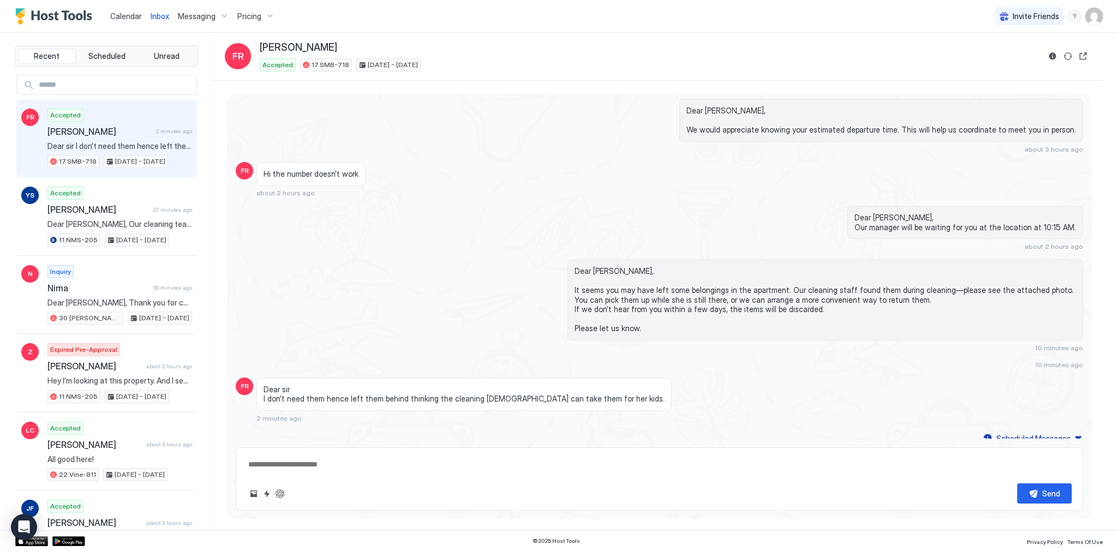
drag, startPoint x: 757, startPoint y: 207, endPoint x: 791, endPoint y: 201, distance: 34.5
click at [757, 207] on div "Dear Farshad, Our manager will be waiting for you at the location at 10:15 AM. …" at bounding box center [786, 228] width 593 height 45
click at [722, 226] on div "Dear Farshad, Our manager will be waiting for you at the location at 10:15 AM. …" at bounding box center [786, 228] width 593 height 45
click at [274, 494] on button "ChatGPT Auto Reply" at bounding box center [279, 493] width 13 height 13
click at [712, 231] on div "Dear Farshad, Our manager will be waiting for you at the location at 10:15 AM. …" at bounding box center [786, 228] width 593 height 45
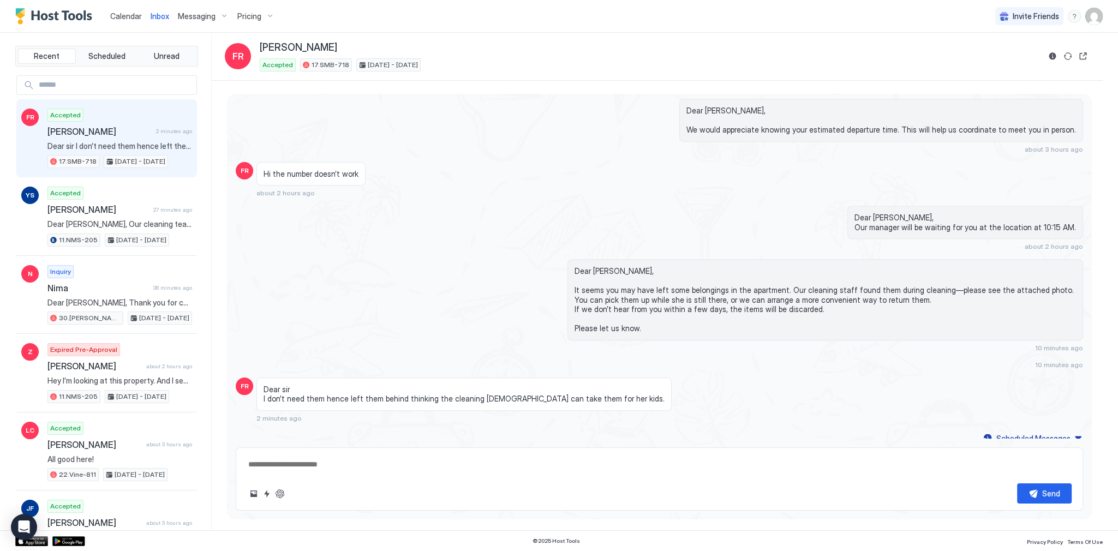
type textarea "*"
type textarea "**********"
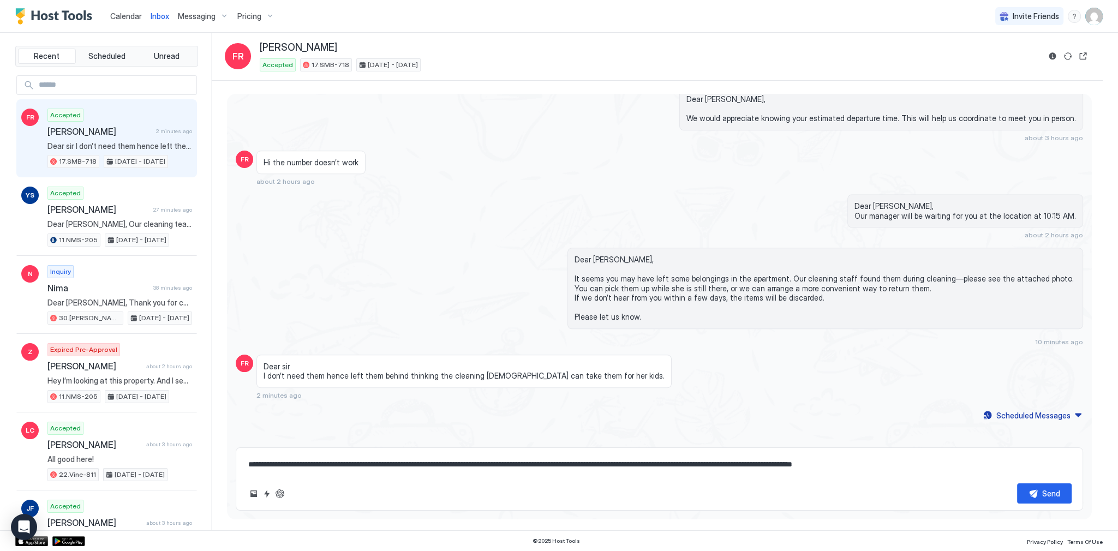
scroll to position [1730, 0]
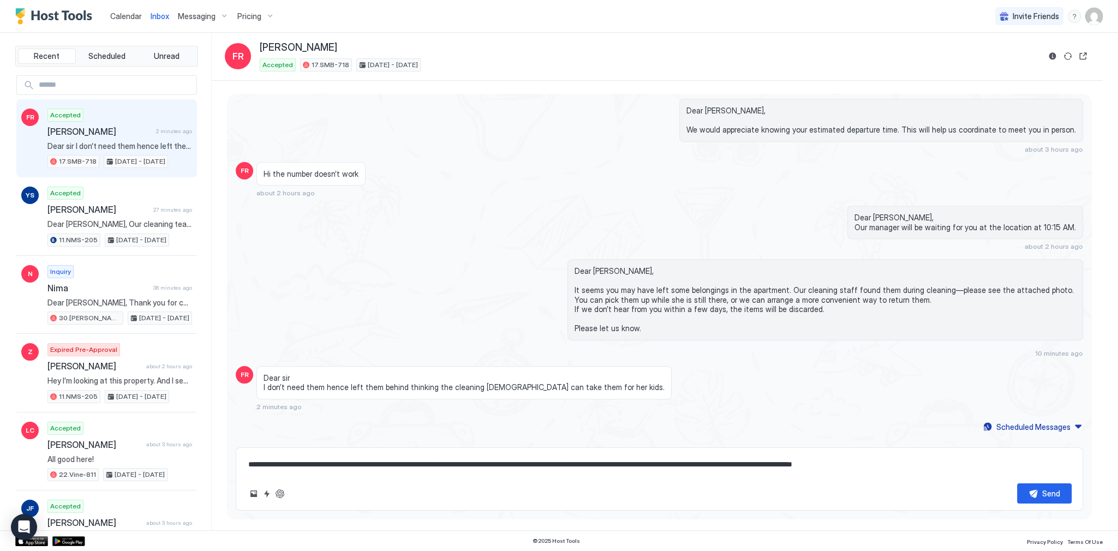
click at [432, 259] on div "Dear [PERSON_NAME], It seems you may have left some belongings in the apartment…" at bounding box center [659, 299] width 847 height 81
click at [364, 465] on textarea "**********" at bounding box center [659, 465] width 824 height 20
drag, startPoint x: 364, startPoint y: 465, endPoint x: 390, endPoint y: 484, distance: 31.7
click at [380, 474] on textarea "**********" at bounding box center [659, 465] width 824 height 20
type textarea "*"
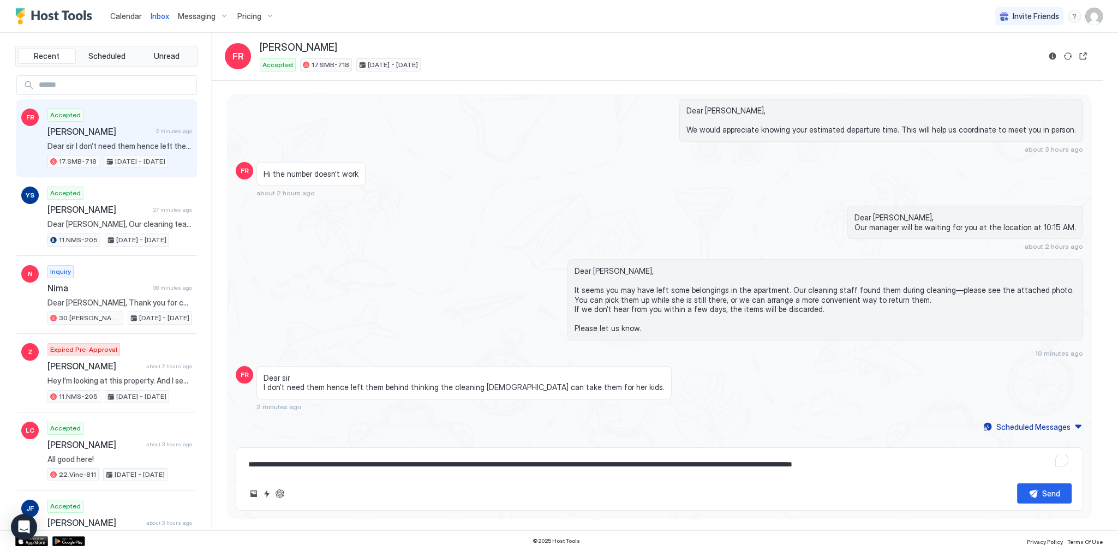
type textarea "**********"
type textarea "*"
type textarea "**********"
type textarea "*"
type textarea "**********"
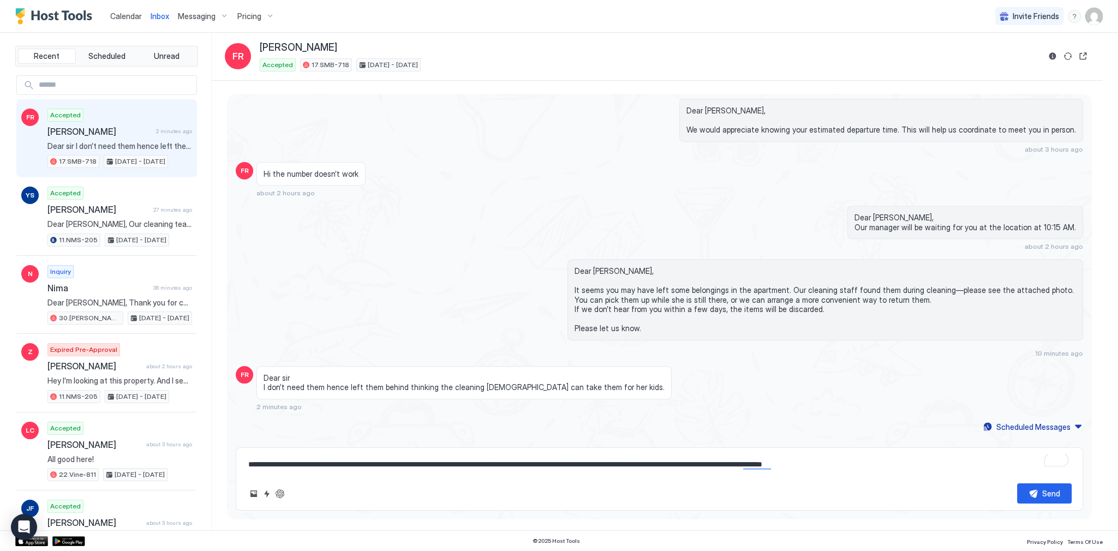
type textarea "*"
type textarea "**********"
type textarea "*"
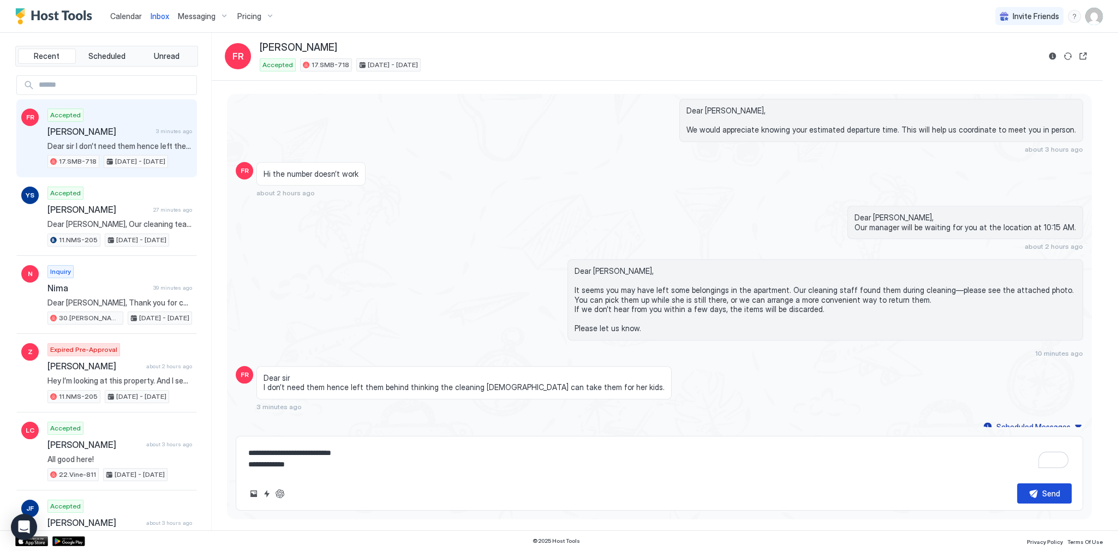
type textarea "**********"
drag, startPoint x: 1063, startPoint y: 489, endPoint x: 980, endPoint y: 413, distance: 113.1
click at [1061, 489] on button "Send" at bounding box center [1044, 493] width 55 height 20
type textarea "*"
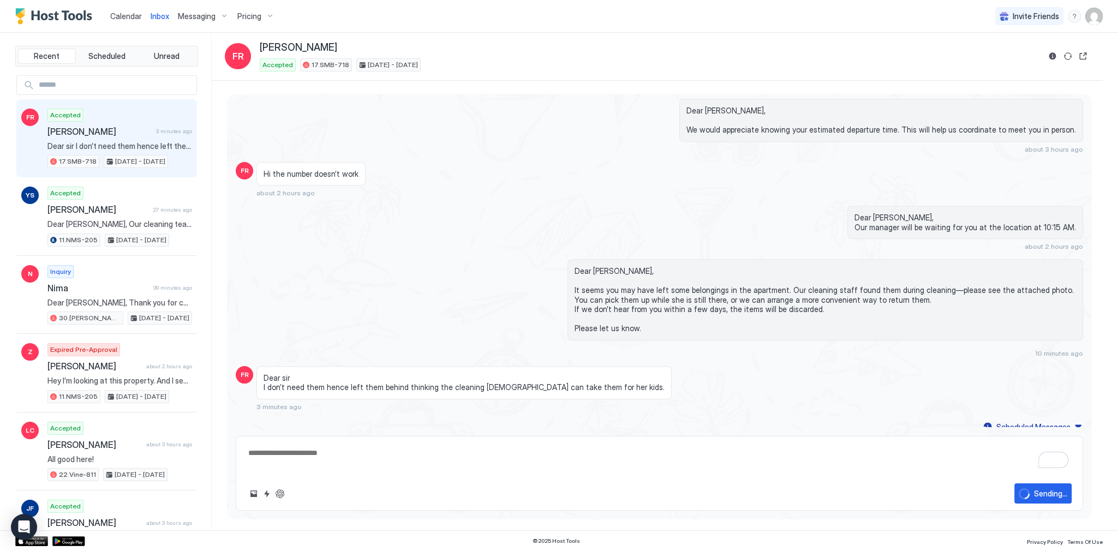
scroll to position [1783, 0]
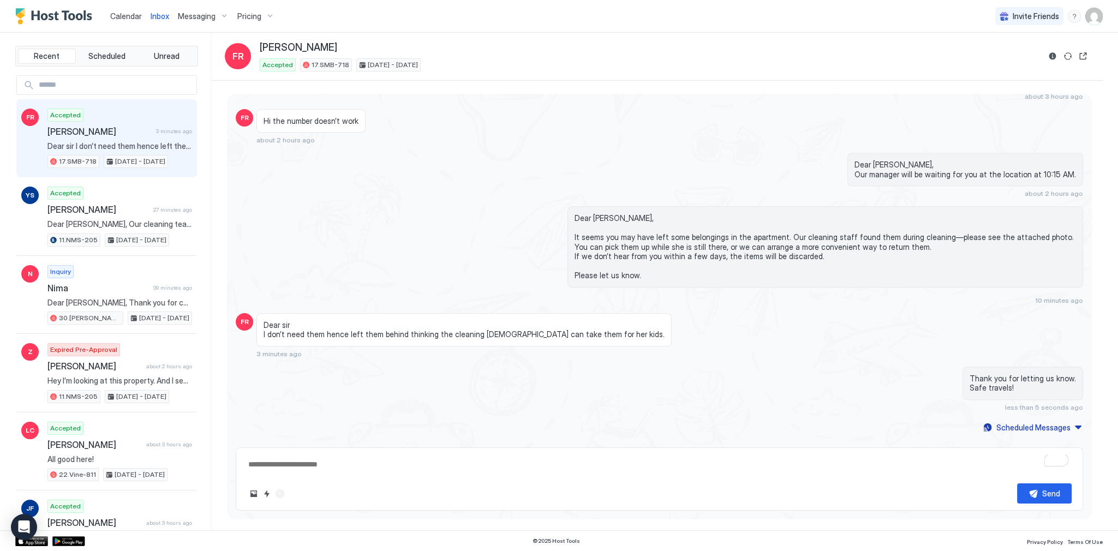
click at [303, 153] on div "Dear Farshad, Our manager will be waiting for you at the location at 10:15 AM. …" at bounding box center [659, 175] width 847 height 45
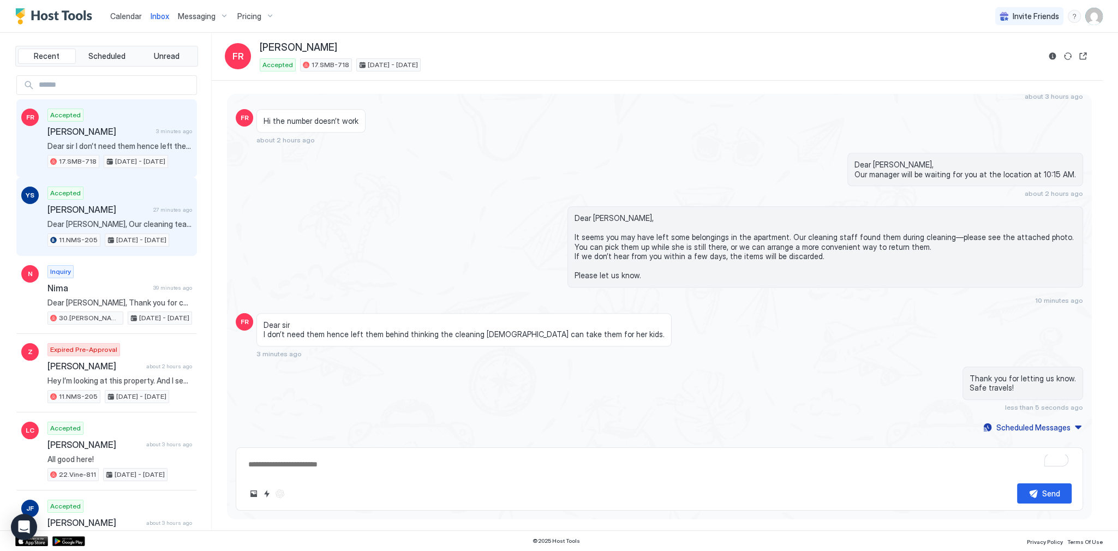
click at [108, 210] on span "[PERSON_NAME]" at bounding box center [97, 209] width 101 height 11
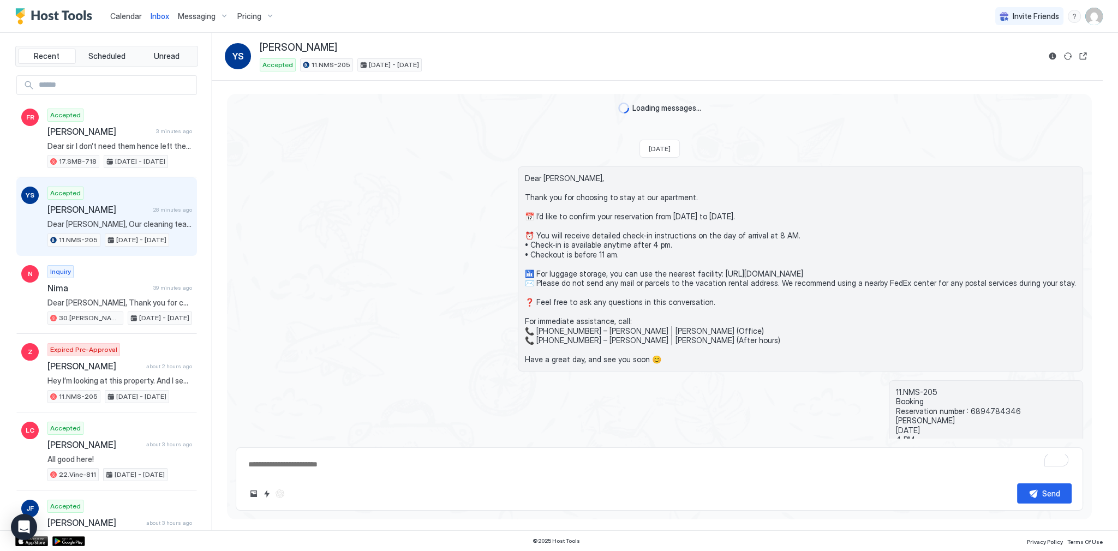
scroll to position [2206, 0]
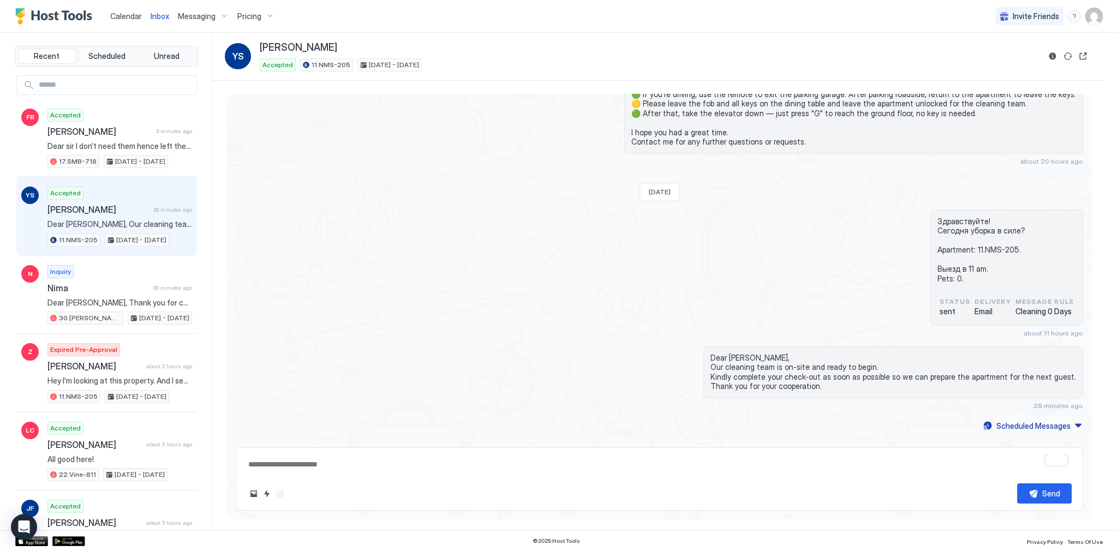
click at [118, 16] on span "Calendar" at bounding box center [126, 15] width 32 height 9
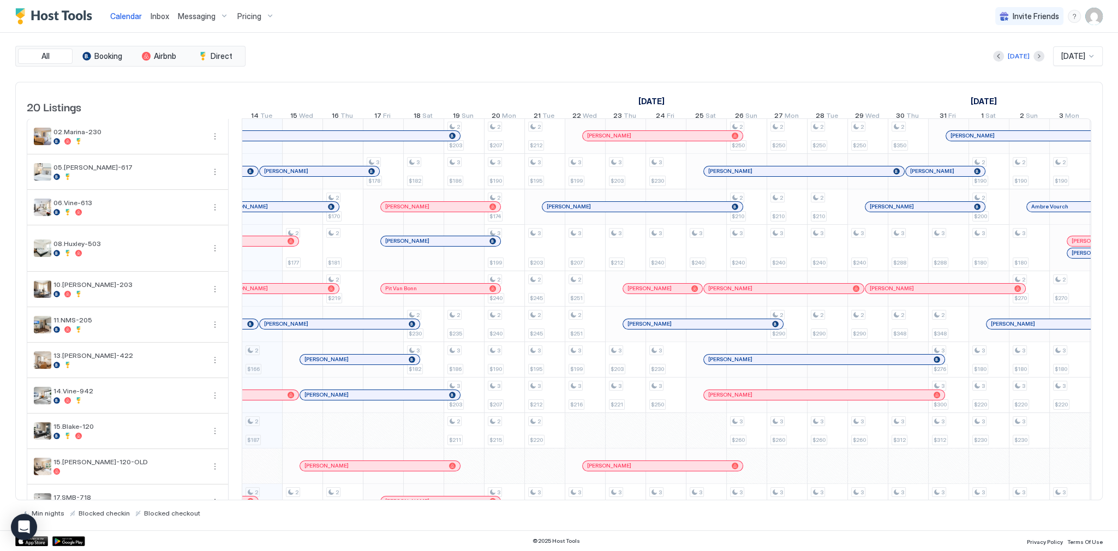
scroll to position [0, 606]
drag, startPoint x: 431, startPoint y: 63, endPoint x: 452, endPoint y: 117, distance: 58.6
click at [431, 63] on div "Today Oct 2025" at bounding box center [675, 56] width 855 height 20
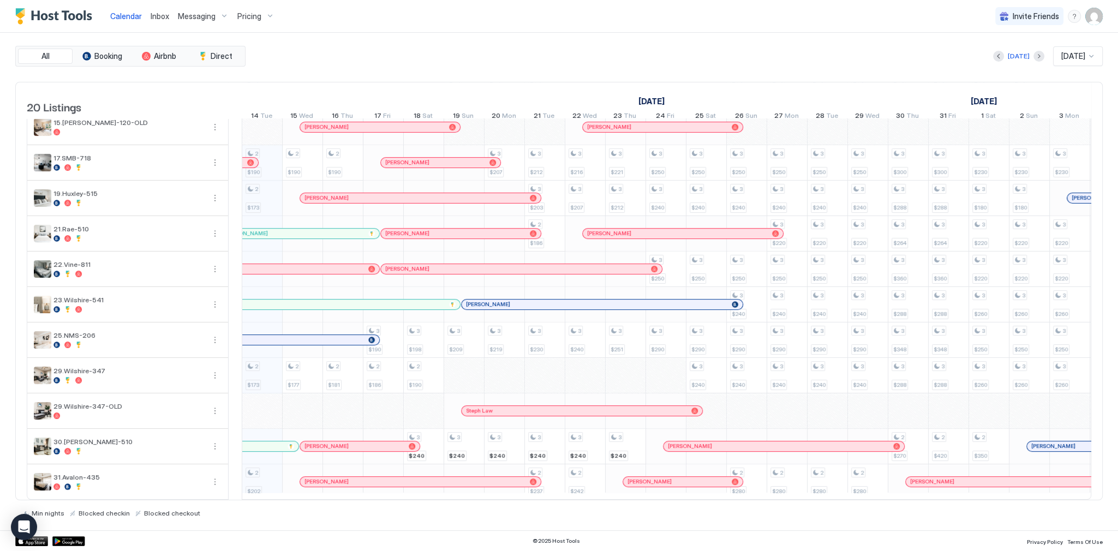
scroll to position [0, 0]
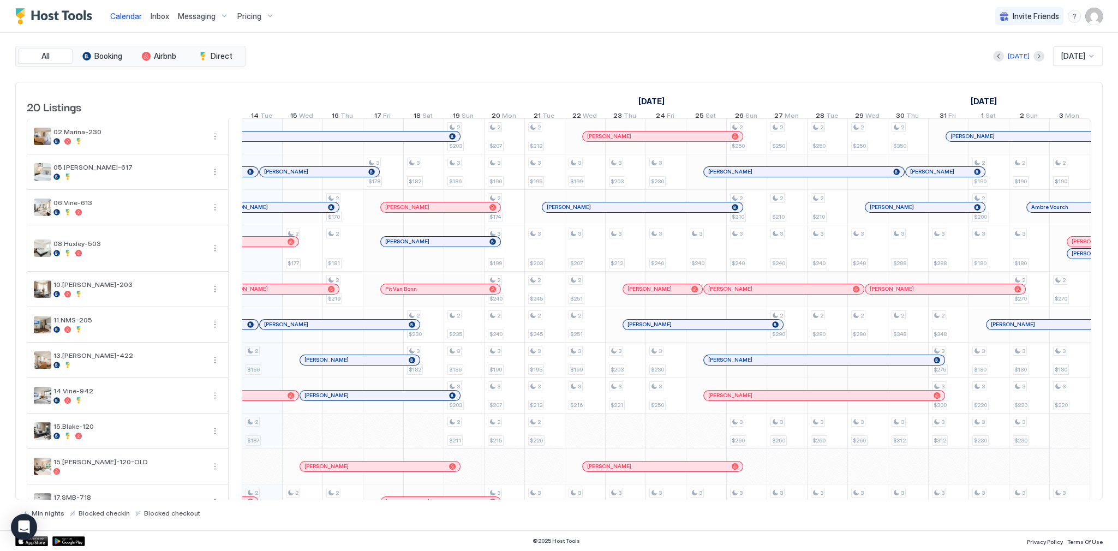
click at [513, 83] on div "September 2025 October 2025 November 2025 29 Mon 30 Tue 1 Wed 2 Thu 3 Fri 4 Sat…" at bounding box center [667, 103] width 850 height 43
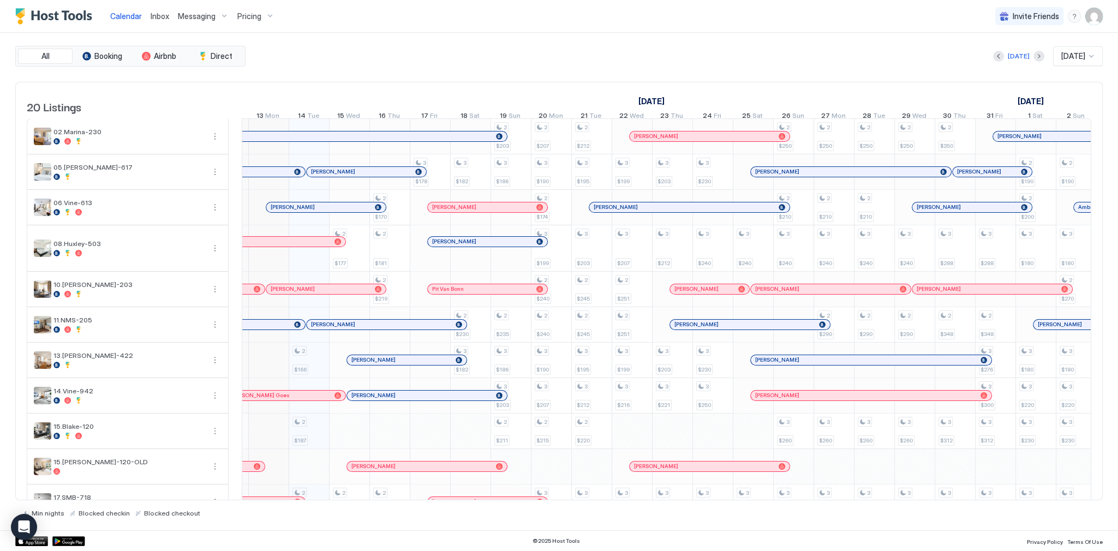
scroll to position [0, 519]
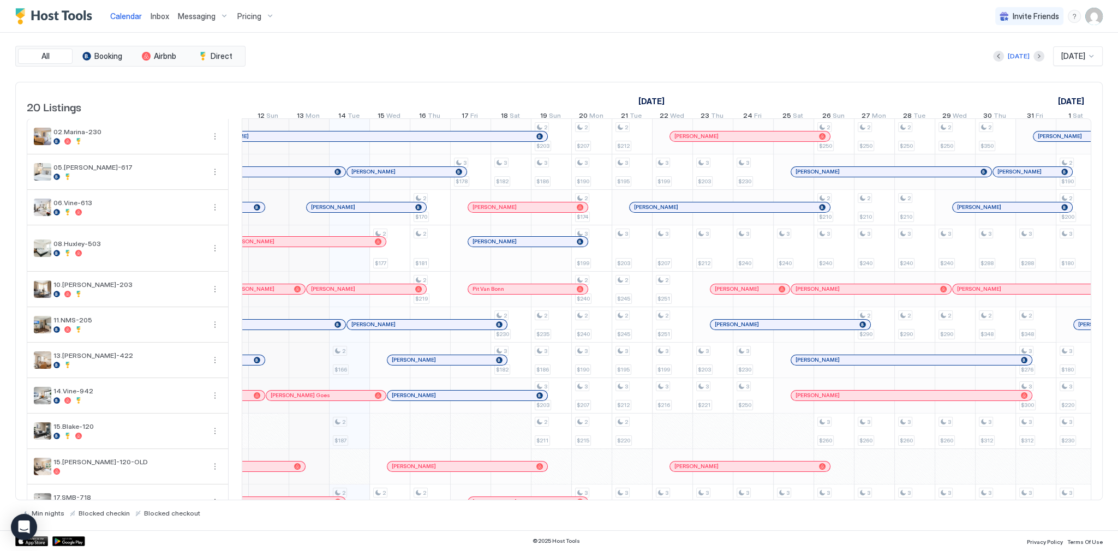
click at [495, 23] on div "Calendar Inbox Messaging Pricing Invite Friends SG" at bounding box center [559, 16] width 1118 height 33
click at [156, 12] on span "Inbox" at bounding box center [160, 15] width 19 height 9
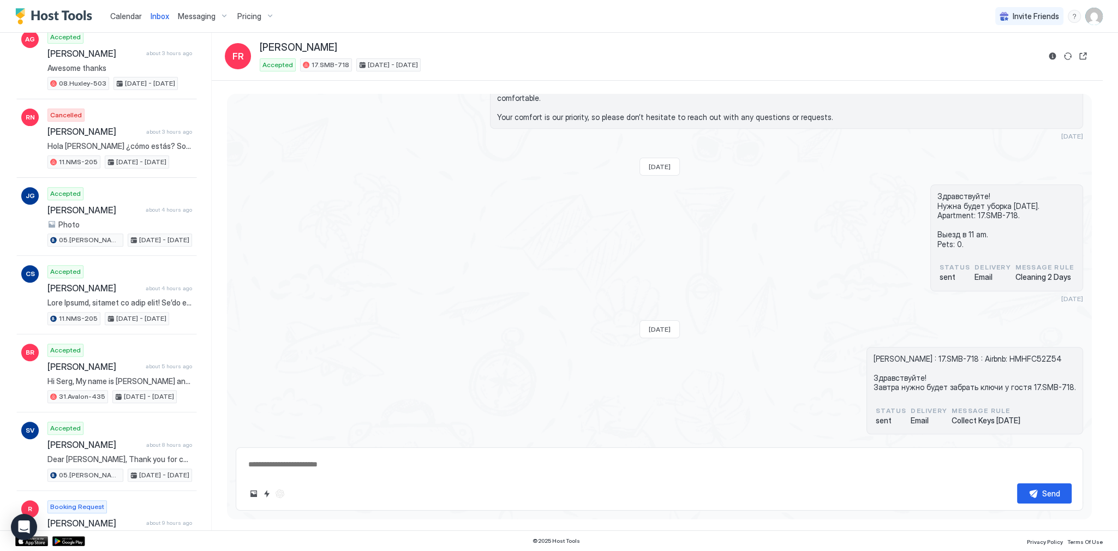
scroll to position [1772, 0]
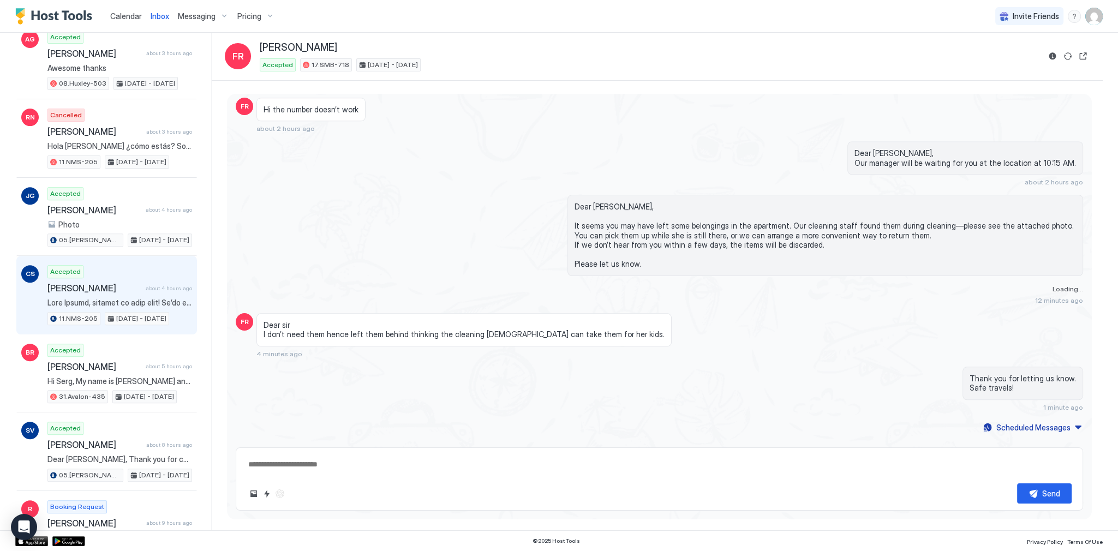
click at [103, 284] on span "[PERSON_NAME]" at bounding box center [94, 288] width 94 height 11
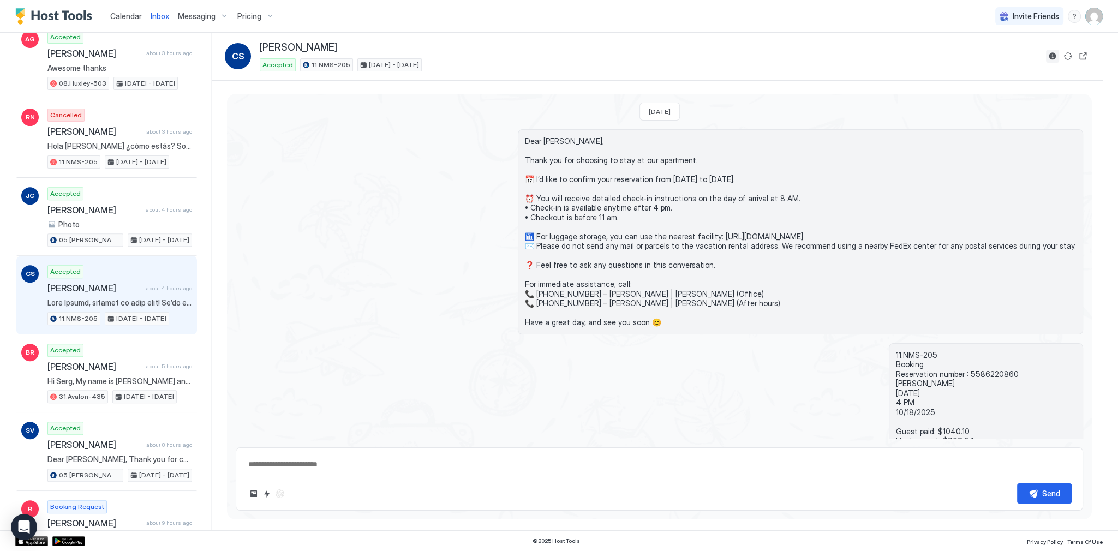
click at [1050, 57] on button "Reservation information" at bounding box center [1052, 56] width 13 height 13
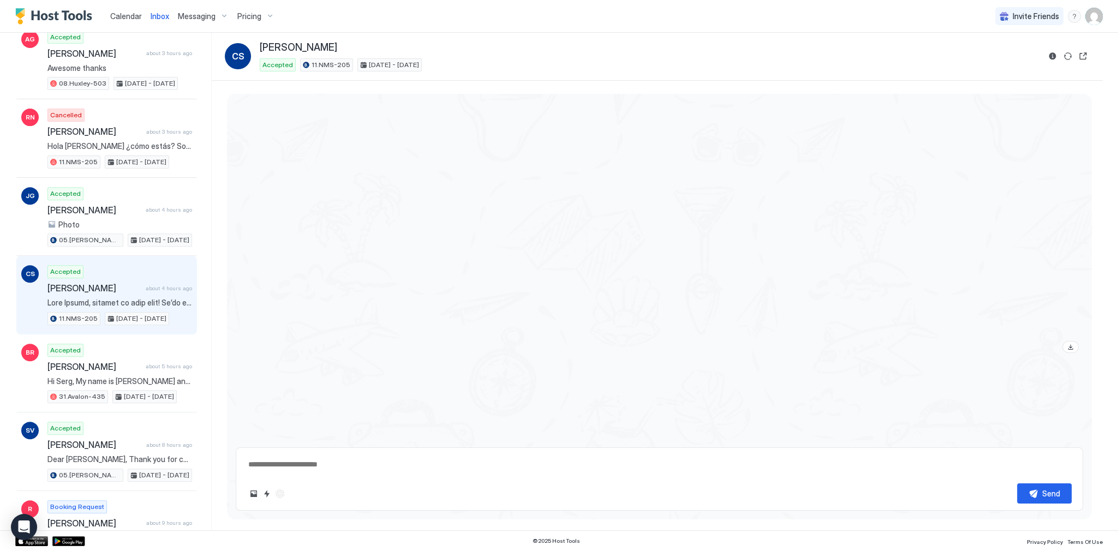
scroll to position [1549, 0]
click at [264, 495] on button "Quick reply" at bounding box center [266, 493] width 13 height 13
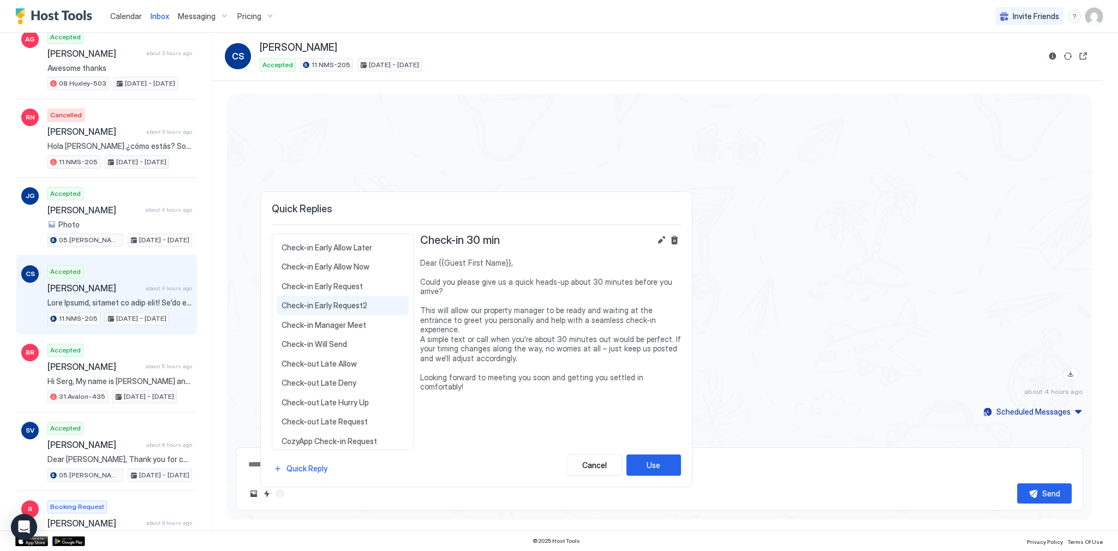
scroll to position [131, 0]
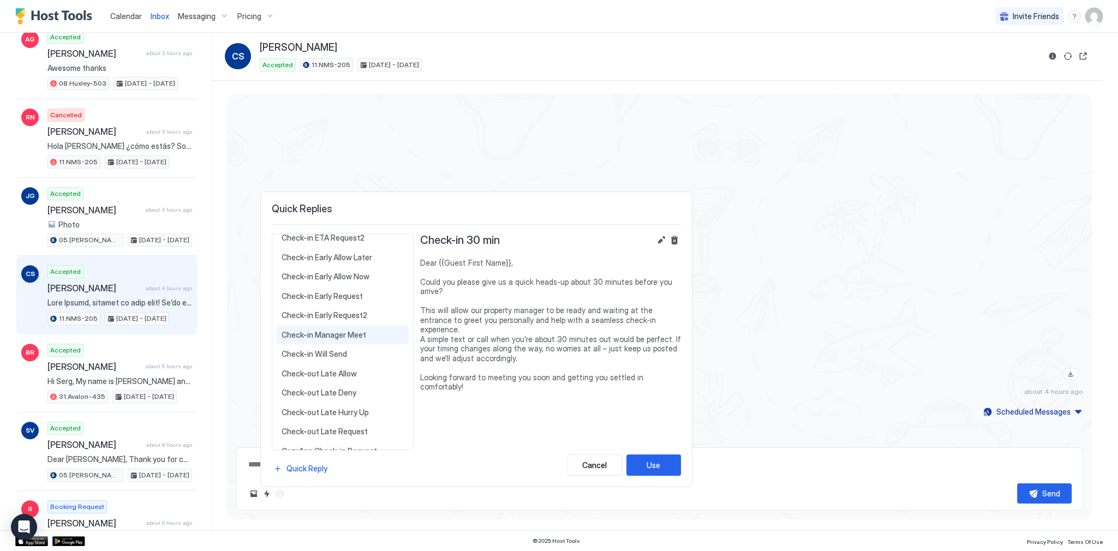
click at [337, 334] on span "Check-in Manager Meet" at bounding box center [343, 335] width 122 height 10
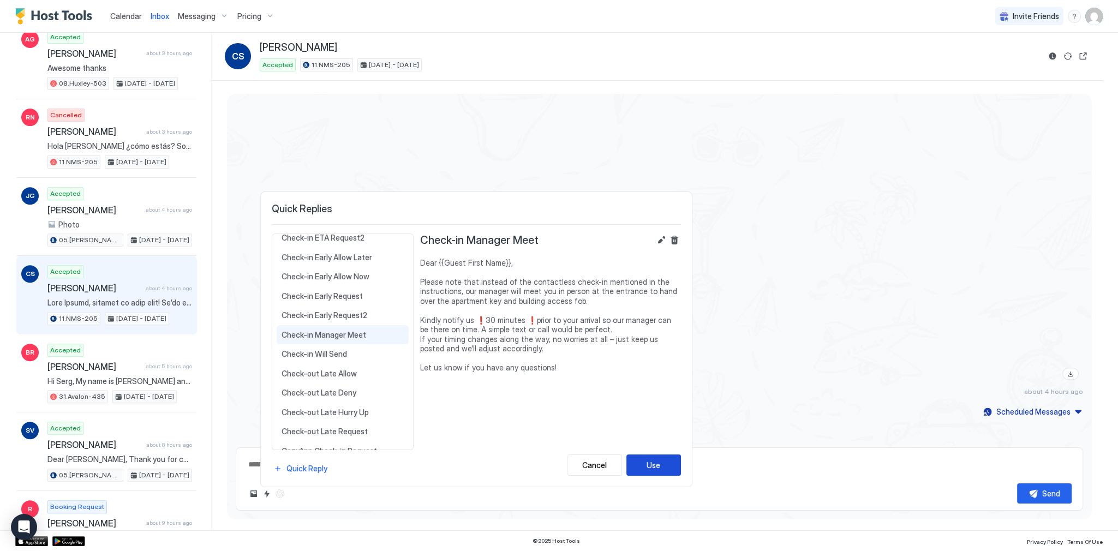
click at [655, 462] on div "Use" at bounding box center [654, 464] width 14 height 11
type textarea "*"
type textarea "**********"
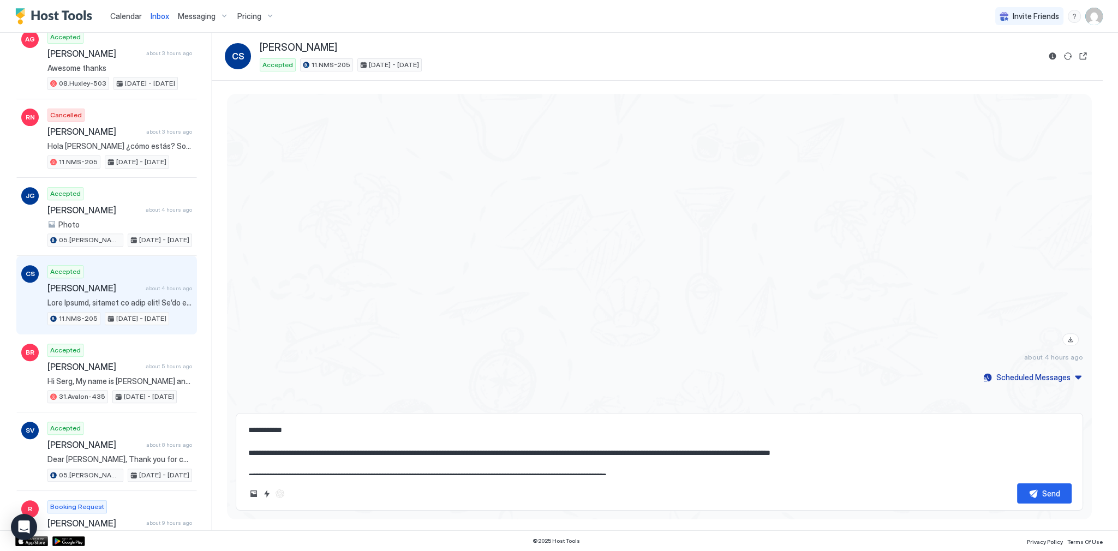
click at [546, 451] on textarea "**********" at bounding box center [659, 447] width 824 height 55
type textarea "*"
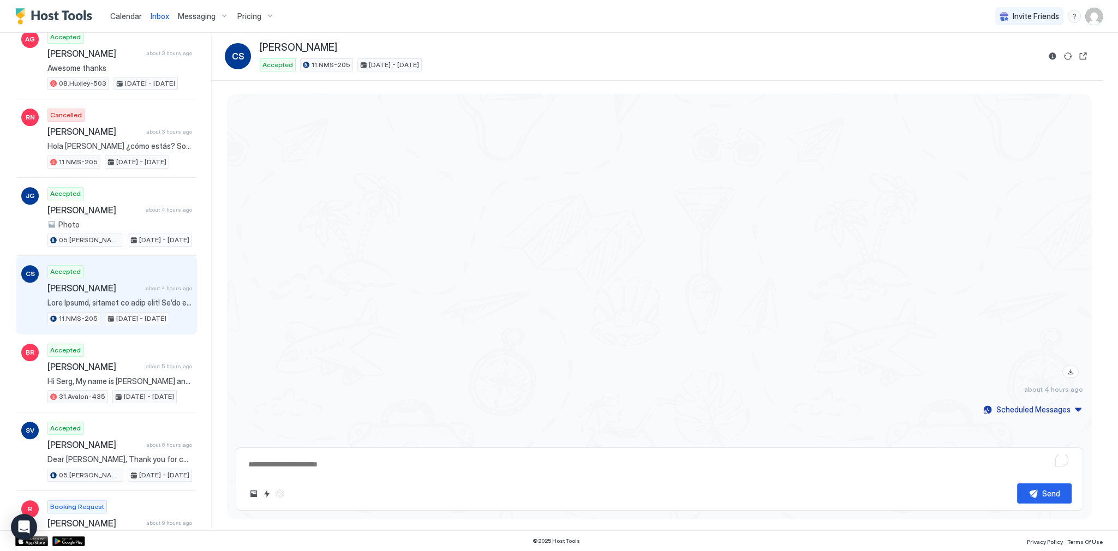
scroll to position [1549, 0]
click at [423, 181] on div "about 4 hours ago" at bounding box center [659, 196] width 847 height 400
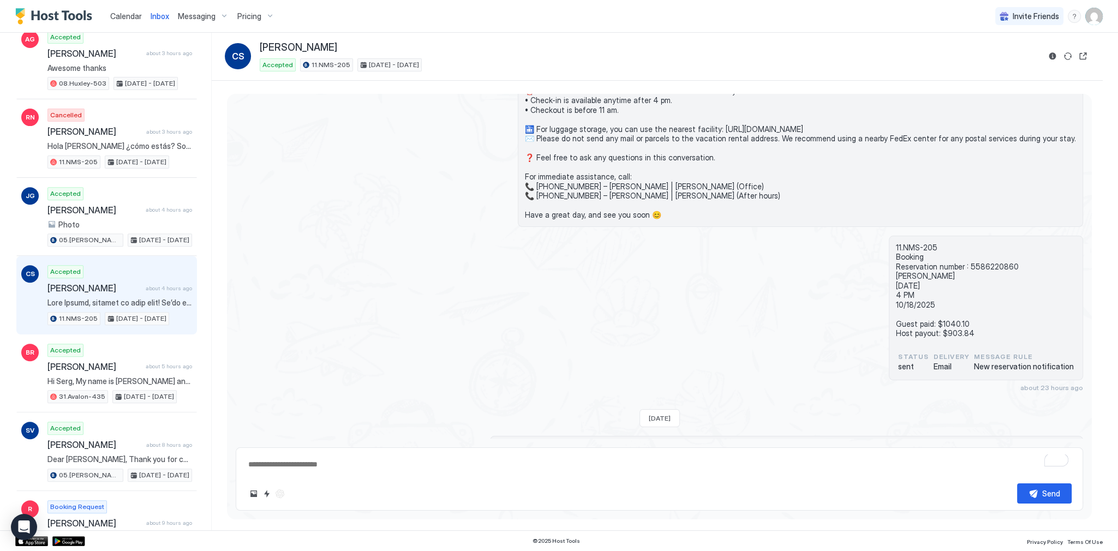
scroll to position [589, 0]
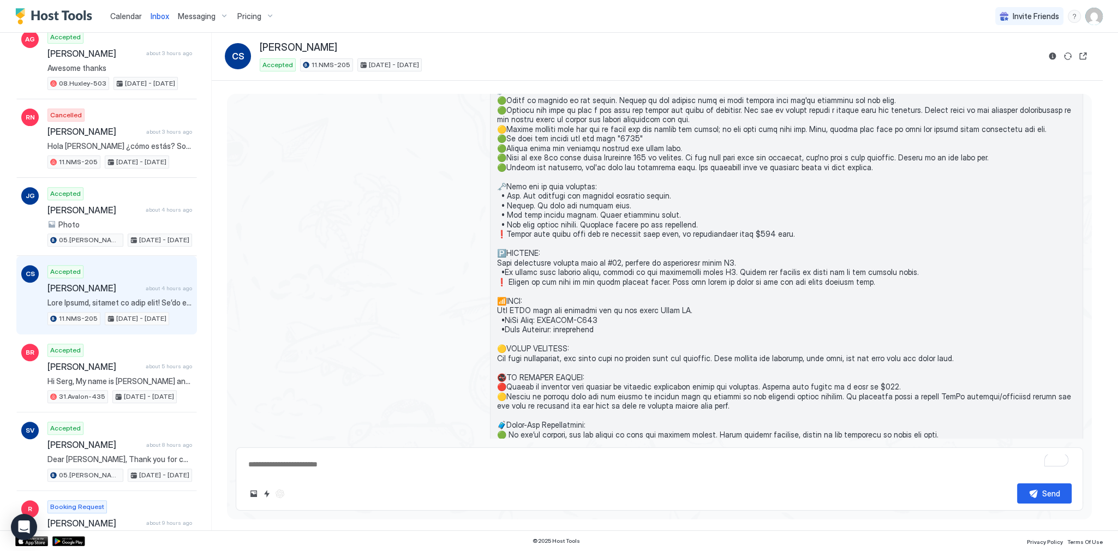
click at [472, 283] on div at bounding box center [659, 229] width 847 height 549
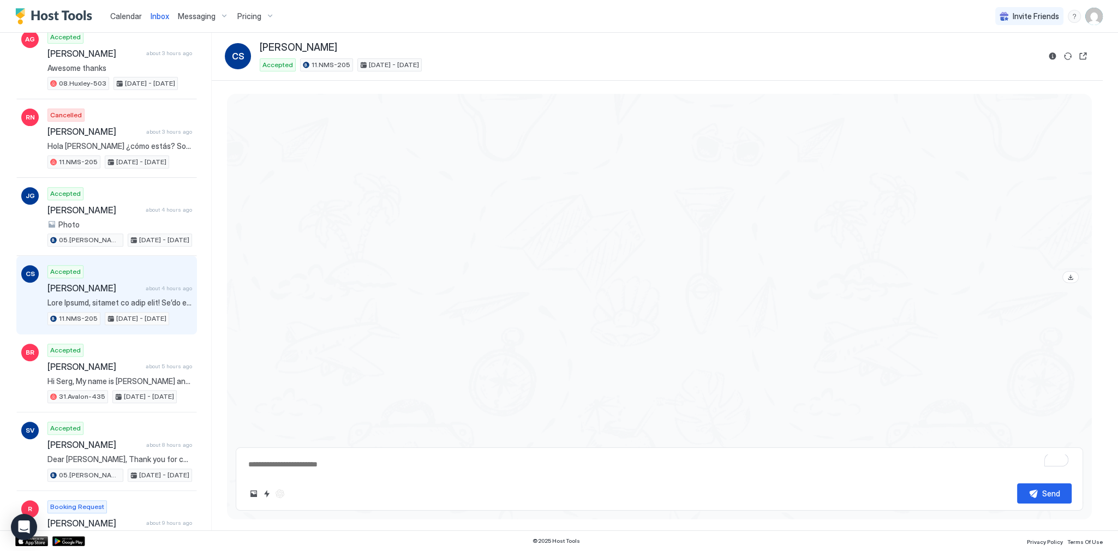
scroll to position [1549, 0]
click at [404, 460] on textarea "To enrich screen reader interactions, please activate Accessibility in Grammarl…" at bounding box center [659, 465] width 824 height 20
paste textarea "**********"
type textarea "*"
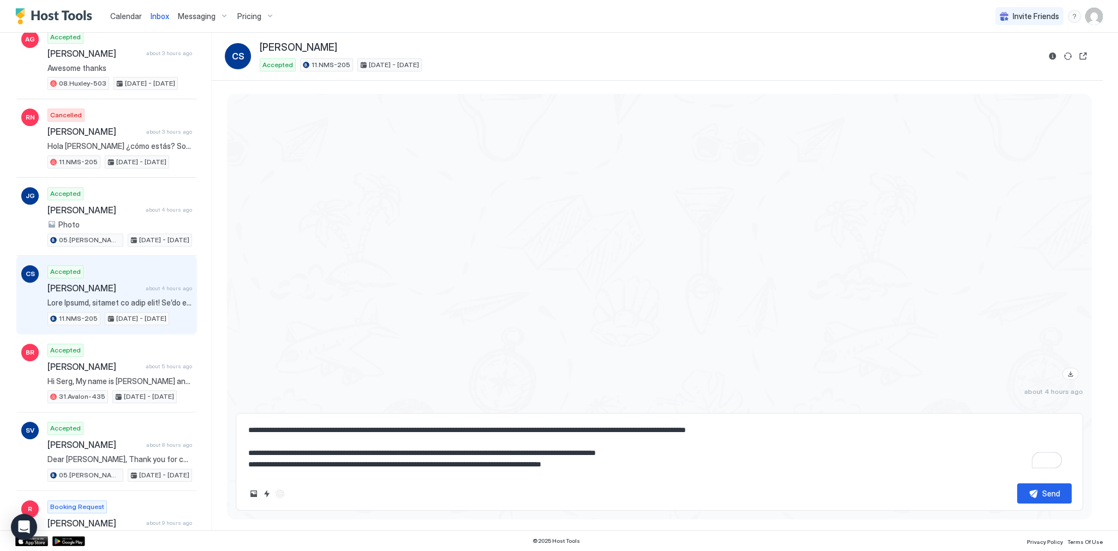
scroll to position [0, 0]
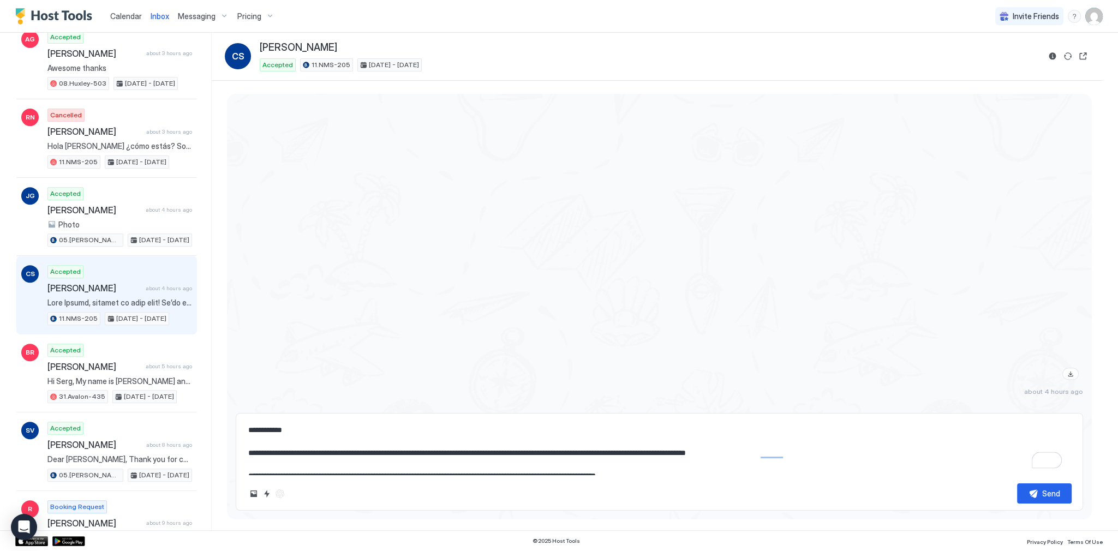
type textarea "**********"
click at [1030, 493] on button "Send" at bounding box center [1044, 493] width 55 height 20
type textarea "*"
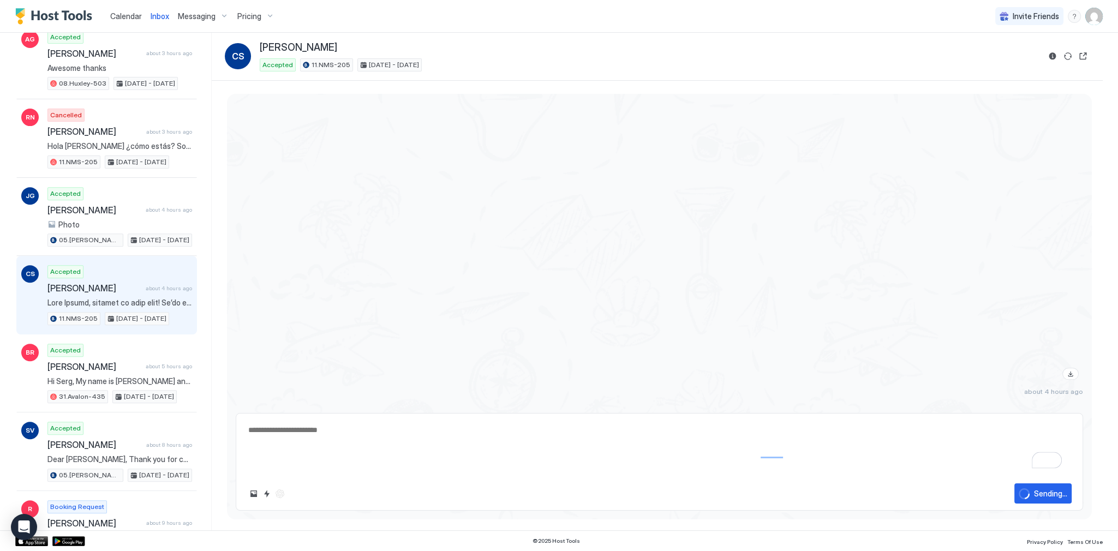
scroll to position [1659, 0]
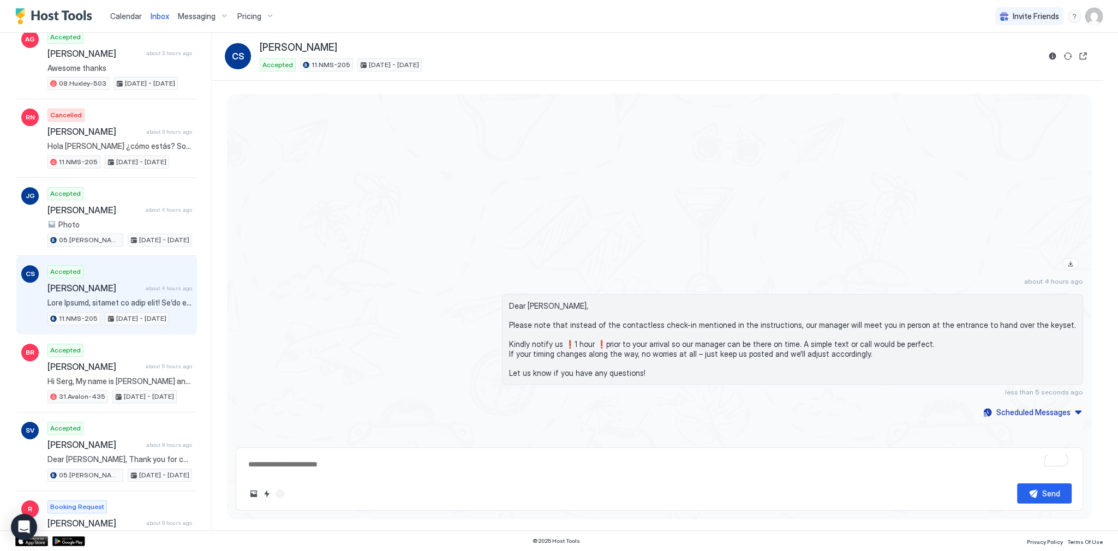
drag, startPoint x: 679, startPoint y: 223, endPoint x: 872, endPoint y: 181, distance: 197.7
click at [679, 223] on div at bounding box center [786, 79] width 593 height 389
drag, startPoint x: 541, startPoint y: 178, endPoint x: 443, endPoint y: 162, distance: 100.2
click at [541, 178] on div at bounding box center [786, 79] width 593 height 389
click at [548, 95] on div at bounding box center [786, 79] width 593 height 389
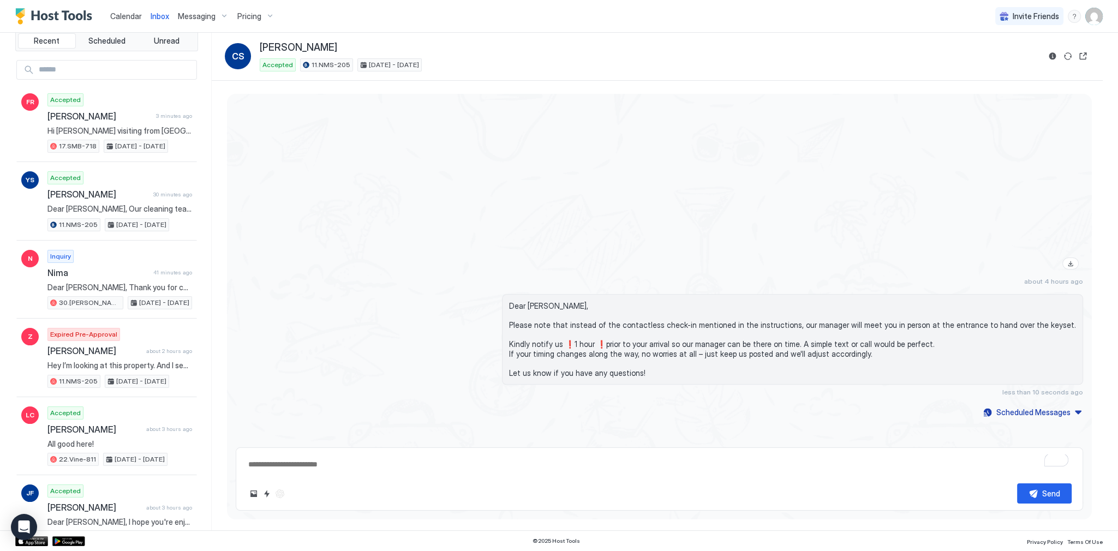
scroll to position [0, 0]
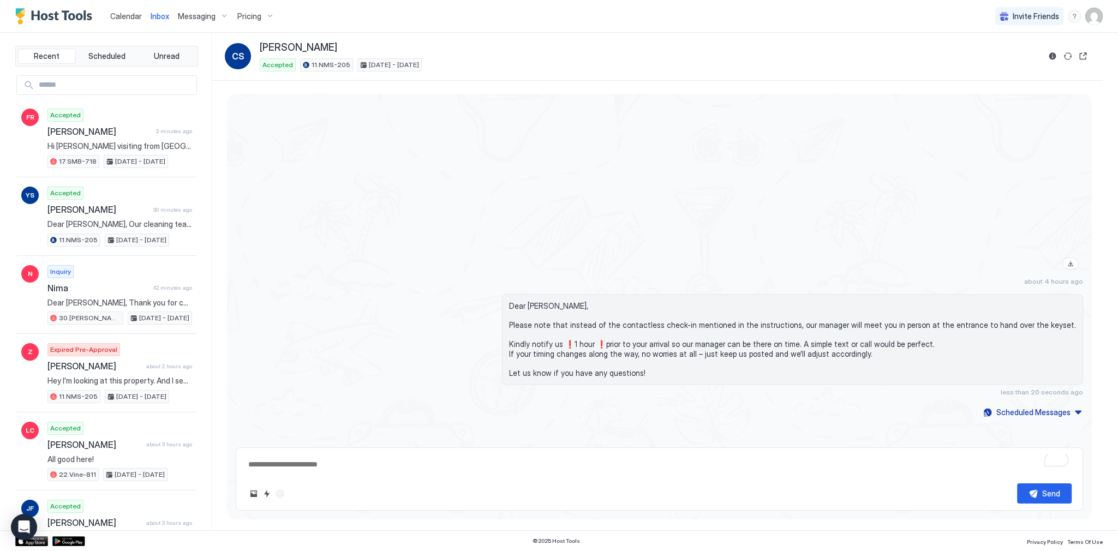
drag, startPoint x: 325, startPoint y: 47, endPoint x: 314, endPoint y: 46, distance: 11.5
click at [325, 47] on div "[PERSON_NAME]" at bounding box center [650, 47] width 780 height 13
click at [310, 46] on span "[PERSON_NAME]" at bounding box center [298, 47] width 77 height 13
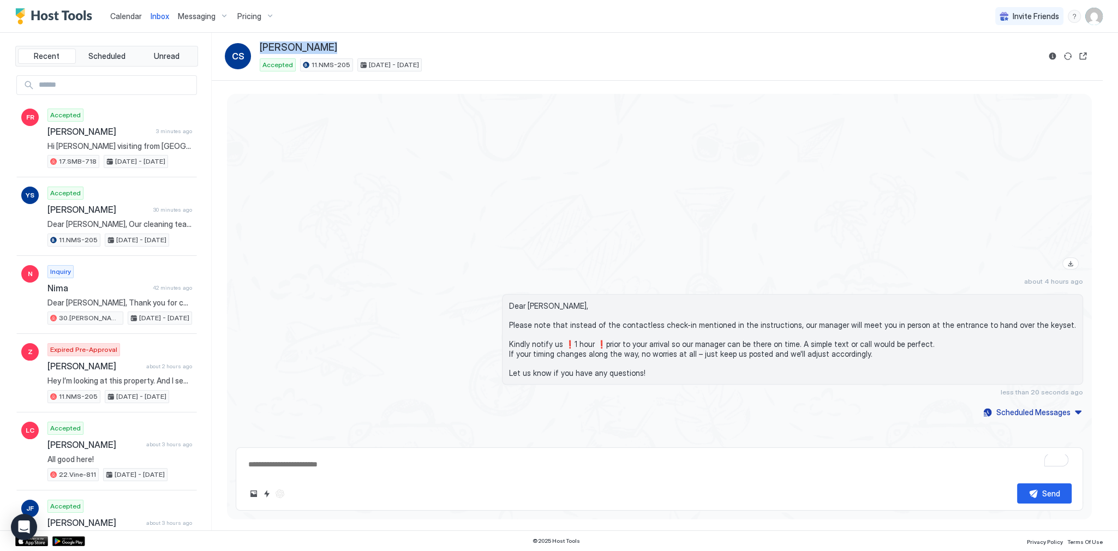
copy div "[PERSON_NAME]"
click at [470, 194] on div "about 4 hours ago" at bounding box center [659, 85] width 847 height 400
click at [1050, 51] on button "Reservation information" at bounding box center [1052, 56] width 13 height 13
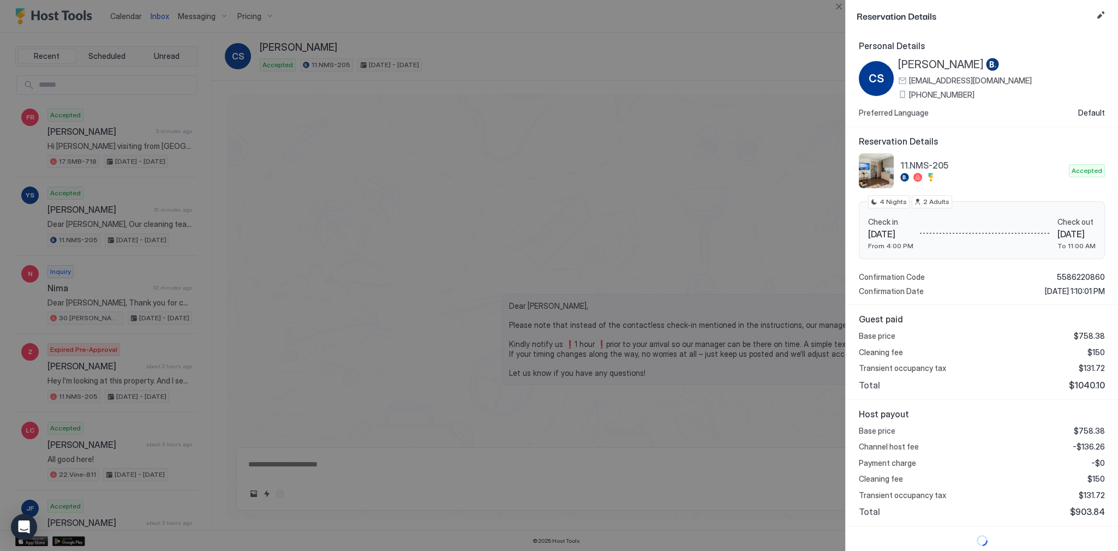
click at [960, 94] on span "+352 32 47 85 29339" at bounding box center [941, 95] width 65 height 10
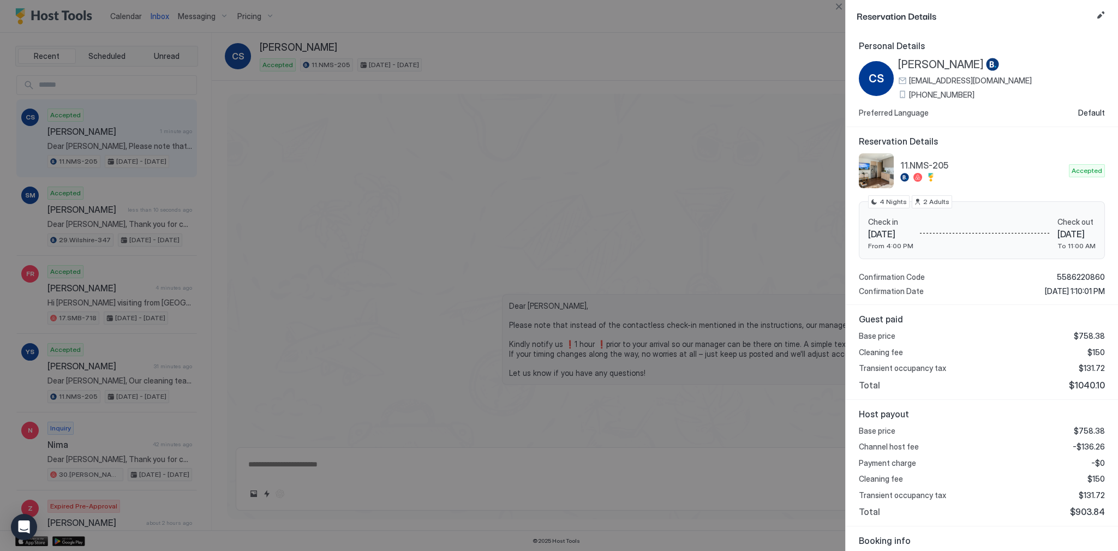
click at [386, 16] on div at bounding box center [559, 275] width 1118 height 551
click at [921, 68] on span "[PERSON_NAME]" at bounding box center [941, 65] width 86 height 14
click at [975, 98] on span "+352 32 47 85 29339" at bounding box center [941, 95] width 65 height 10
click at [712, 267] on div at bounding box center [559, 275] width 1118 height 551
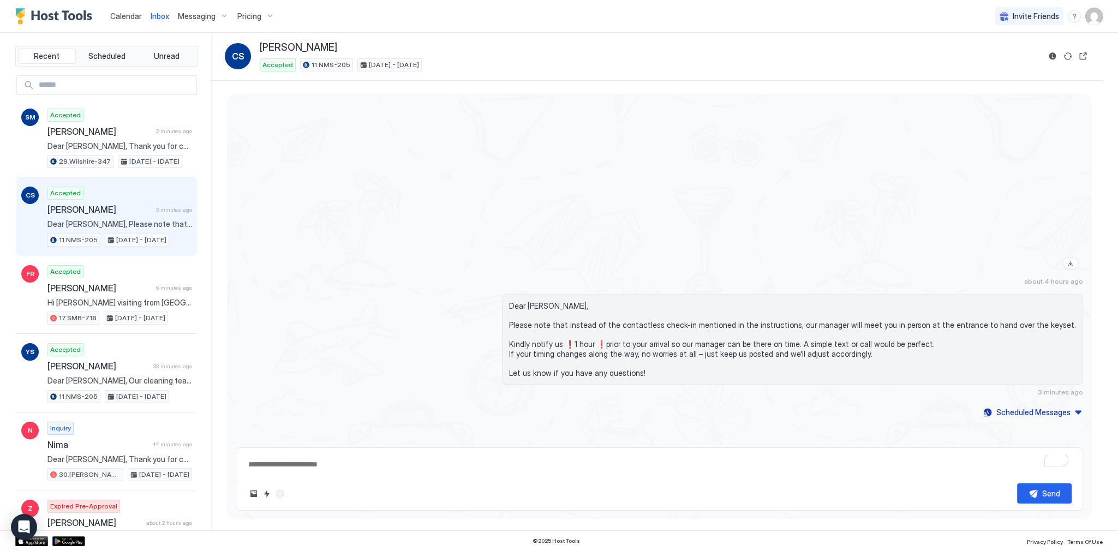
click at [567, 306] on span "Dear [PERSON_NAME], Please note that instead of the contactless check-in mentio…" at bounding box center [792, 339] width 567 height 76
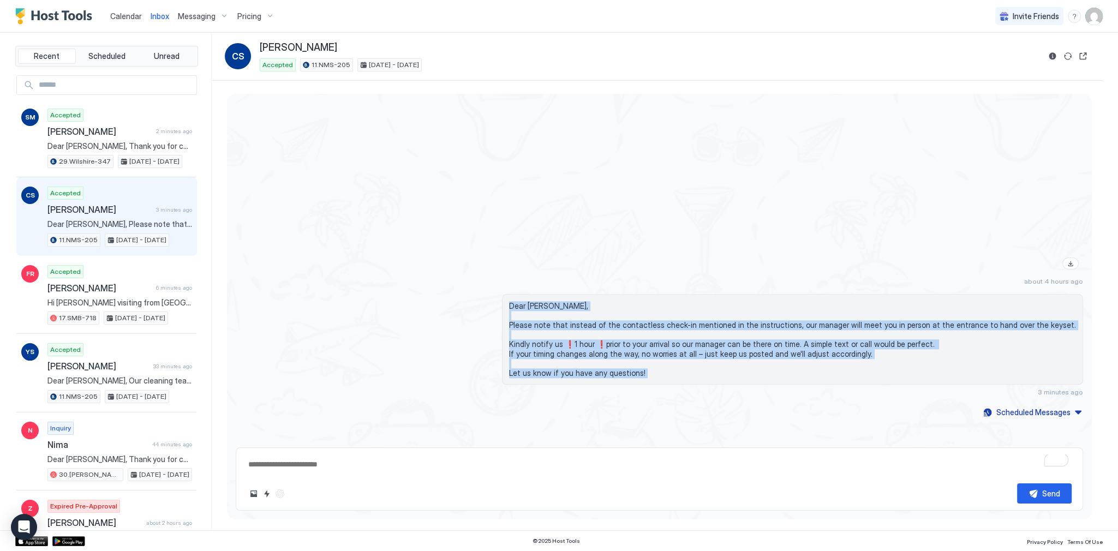
drag, startPoint x: 567, startPoint y: 306, endPoint x: 667, endPoint y: 371, distance: 119.6
click at [667, 371] on span "Dear [PERSON_NAME], Please note that instead of the contactless check-in mentio…" at bounding box center [792, 339] width 567 height 76
copy span "Dear Cedric, Please note that instead of the contactless check-in mentioned in …"
click at [869, 122] on div "View image" at bounding box center [974, 79] width 218 height 389
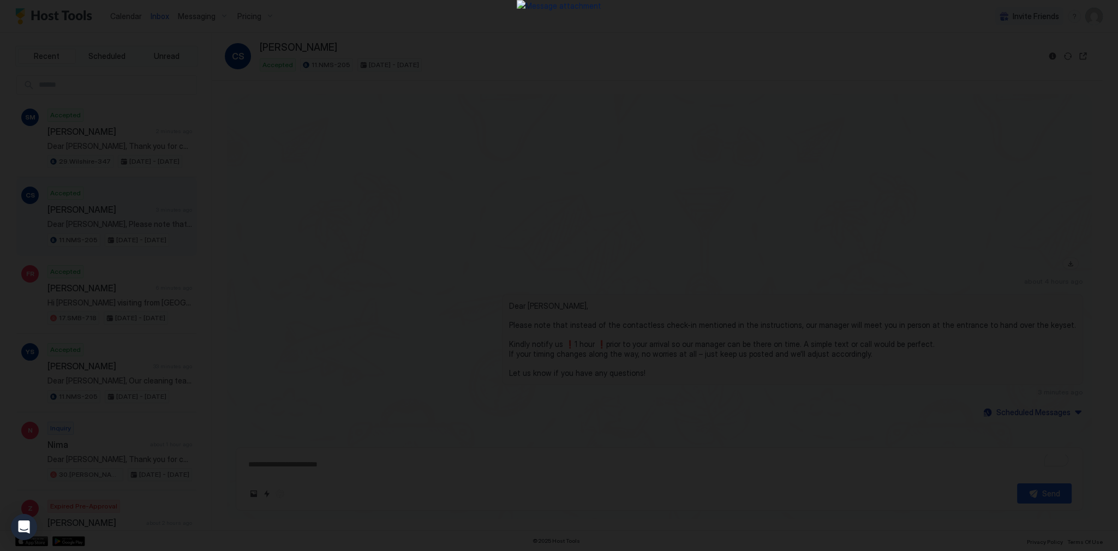
click at [745, 133] on div at bounding box center [559, 275] width 1118 height 551
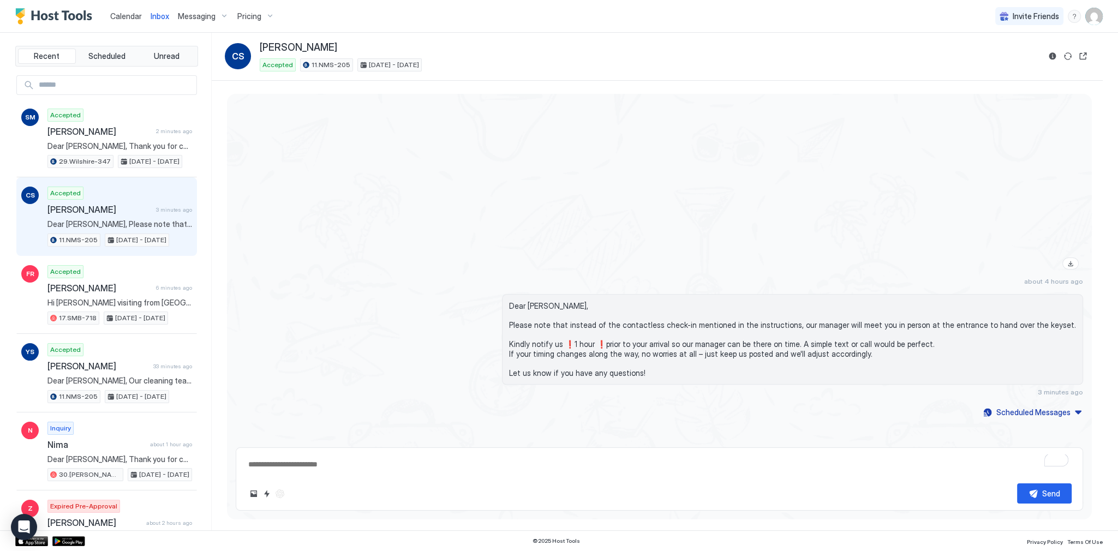
click at [590, 128] on div at bounding box center [786, 79] width 593 height 389
click at [261, 495] on button "Quick reply" at bounding box center [266, 493] width 13 height 13
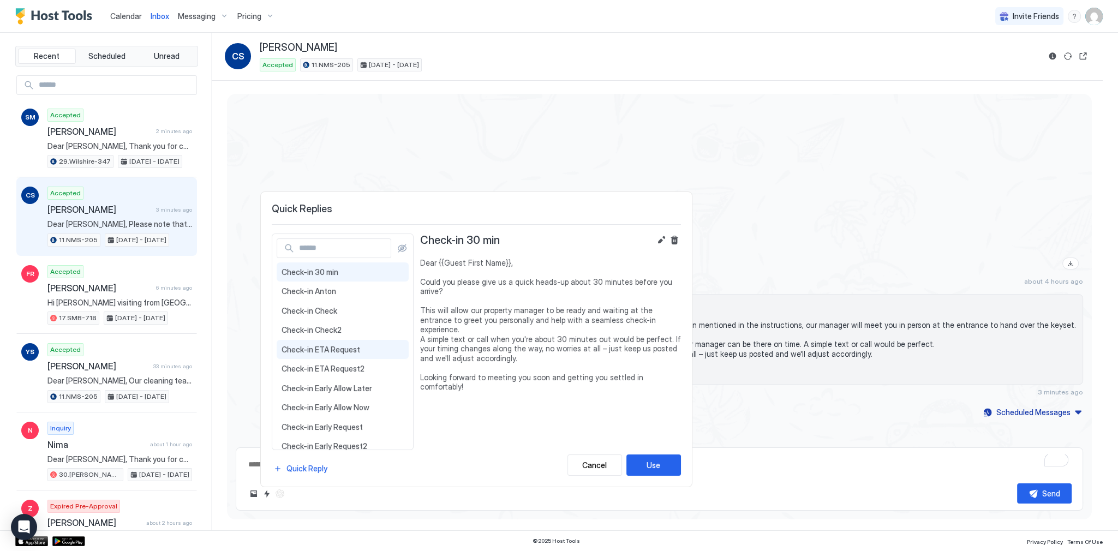
click at [338, 345] on span "Check-in ETA Request" at bounding box center [343, 350] width 122 height 10
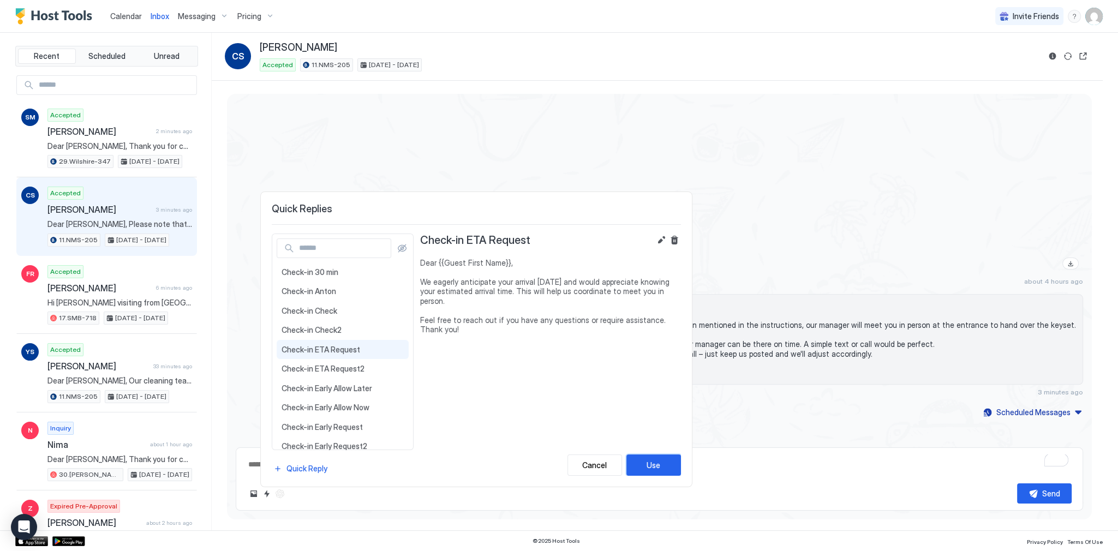
click at [649, 468] on div "Use" at bounding box center [654, 464] width 14 height 11
type textarea "*"
type textarea "**********"
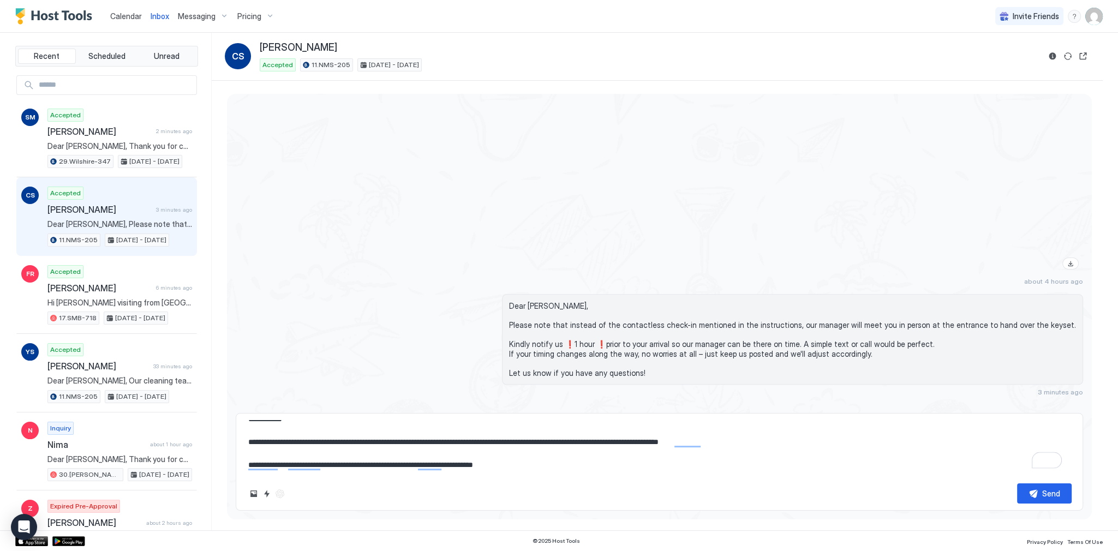
scroll to position [11, 0]
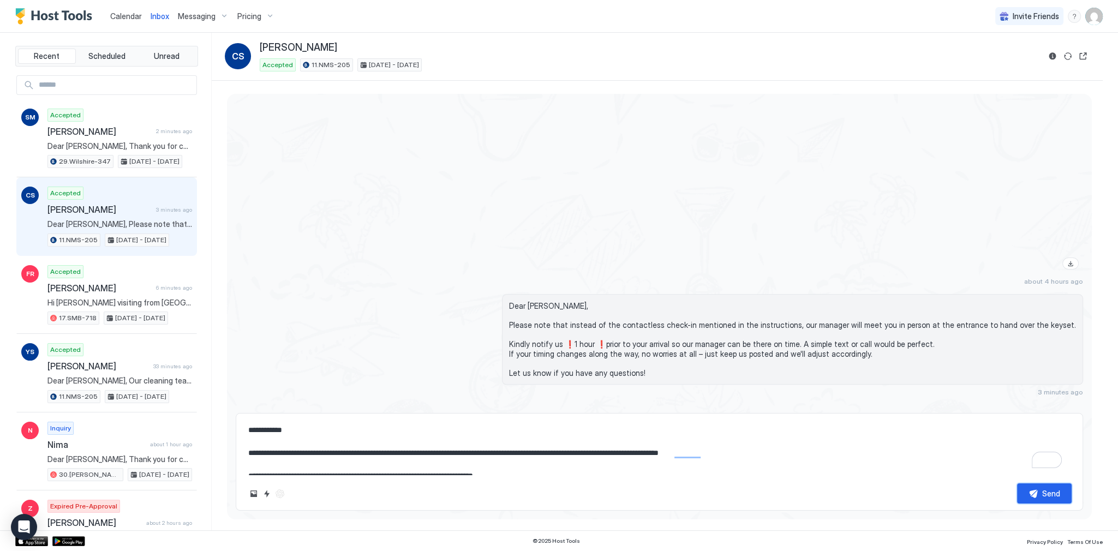
click at [1028, 492] on button "Send" at bounding box center [1044, 493] width 55 height 20
click at [602, 260] on div at bounding box center [786, 79] width 593 height 389
type textarea "*"
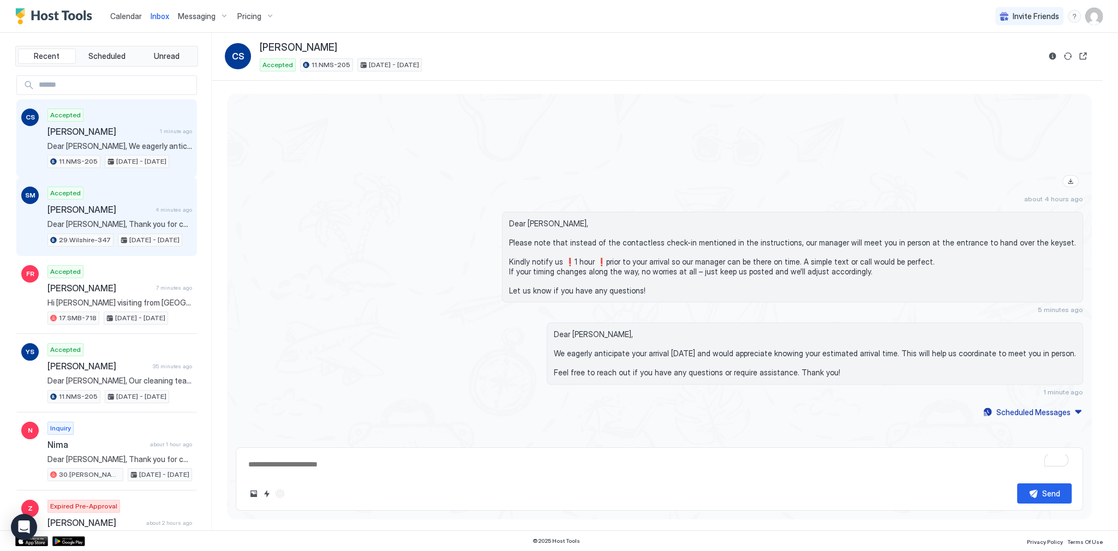
click at [134, 208] on span "[PERSON_NAME]" at bounding box center [99, 209] width 104 height 11
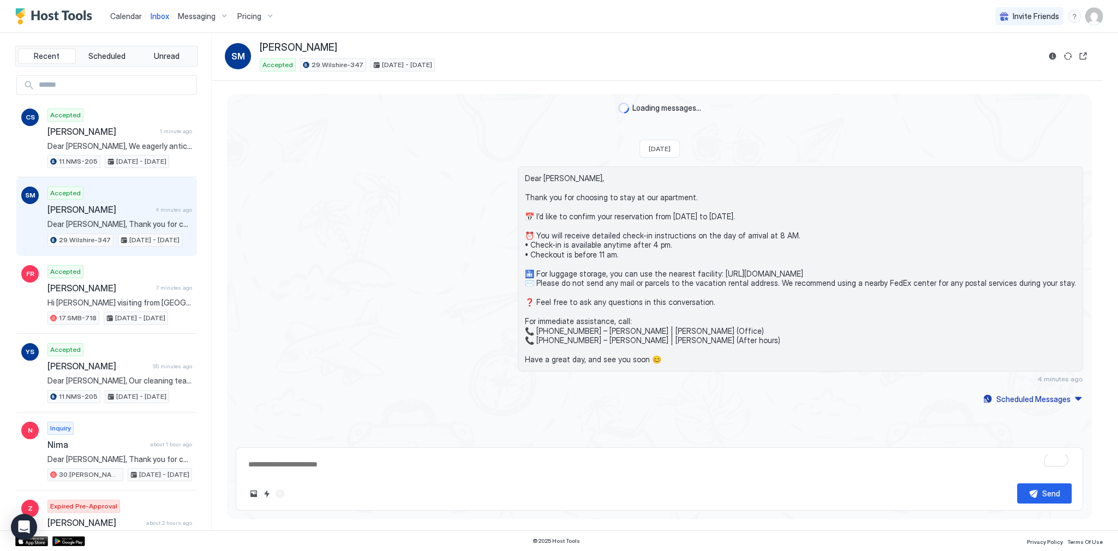
scroll to position [104, 0]
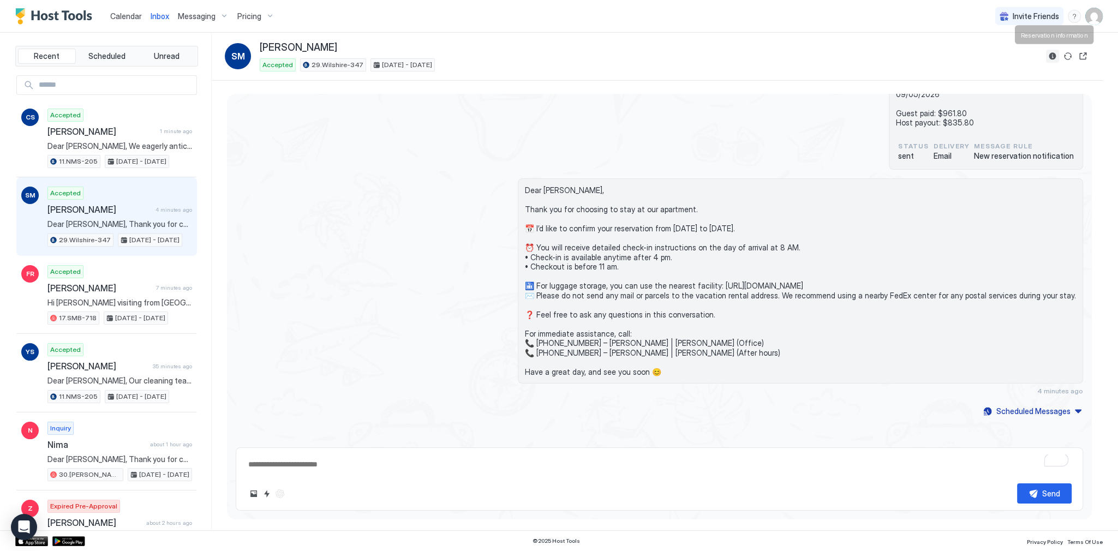
click at [1050, 57] on button "Reservation information" at bounding box center [1052, 56] width 13 height 13
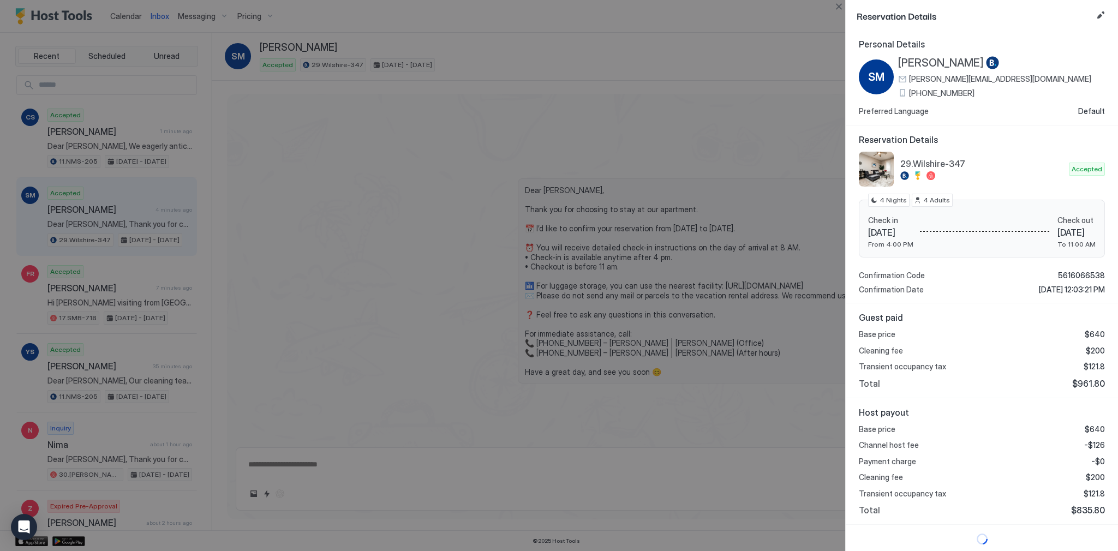
scroll to position [2, 0]
click at [1094, 445] on span "-$126" at bounding box center [1094, 445] width 21 height 10
copy span "126"
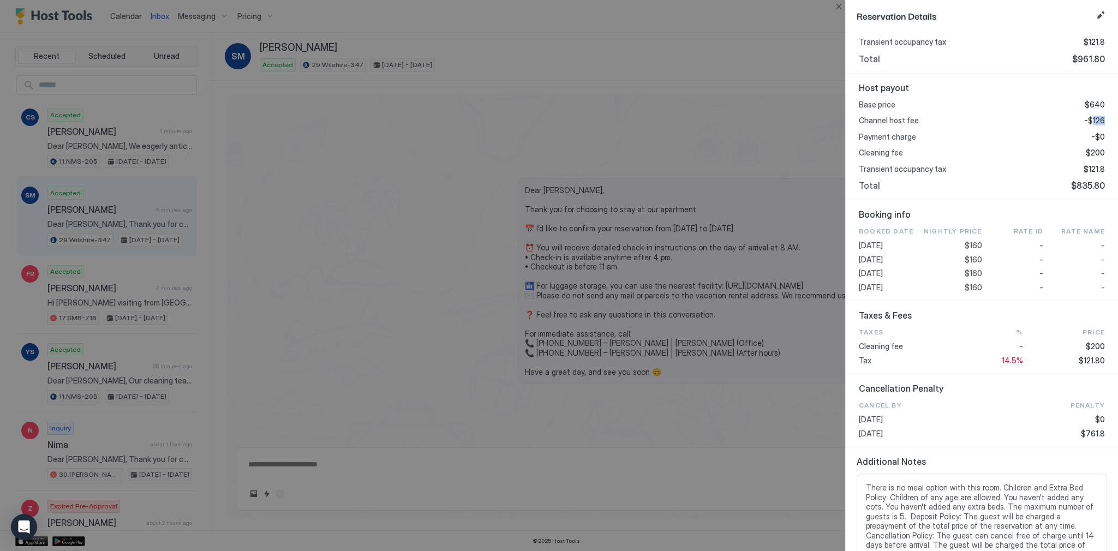
scroll to position [351, 0]
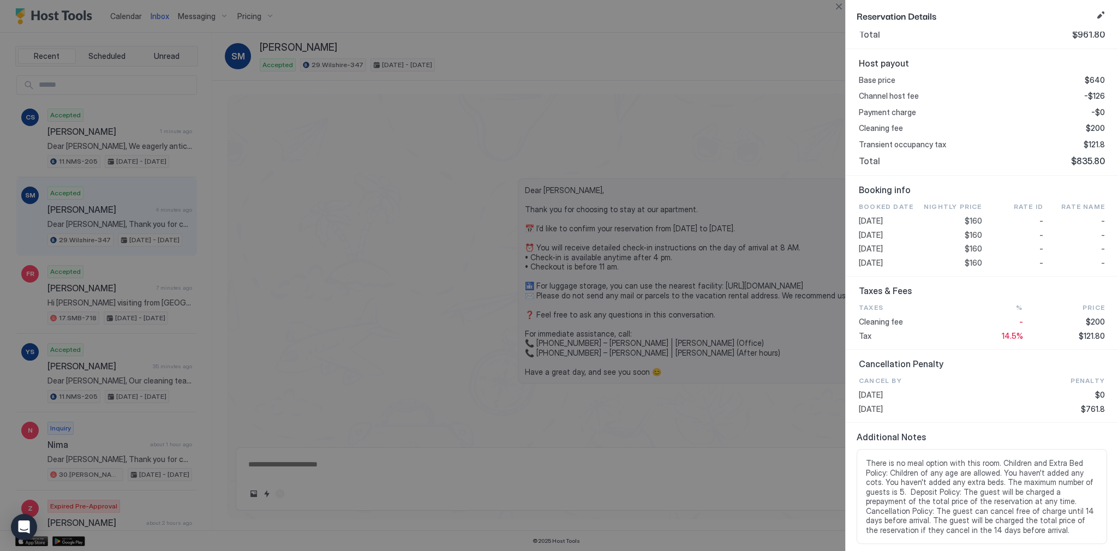
click at [970, 231] on span "$160" at bounding box center [973, 235] width 17 height 10
copy span "160"
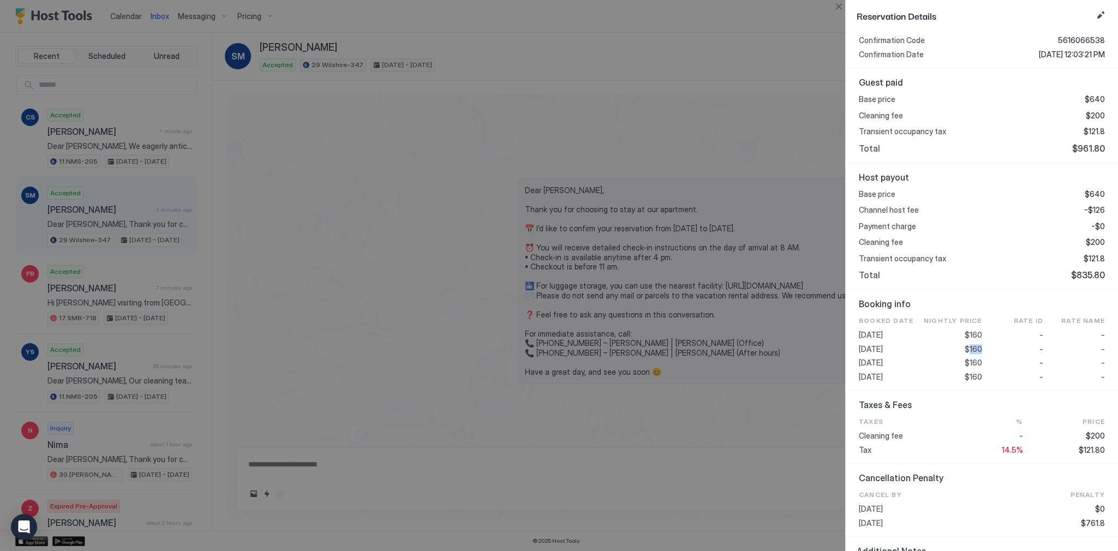
scroll to position [262, 0]
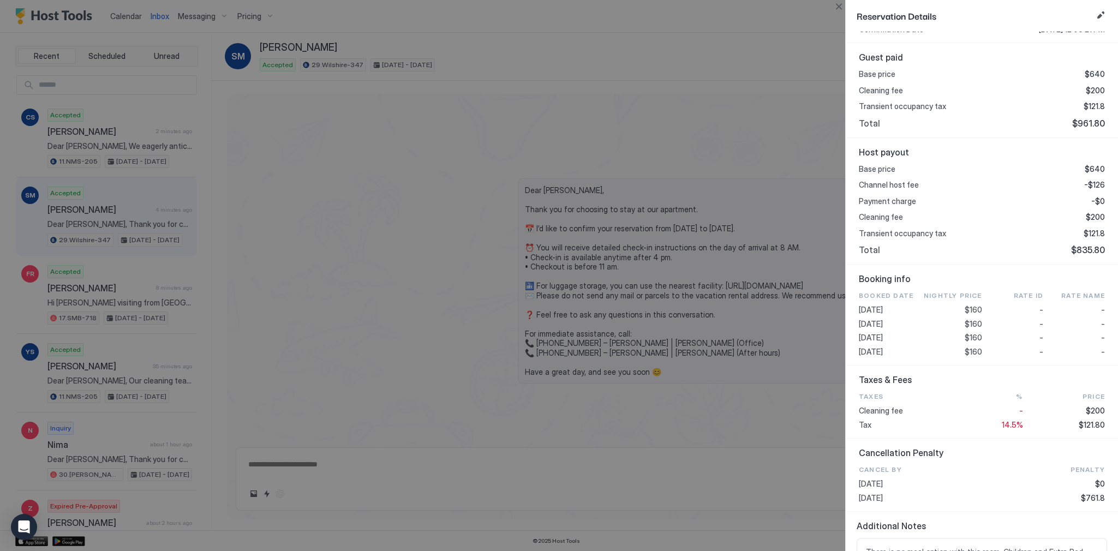
click at [1093, 422] on span "$121.80" at bounding box center [1092, 425] width 26 height 10
copy span "121.80"
click at [112, 13] on div at bounding box center [559, 275] width 1118 height 551
type textarea "*"
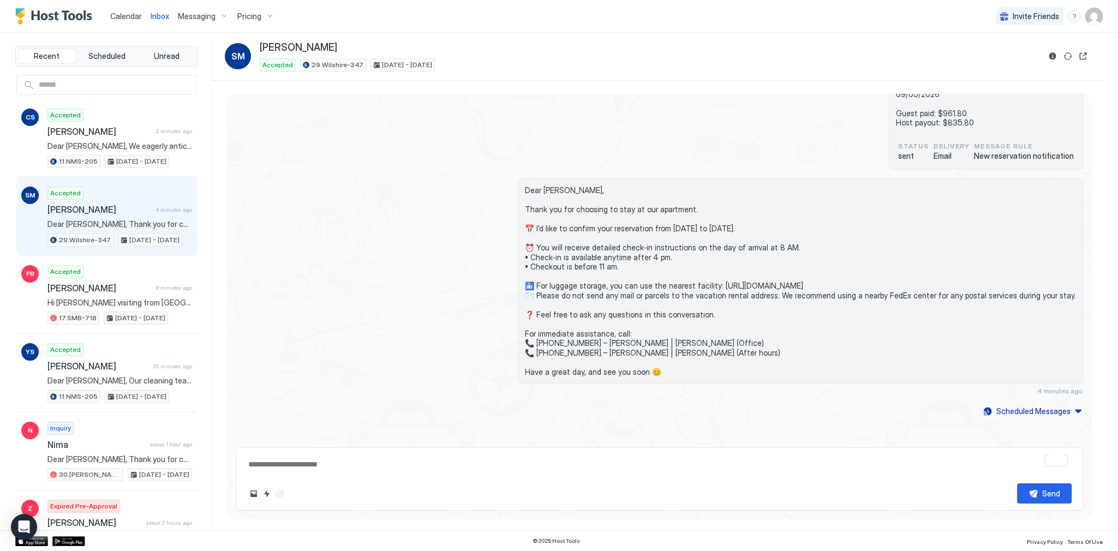
click at [129, 18] on span "Calendar" at bounding box center [126, 15] width 32 height 9
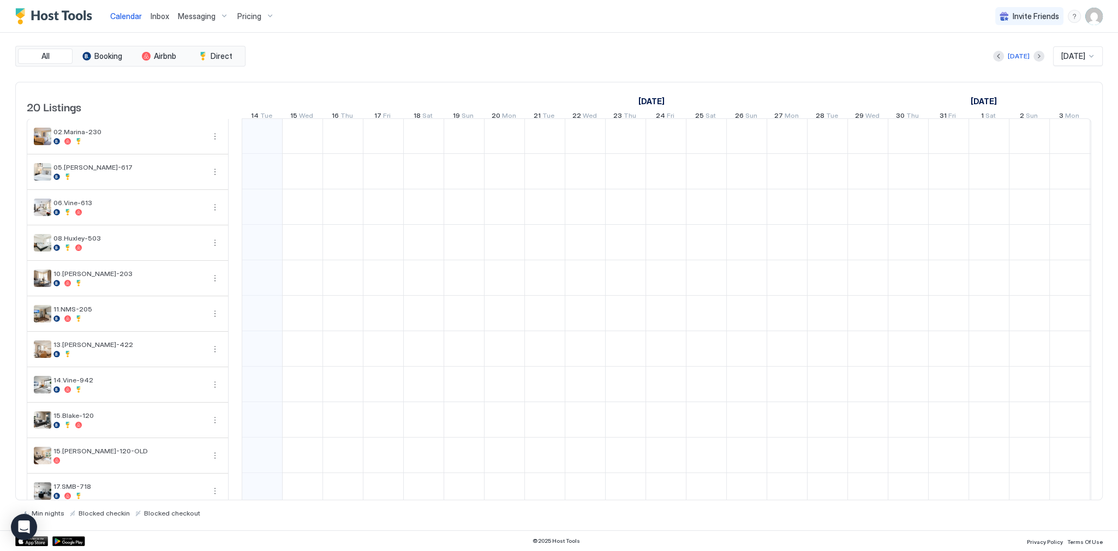
scroll to position [0, 606]
click at [261, 20] on div "Pricing" at bounding box center [256, 16] width 46 height 19
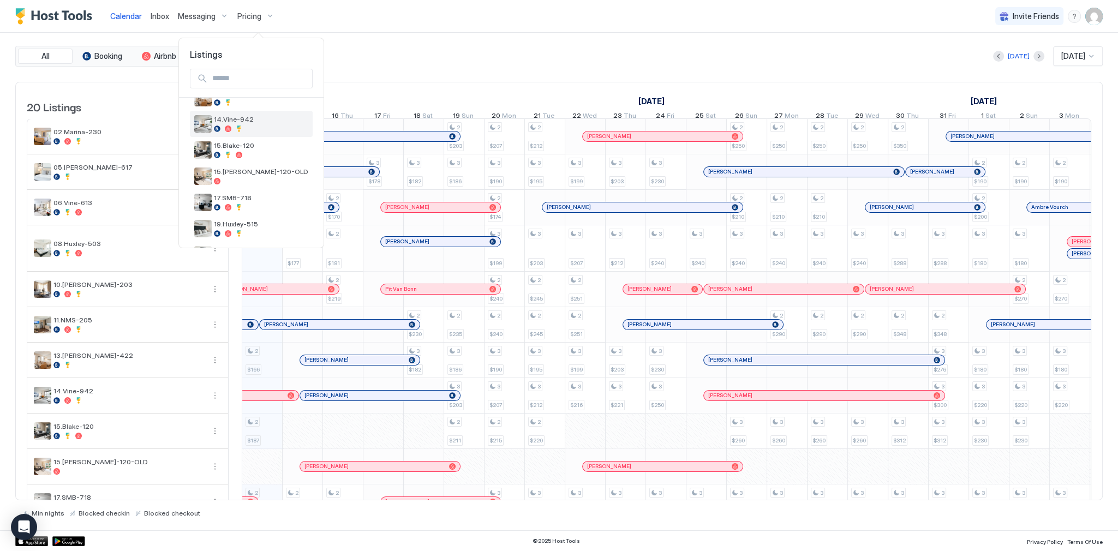
scroll to position [417, 0]
click at [256, 147] on div at bounding box center [261, 150] width 94 height 7
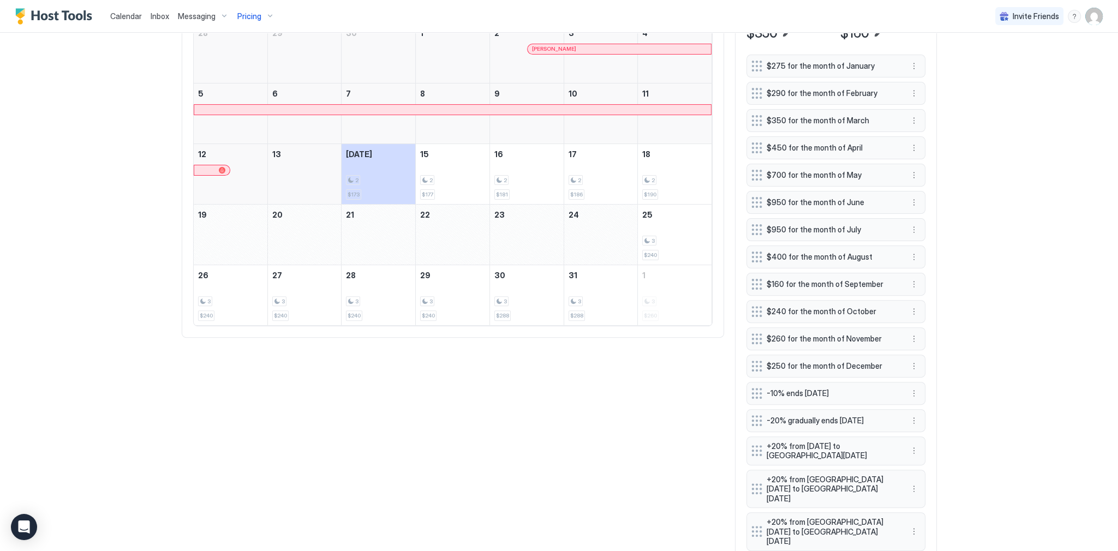
scroll to position [437, 0]
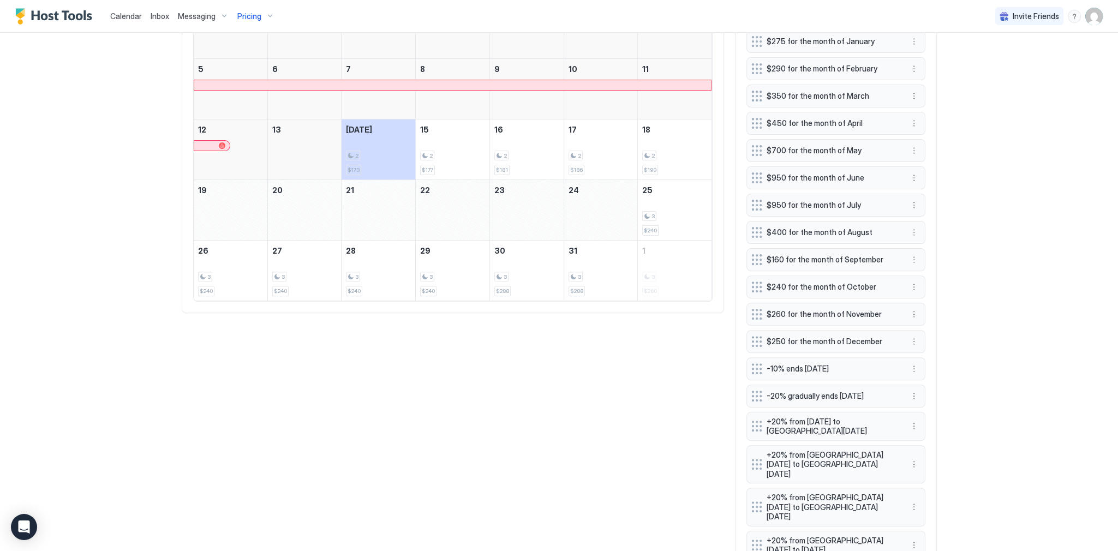
click at [865, 256] on span "$160 for the month of September" at bounding box center [832, 260] width 130 height 10
click at [923, 256] on div "Pricing Rules Pricing rule Base Price $350 Minimum Price $160 $275 for the mont…" at bounding box center [836, 272] width 202 height 685
click at [911, 257] on button "More options" at bounding box center [913, 259] width 13 height 13
click at [935, 272] on div "Edit" at bounding box center [925, 272] width 41 height 17
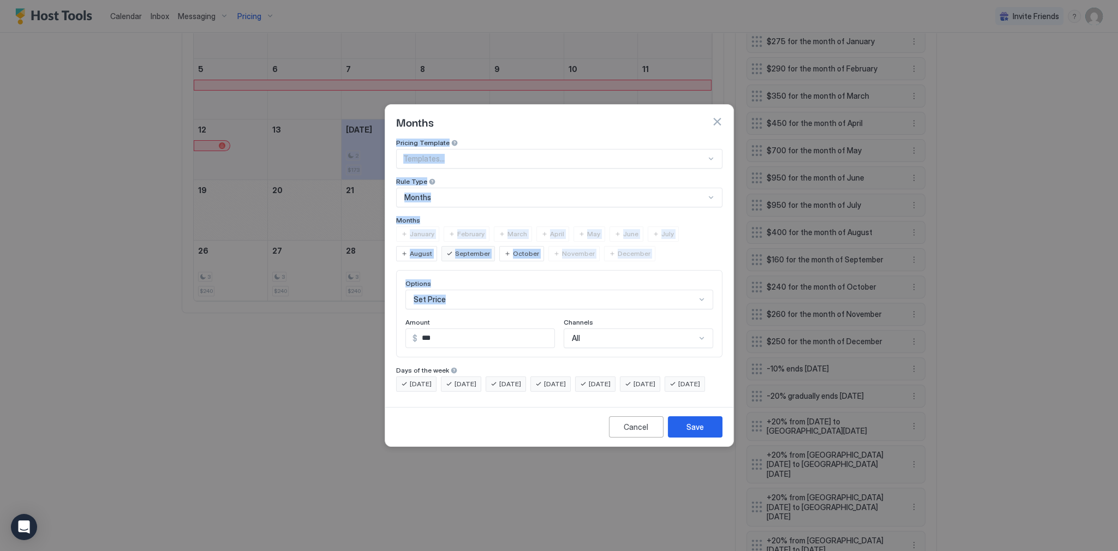
drag, startPoint x: 724, startPoint y: 116, endPoint x: 625, endPoint y: 283, distance: 193.5
click at [625, 283] on div "Months Pricing Template Templates... Rule Type Months Months January February M…" at bounding box center [559, 275] width 349 height 343
click at [710, 255] on div "Pricing Template Templates... Rule Type Months Months January February March Ap…" at bounding box center [559, 265] width 326 height 253
drag, startPoint x: 474, startPoint y: 323, endPoint x: 481, endPoint y: 323, distance: 7.1
click at [475, 329] on input "***" at bounding box center [485, 338] width 137 height 19
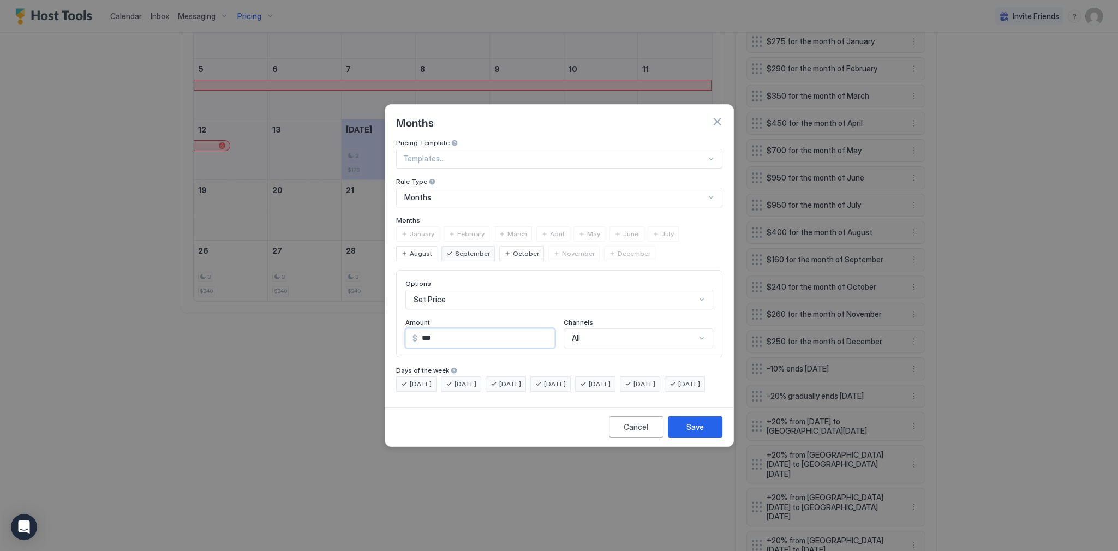
type input "***"
click at [696, 433] on div "Save" at bounding box center [694, 426] width 17 height 11
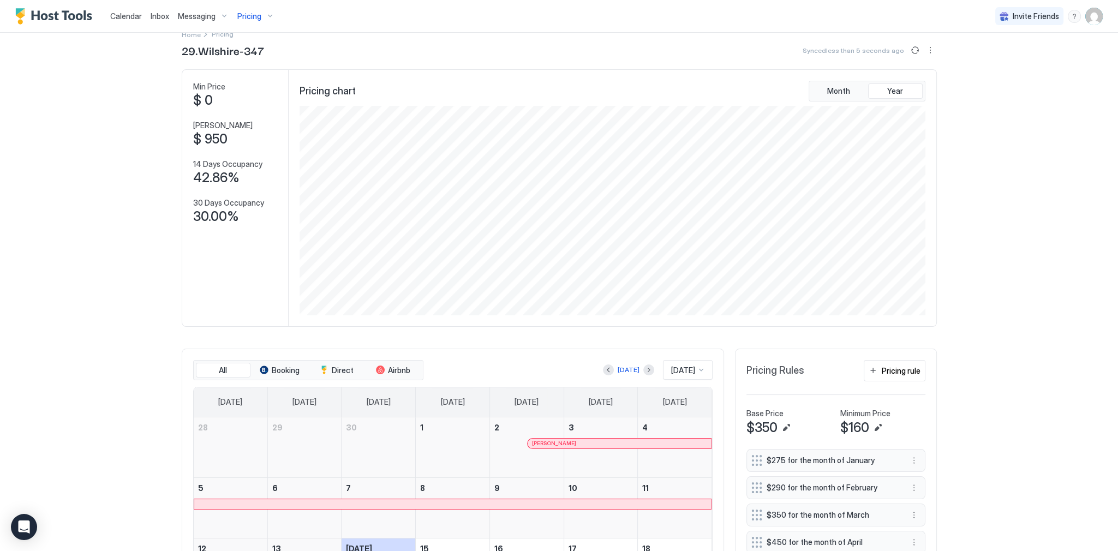
scroll to position [0, 0]
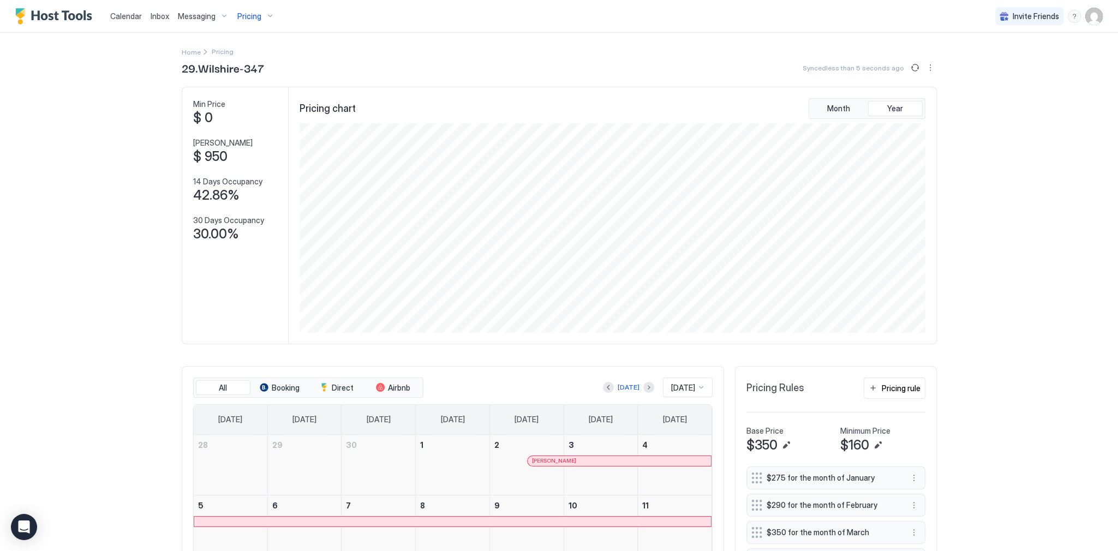
click at [118, 19] on span "Calendar" at bounding box center [126, 15] width 32 height 9
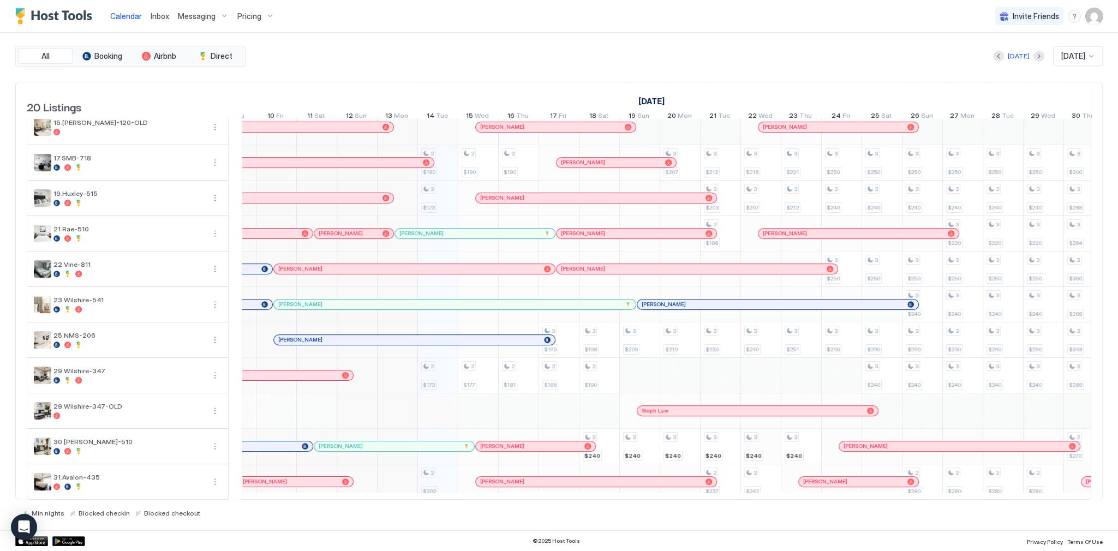
scroll to position [0, 388]
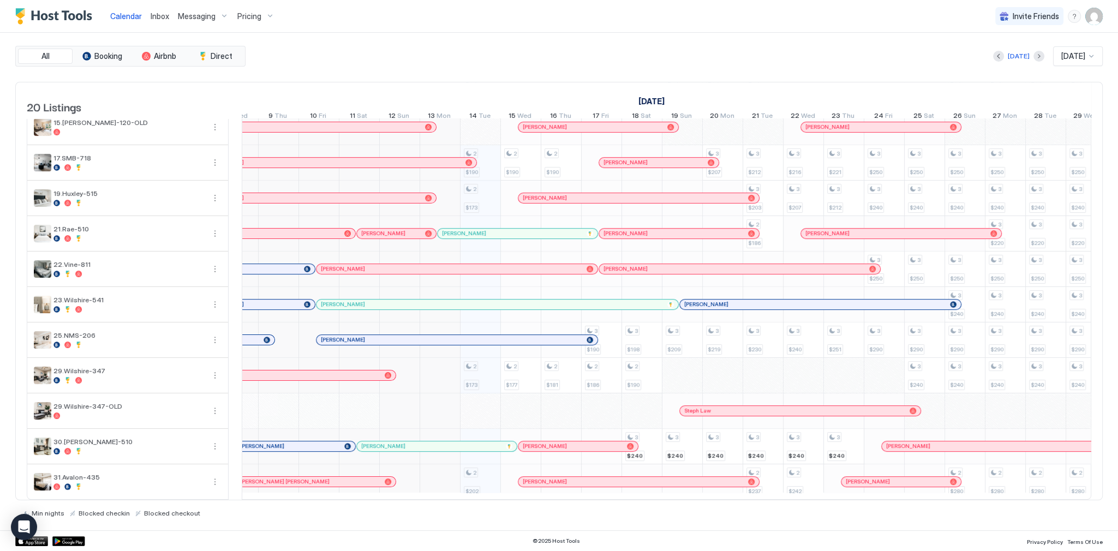
click at [664, 44] on div "All Booking Airbnb Direct Today Oct 2025 20 Listings September 2025 October 202…" at bounding box center [558, 282] width 1087 height 498
click at [794, 47] on div "Today Oct 2025" at bounding box center [675, 56] width 855 height 20
click at [473, 76] on div "All Booking Airbnb Direct Today Oct 2025 20 Listings September 2025 October 202…" at bounding box center [558, 281] width 1087 height 471
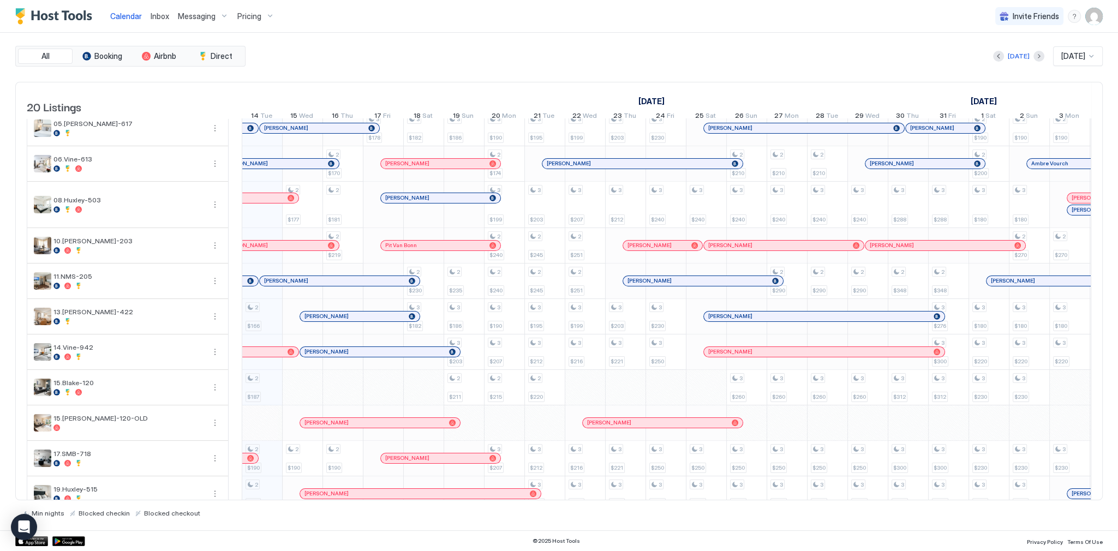
scroll to position [43, 0]
click at [451, 26] on div "Calendar Inbox Messaging Pricing Invite Friends SG" at bounding box center [559, 16] width 1118 height 33
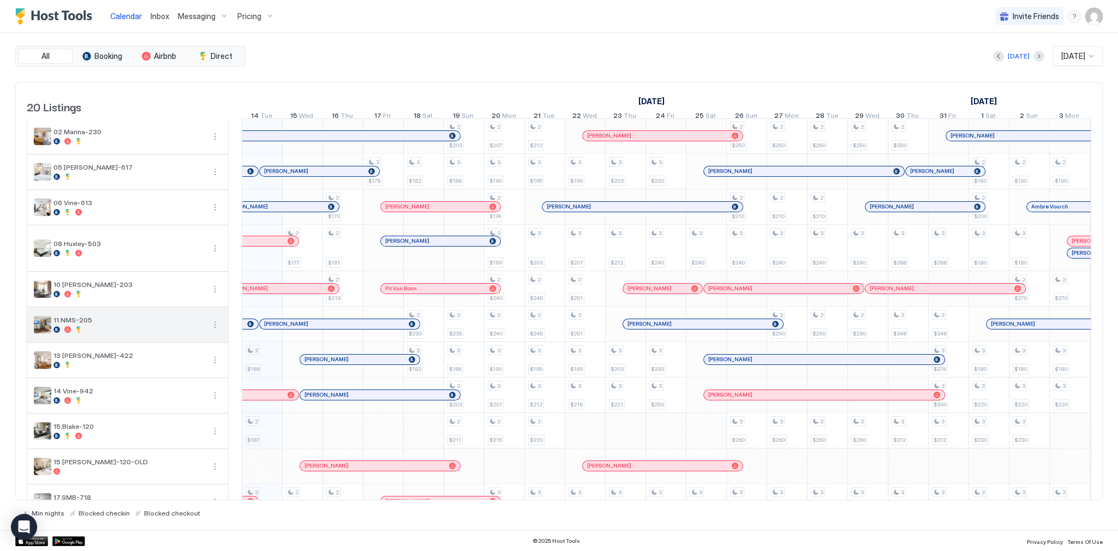
scroll to position [0, 606]
click at [164, 13] on span "Inbox" at bounding box center [160, 15] width 19 height 9
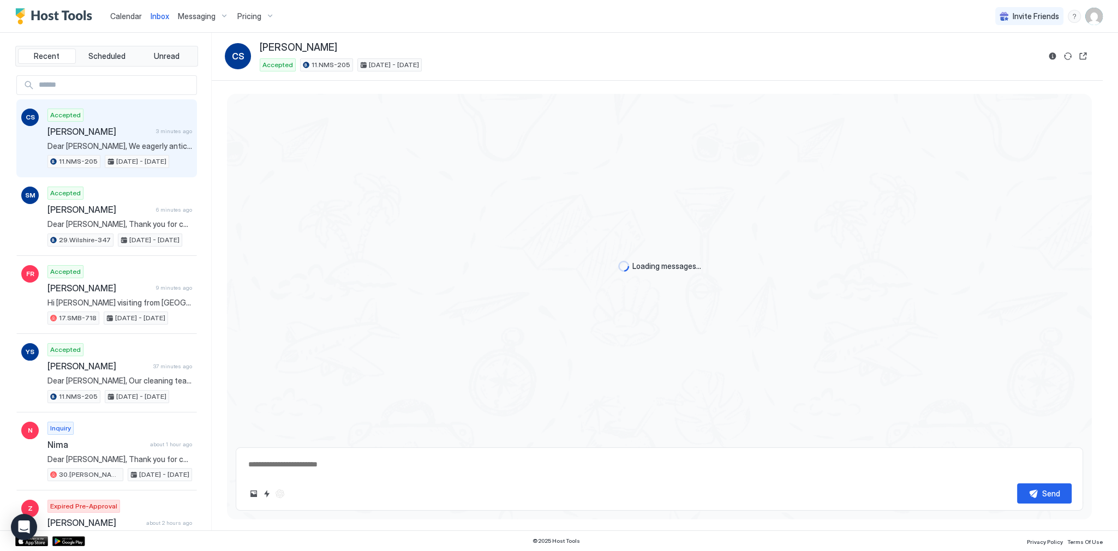
scroll to position [989, 0]
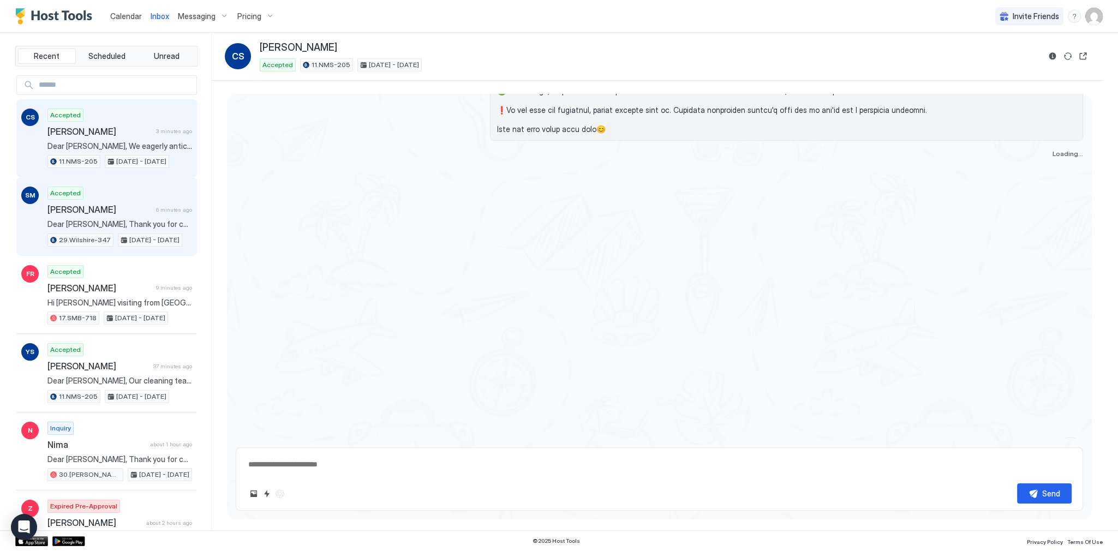
click at [177, 192] on div "Accepted [PERSON_NAME] 6 minutes ago Dear [PERSON_NAME], Thank you for choosing…" at bounding box center [119, 217] width 145 height 60
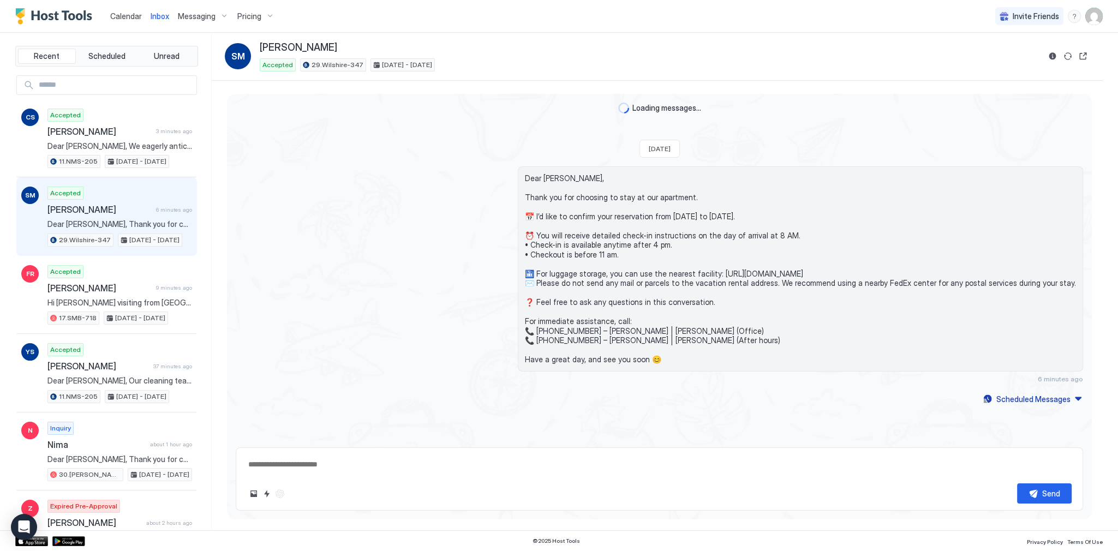
scroll to position [104, 0]
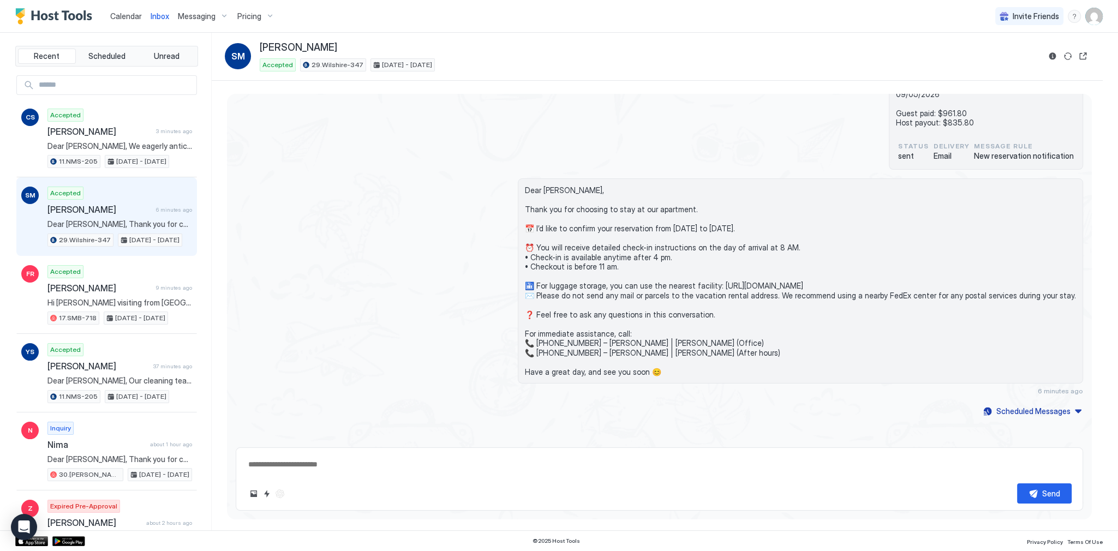
click at [1045, 57] on div "SM [PERSON_NAME] Accepted 29.Wilshire-347 [DATE] - [DATE]" at bounding box center [657, 56] width 865 height 30
click at [1056, 56] on button "Reservation information" at bounding box center [1052, 56] width 13 height 13
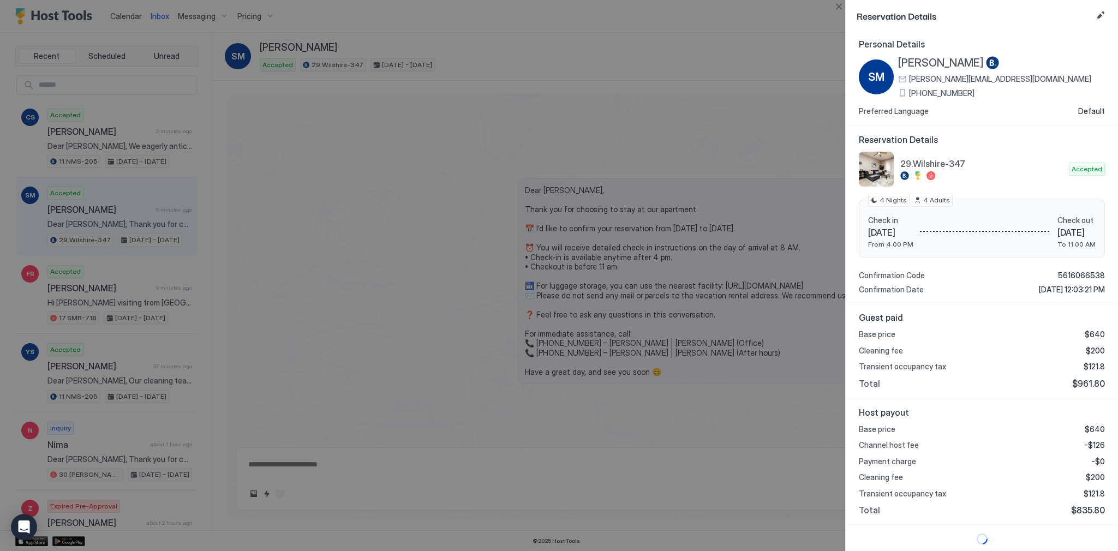
scroll to position [2, 0]
click at [1012, 383] on div "Total $961.80" at bounding box center [982, 383] width 246 height 11
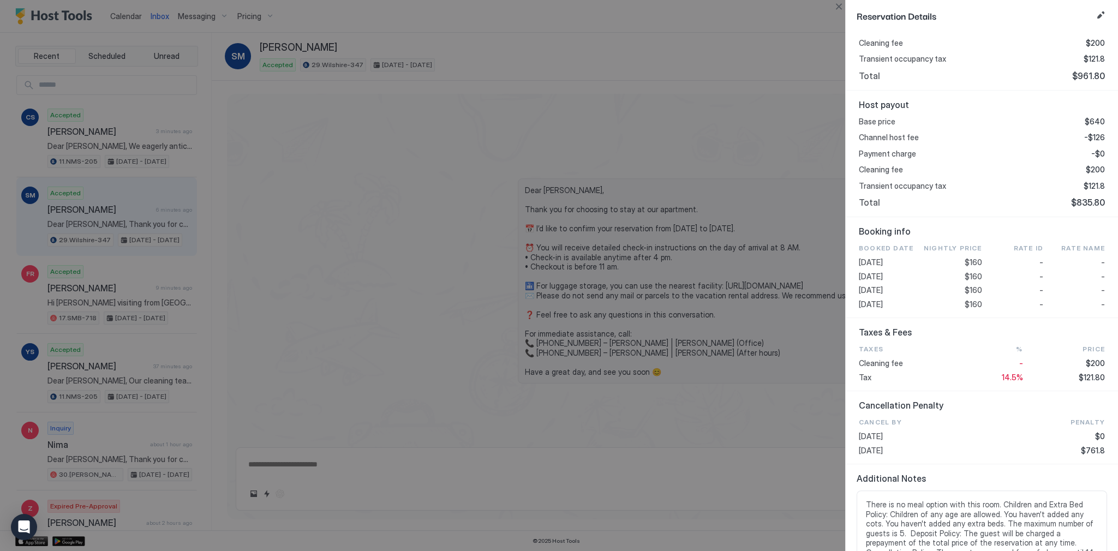
scroll to position [351, 0]
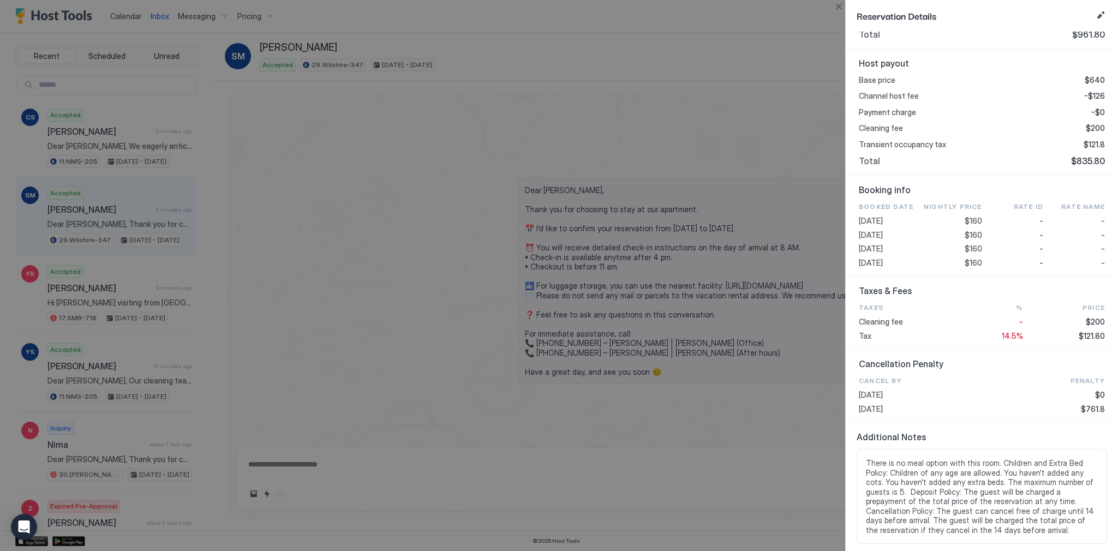
click at [839, 5] on button "Close" at bounding box center [838, 6] width 13 height 13
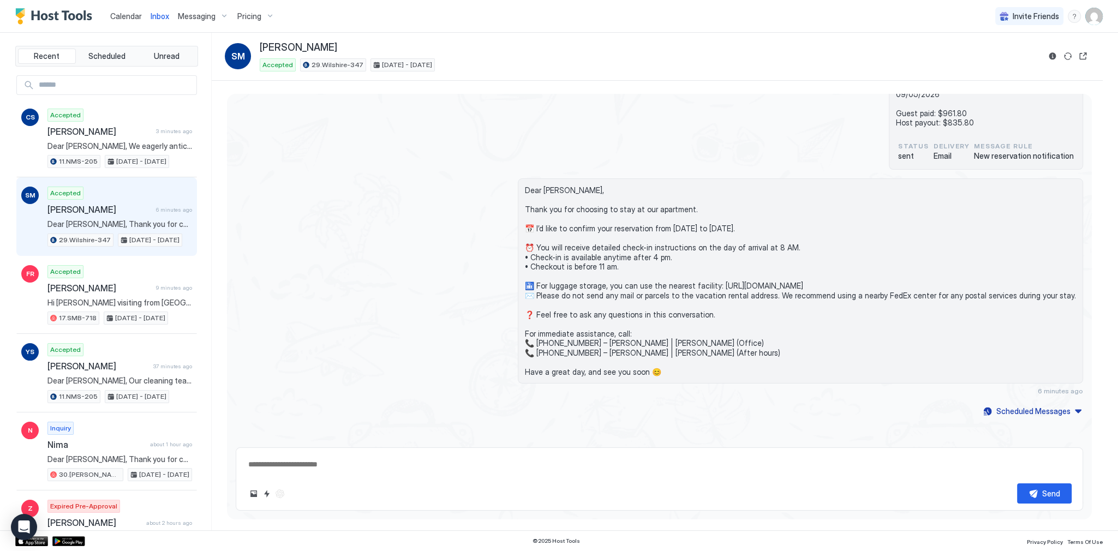
click at [596, 36] on div "Inbox SM [PERSON_NAME] Accepted 29.Wilshire-347 [DATE] - [DATE]" at bounding box center [657, 57] width 891 height 48
click at [419, 116] on div "29.Wilshire-347 Booking Reservation number : 5616066538 [PERSON_NAME] [DATE] 4 …" at bounding box center [659, 97] width 847 height 145
click at [407, 109] on div "29.Wilshire-347 Booking Reservation number : 5616066538 [PERSON_NAME] [DATE] 4 …" at bounding box center [659, 97] width 847 height 145
click at [406, 106] on div "29.Wilshire-347 Booking Reservation number : 5616066538 [PERSON_NAME] [DATE] 4 …" at bounding box center [659, 97] width 847 height 145
click at [500, 112] on div "29.Wilshire-347 Booking Reservation number : 5616066538 [PERSON_NAME] [DATE] 4 …" at bounding box center [659, 97] width 847 height 145
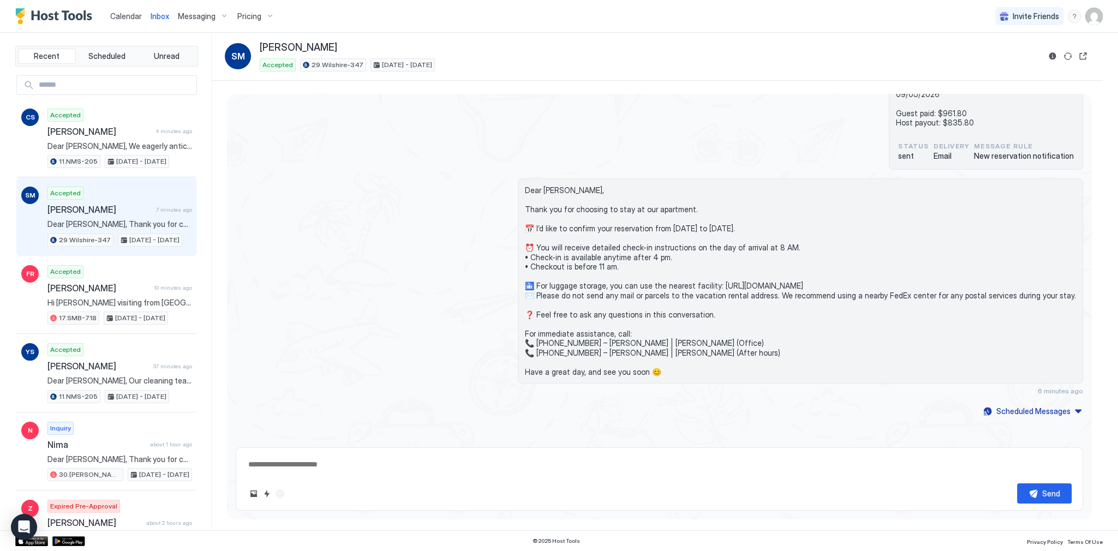
click at [500, 112] on div "29.Wilshire-347 Booking Reservation number : 5616066538 [PERSON_NAME] [DATE] 4 …" at bounding box center [659, 97] width 847 height 145
click at [133, 24] on div "Calendar" at bounding box center [126, 16] width 40 height 20
click at [129, 19] on span "Calendar" at bounding box center [126, 15] width 32 height 9
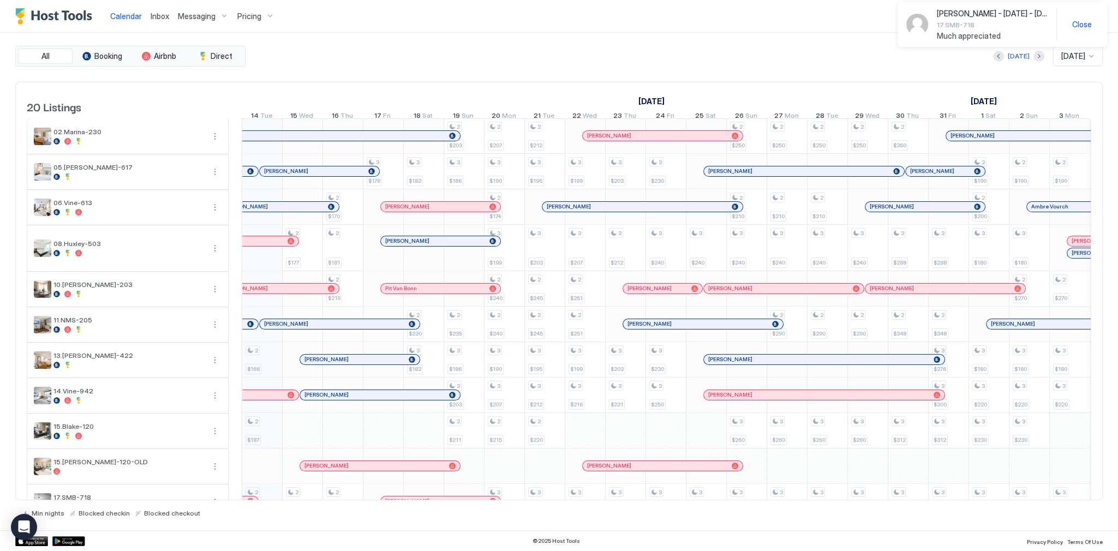
scroll to position [0, 606]
click at [703, 20] on div "Calendar Inbox Messaging Pricing Invite Friends SG" at bounding box center [559, 16] width 1118 height 33
click at [985, 31] on span "Much appreciated" at bounding box center [992, 36] width 111 height 10
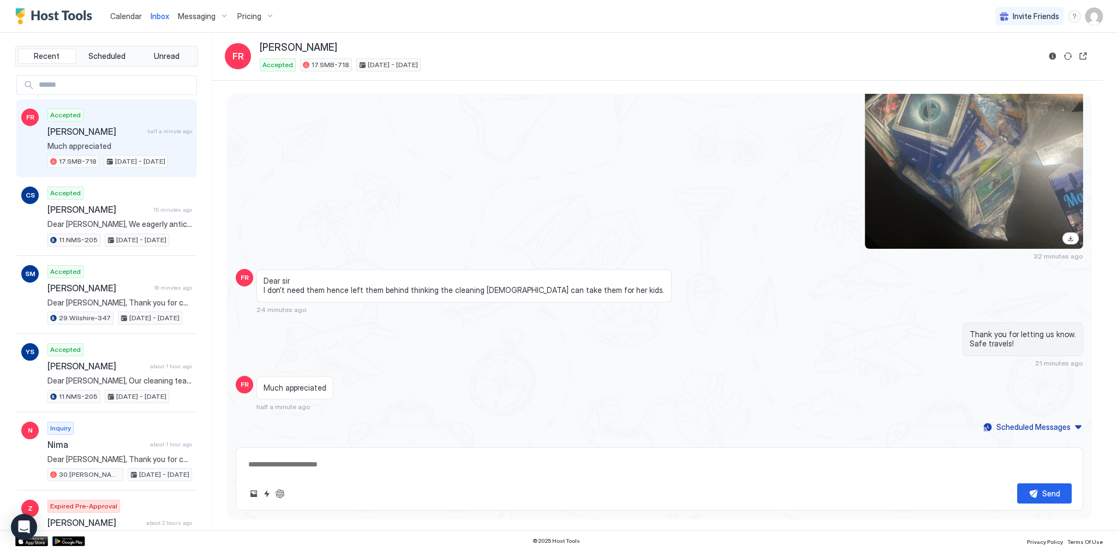
scroll to position [2081, 0]
type textarea "*"
click at [667, 168] on div at bounding box center [786, 104] width 593 height 291
